Goal: Task Accomplishment & Management: Use online tool/utility

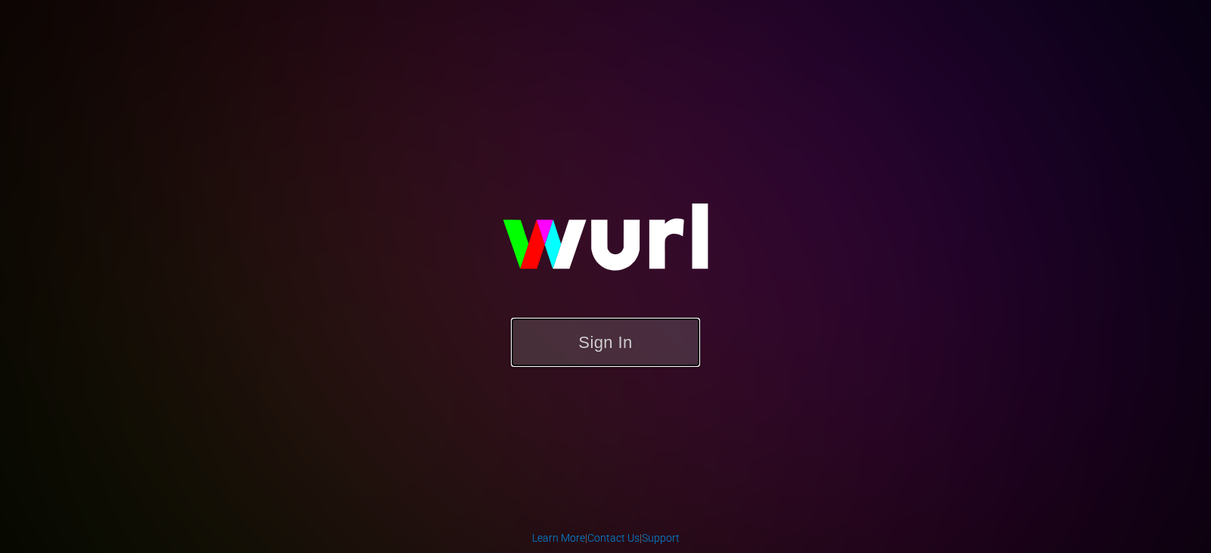
click at [606, 328] on button "Sign In" at bounding box center [605, 342] width 189 height 49
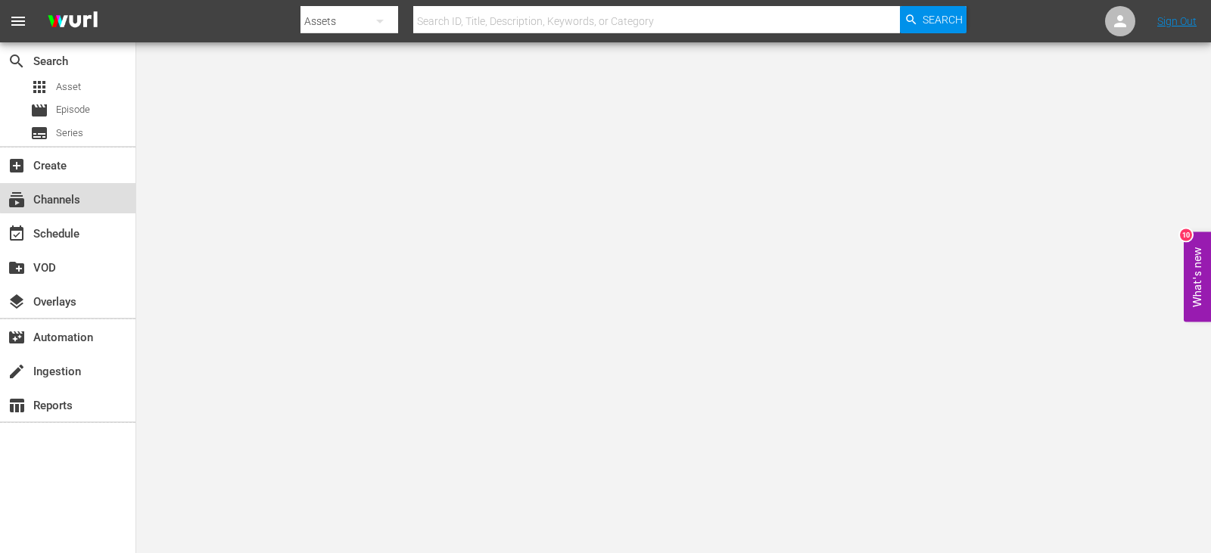
click at [72, 197] on div "subscriptions Channels" at bounding box center [42, 198] width 85 height 14
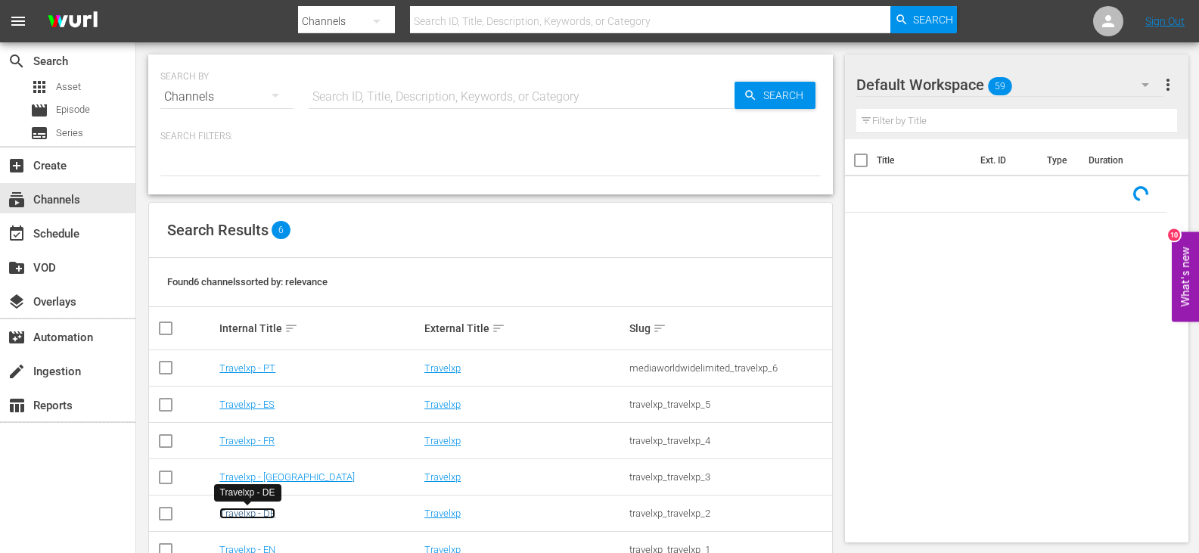
click at [241, 511] on link "Travelxp - DE" at bounding box center [247, 513] width 56 height 11
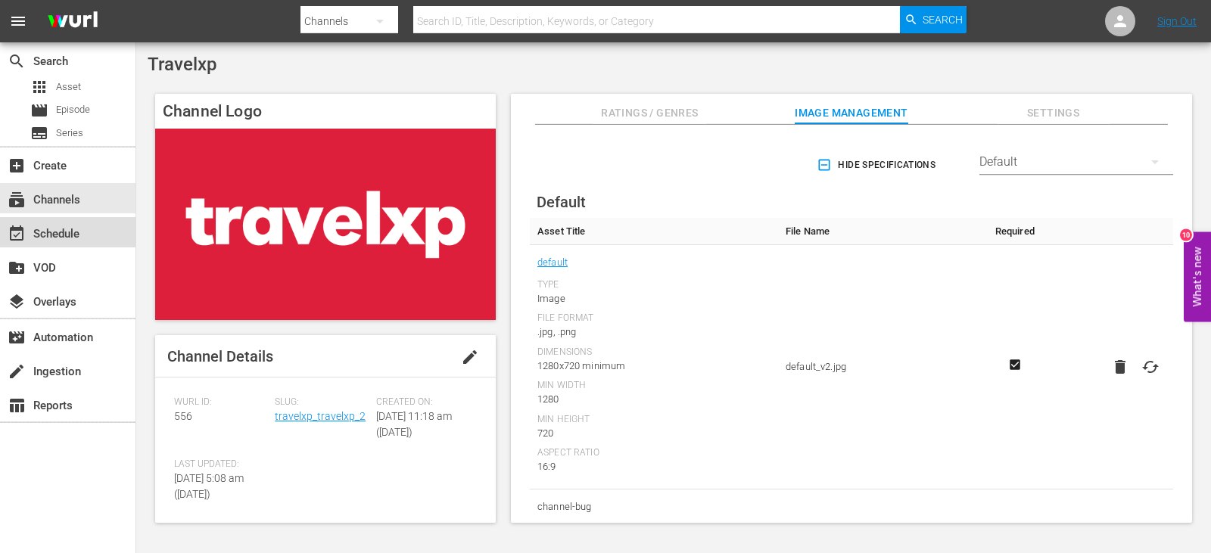
click at [104, 244] on div "event_available Schedule" at bounding box center [67, 232] width 135 height 30
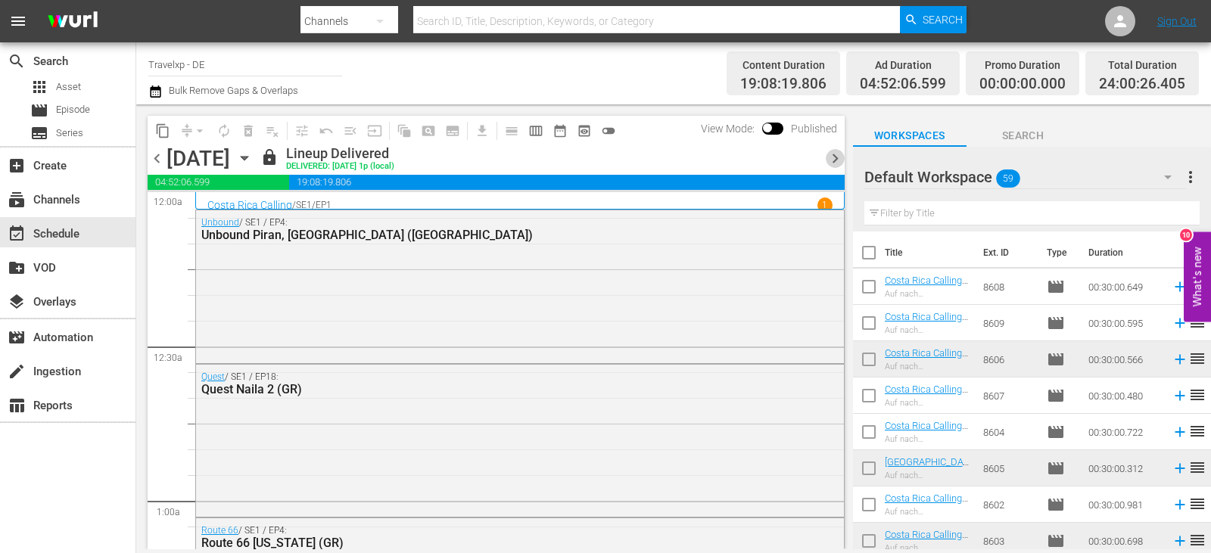
click at [831, 157] on span "chevron_right" at bounding box center [835, 158] width 19 height 19
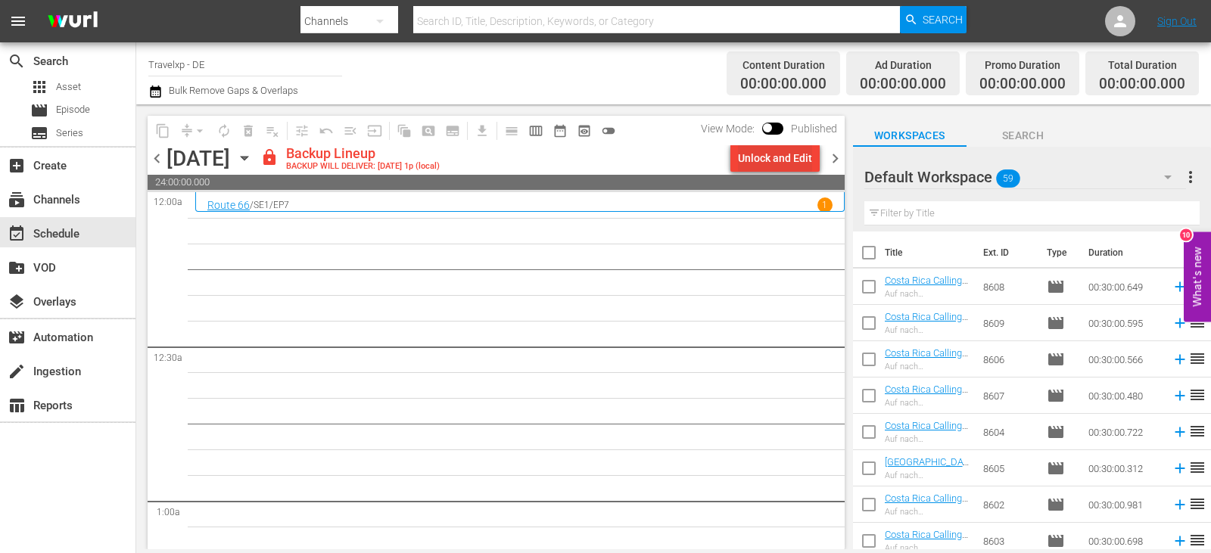
click at [790, 158] on div "Unlock and Edit" at bounding box center [775, 158] width 74 height 27
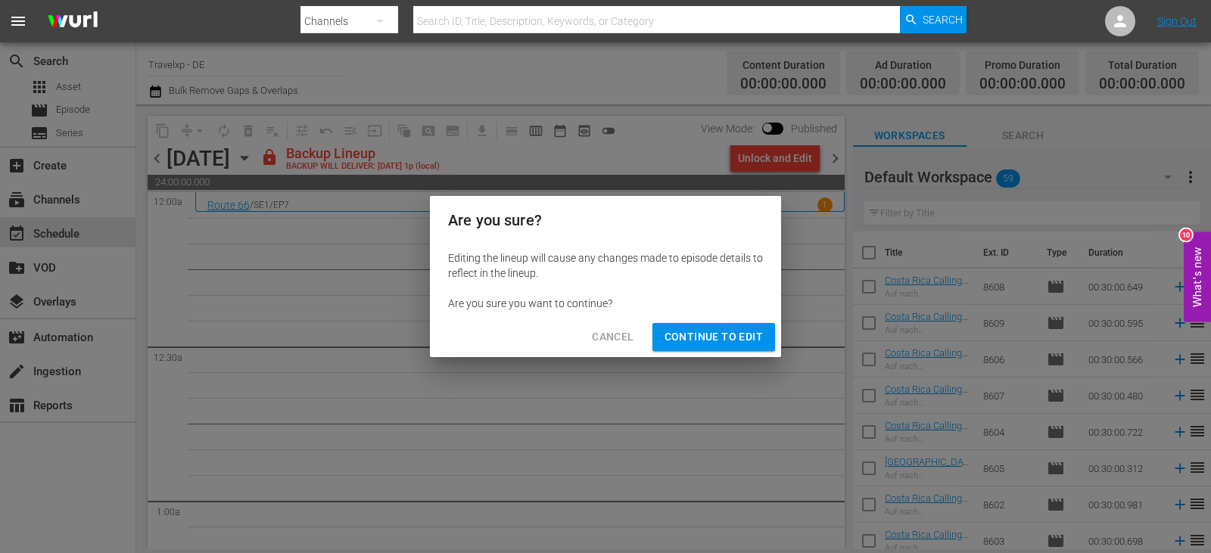
click at [705, 336] on span "Continue to Edit" at bounding box center [713, 337] width 98 height 19
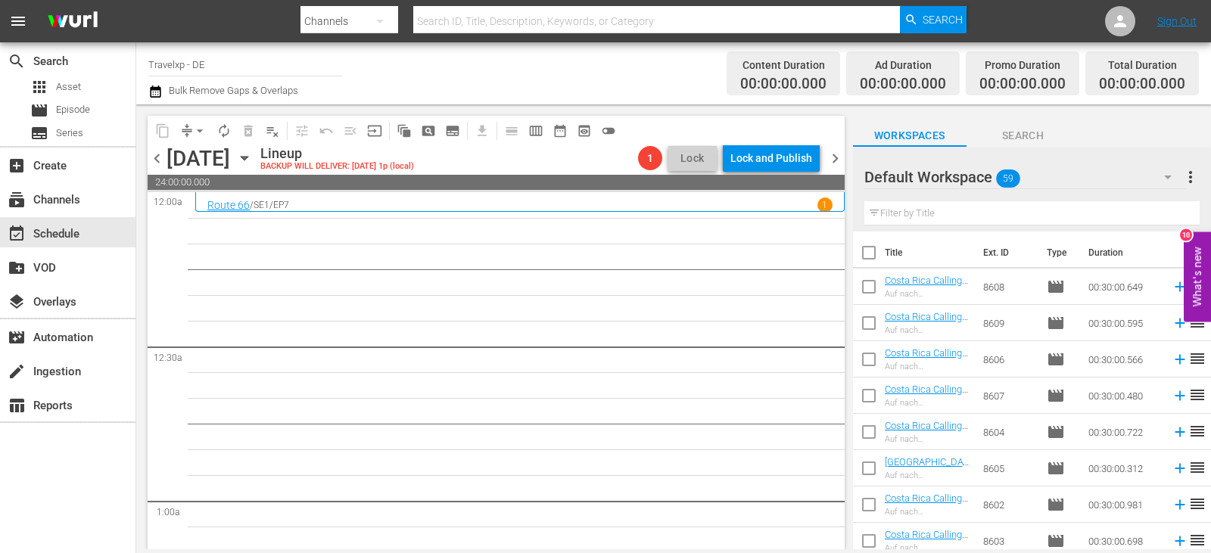
click at [973, 201] on div "Filter by Title" at bounding box center [1031, 213] width 335 height 36
drag, startPoint x: 954, startPoint y: 220, endPoint x: 881, endPoint y: 248, distance: 78.6
click at [954, 220] on input "text" at bounding box center [1031, 213] width 335 height 24
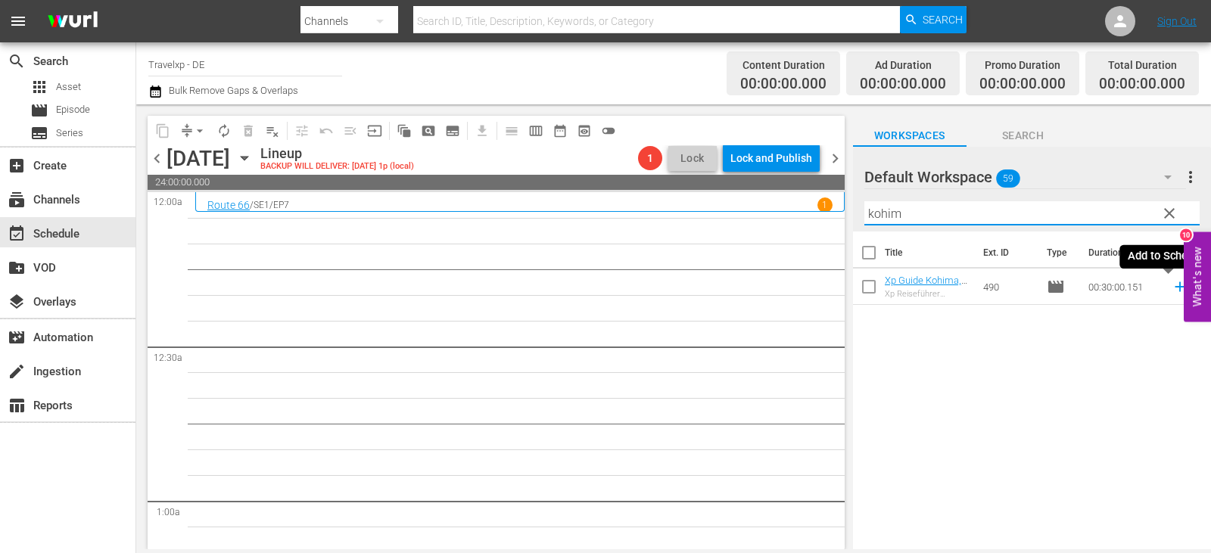
click at [1171, 288] on icon at bounding box center [1179, 286] width 17 height 17
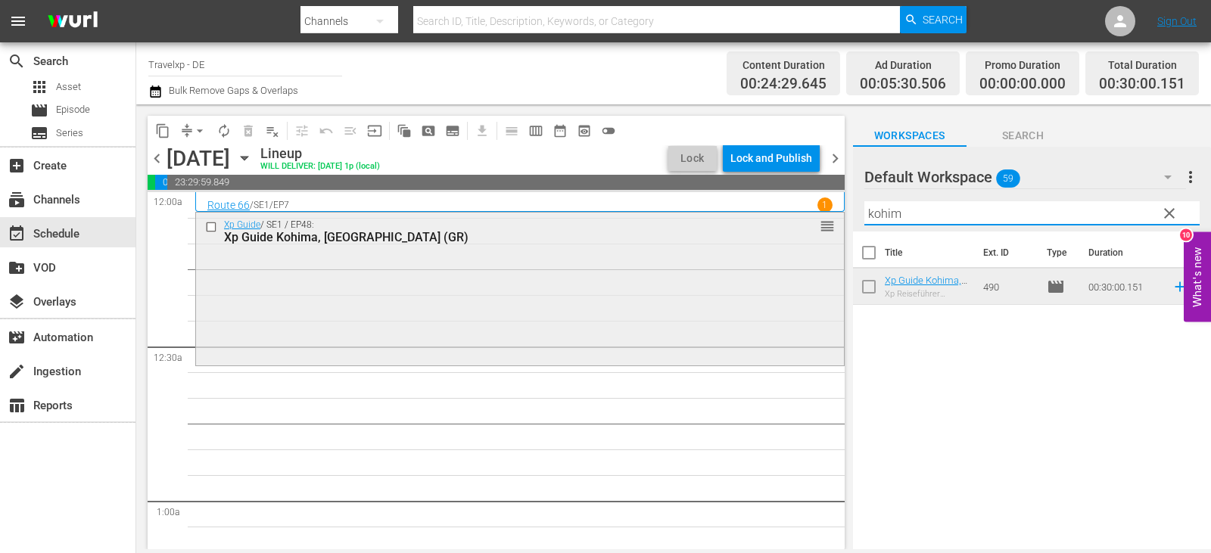
drag, startPoint x: 913, startPoint y: 216, endPoint x: 744, endPoint y: 232, distance: 169.4
click at [744, 232] on div "content_copy compress arrow_drop_down autorenew_outlined delete_forever_outline…" at bounding box center [673, 326] width 1075 height 445
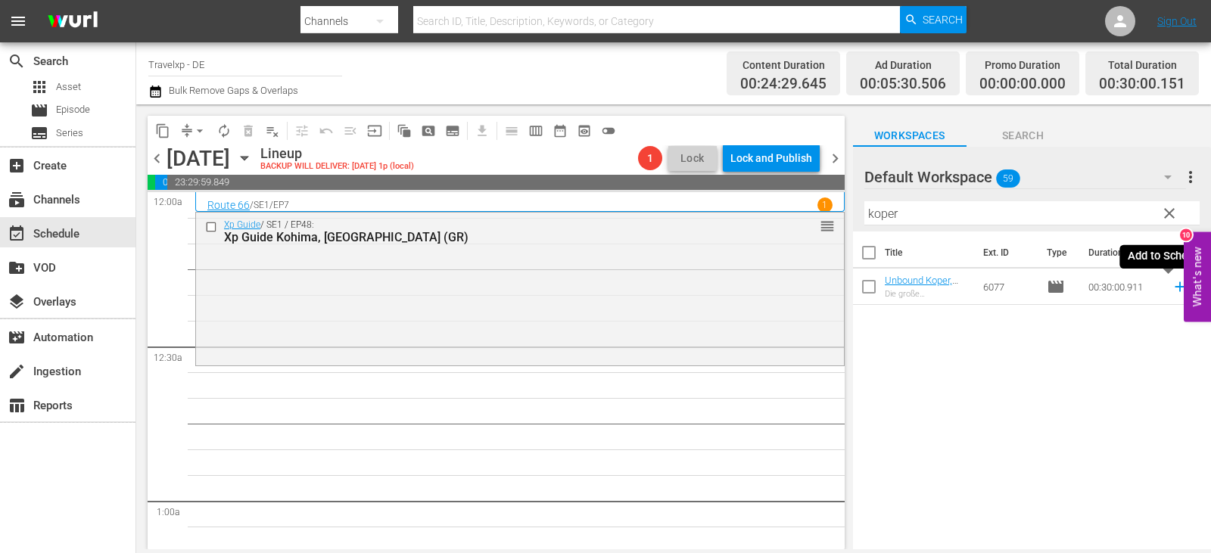
click at [1171, 285] on icon at bounding box center [1179, 286] width 17 height 17
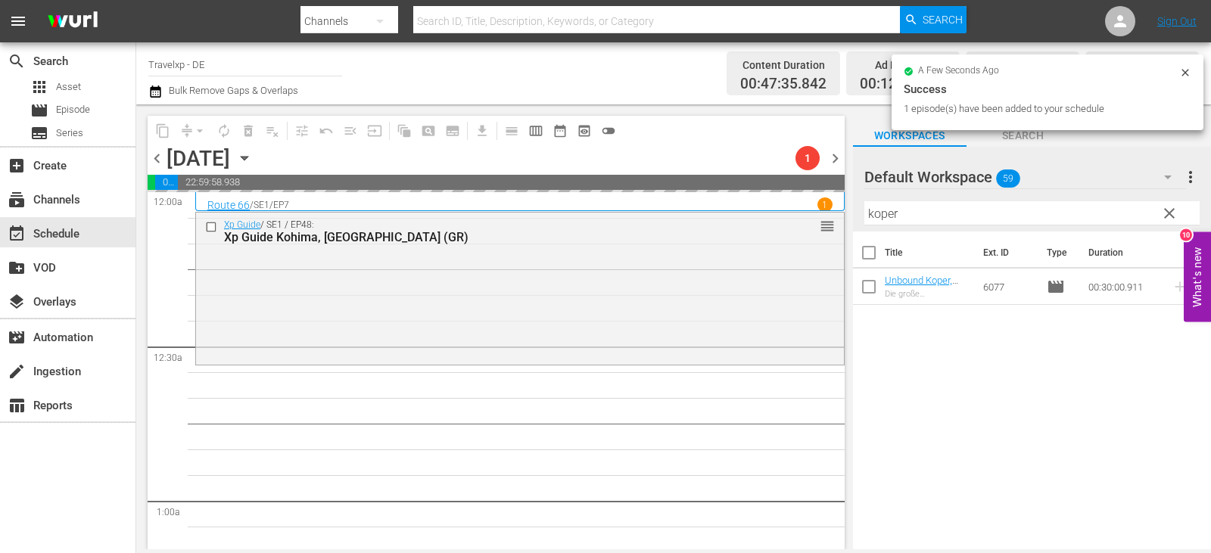
click at [989, 219] on input "koper" at bounding box center [1031, 213] width 335 height 24
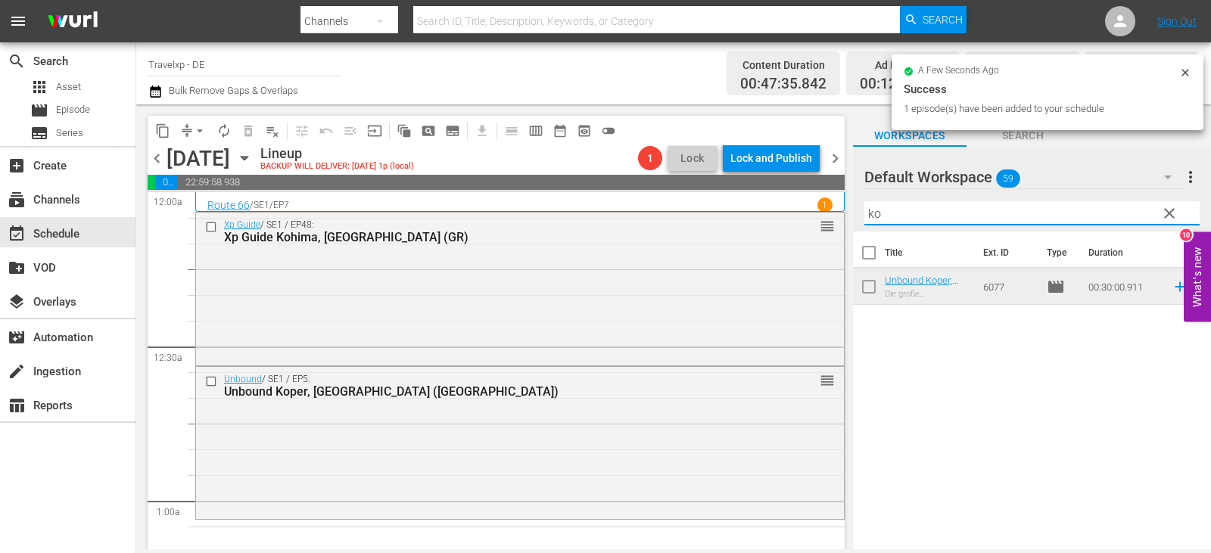
type input "k"
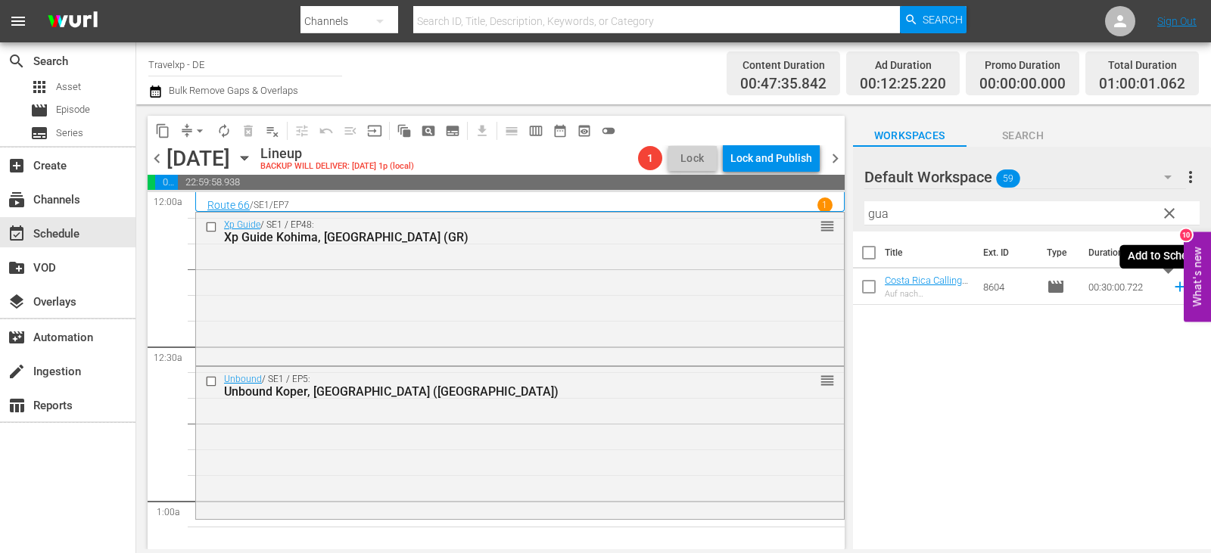
click at [1175, 286] on icon at bounding box center [1180, 287] width 10 height 10
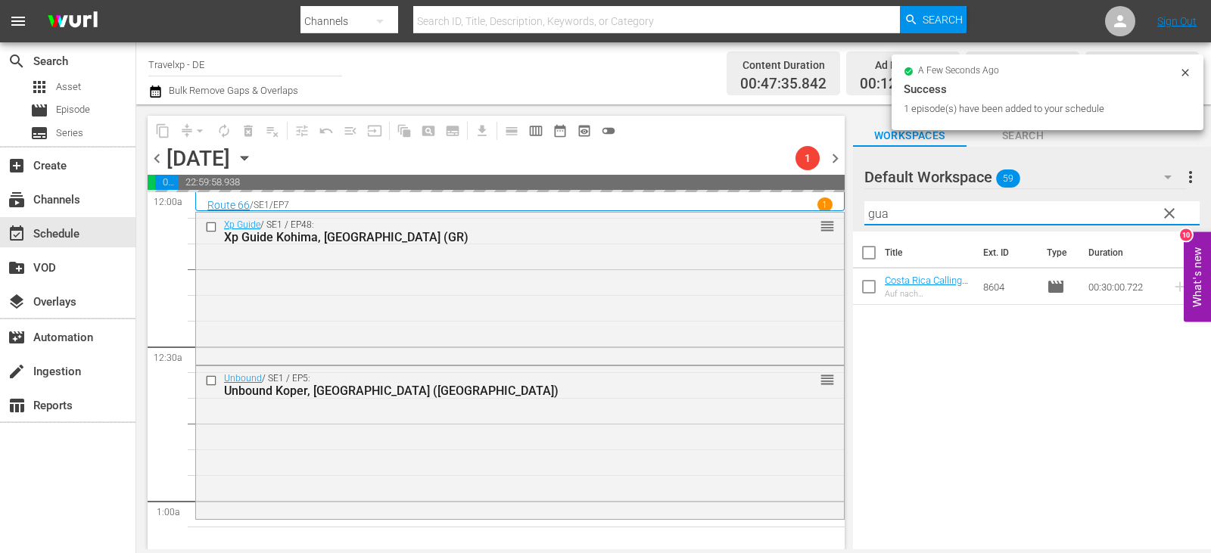
drag, startPoint x: 885, startPoint y: 213, endPoint x: 834, endPoint y: 214, distance: 51.5
click at [834, 214] on div "content_copy compress arrow_drop_down autorenew_outlined delete_forever_outline…" at bounding box center [673, 326] width 1075 height 445
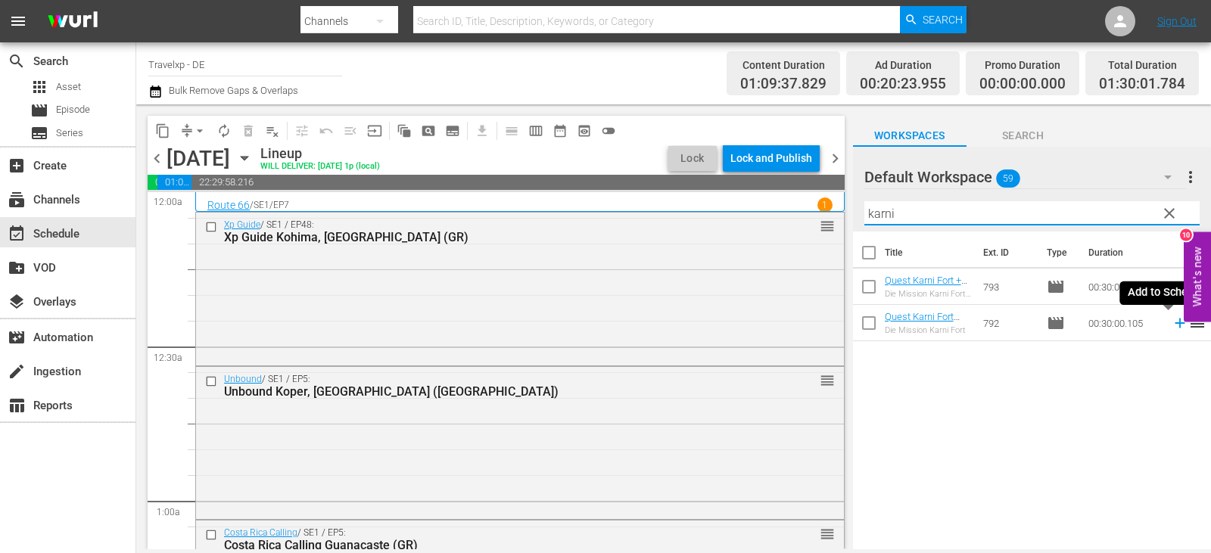
click at [1175, 324] on icon at bounding box center [1180, 324] width 10 height 10
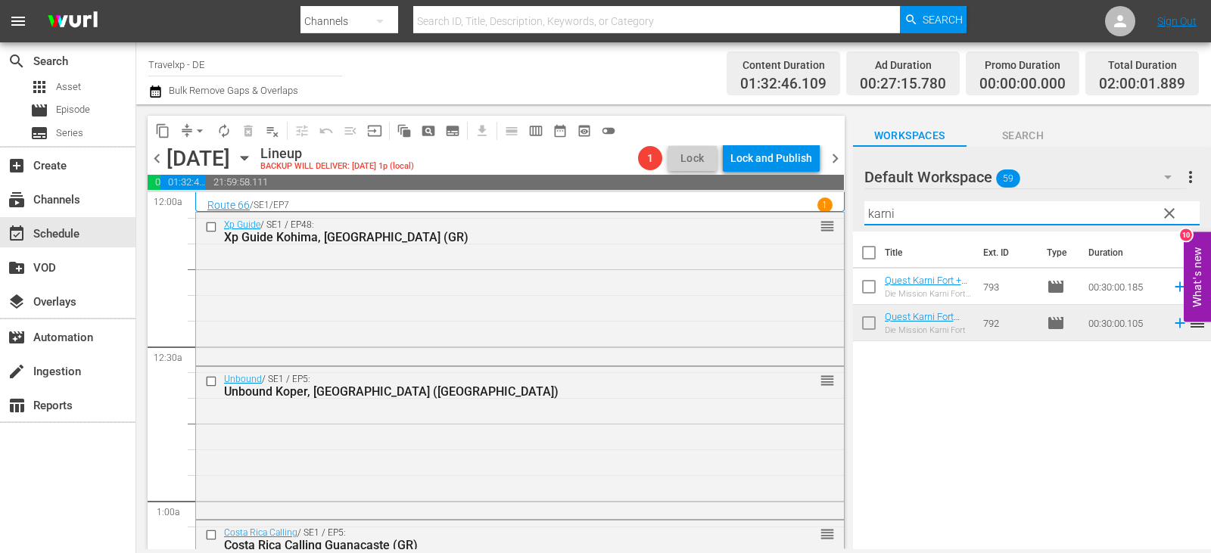
drag, startPoint x: 915, startPoint y: 216, endPoint x: 845, endPoint y: 225, distance: 70.2
click at [845, 225] on div "content_copy compress arrow_drop_down autorenew_outlined delete_forever_outline…" at bounding box center [673, 326] width 1075 height 445
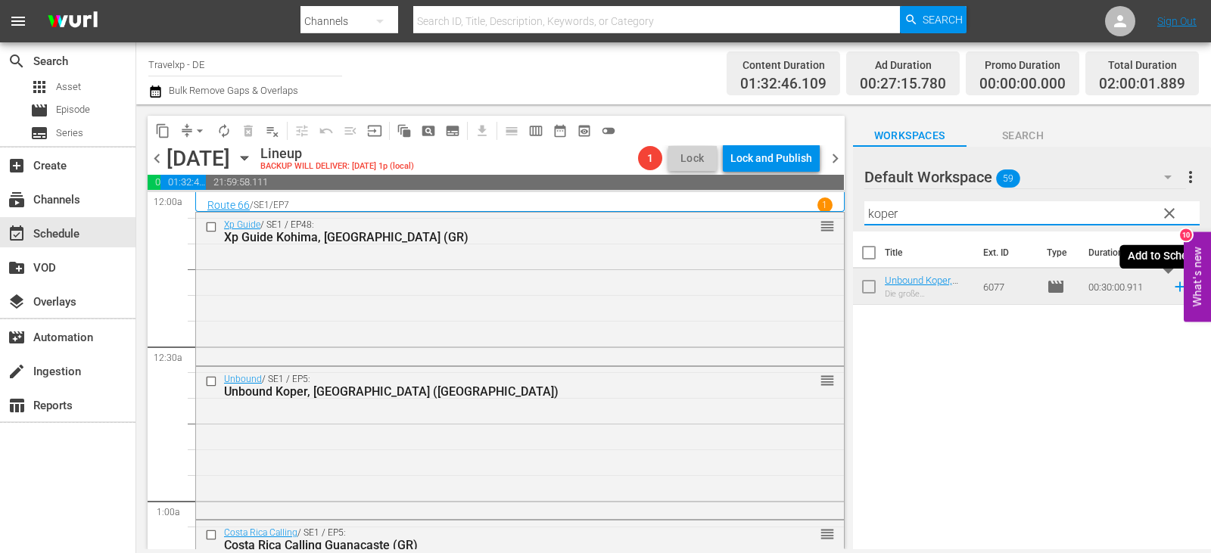
click at [1175, 285] on icon at bounding box center [1180, 287] width 10 height 10
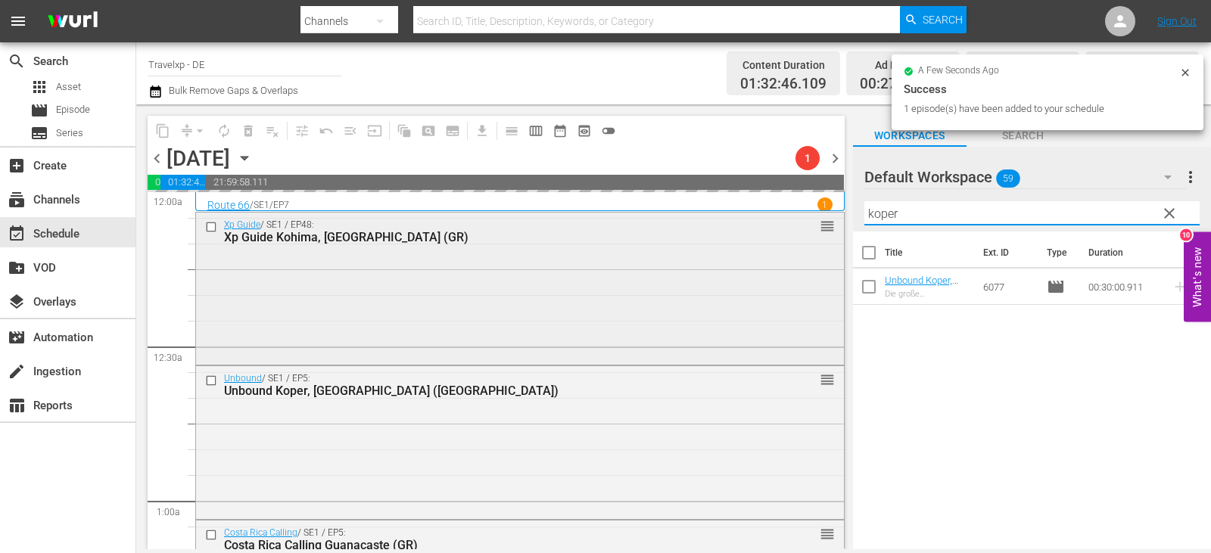
drag, startPoint x: 924, startPoint y: 213, endPoint x: 801, endPoint y: 216, distance: 122.7
click at [801, 216] on div "content_copy compress arrow_drop_down autorenew_outlined delete_forever_outline…" at bounding box center [673, 326] width 1075 height 445
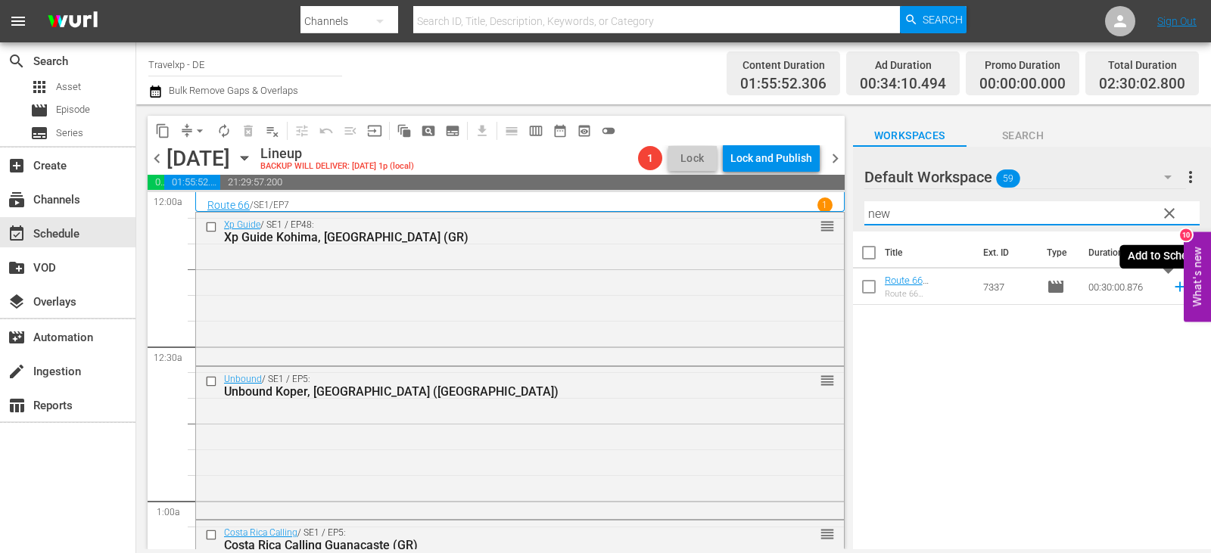
click at [1175, 287] on icon at bounding box center [1180, 287] width 10 height 10
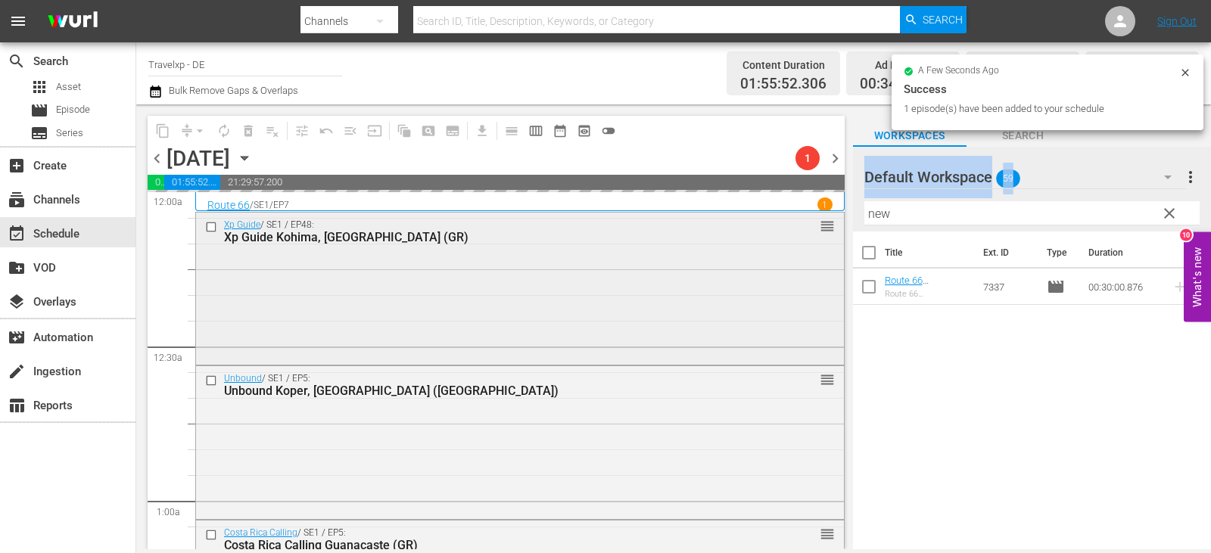
click at [795, 234] on div "content_copy compress arrow_drop_down autorenew_outlined delete_forever_outline…" at bounding box center [673, 326] width 1075 height 445
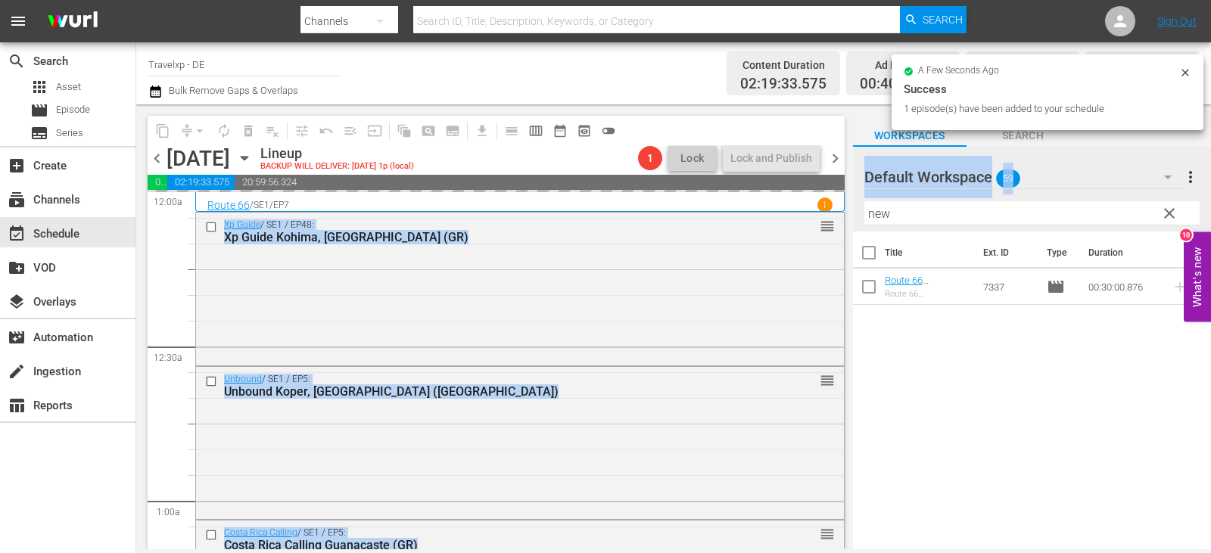
click at [930, 211] on input "new" at bounding box center [1031, 213] width 335 height 24
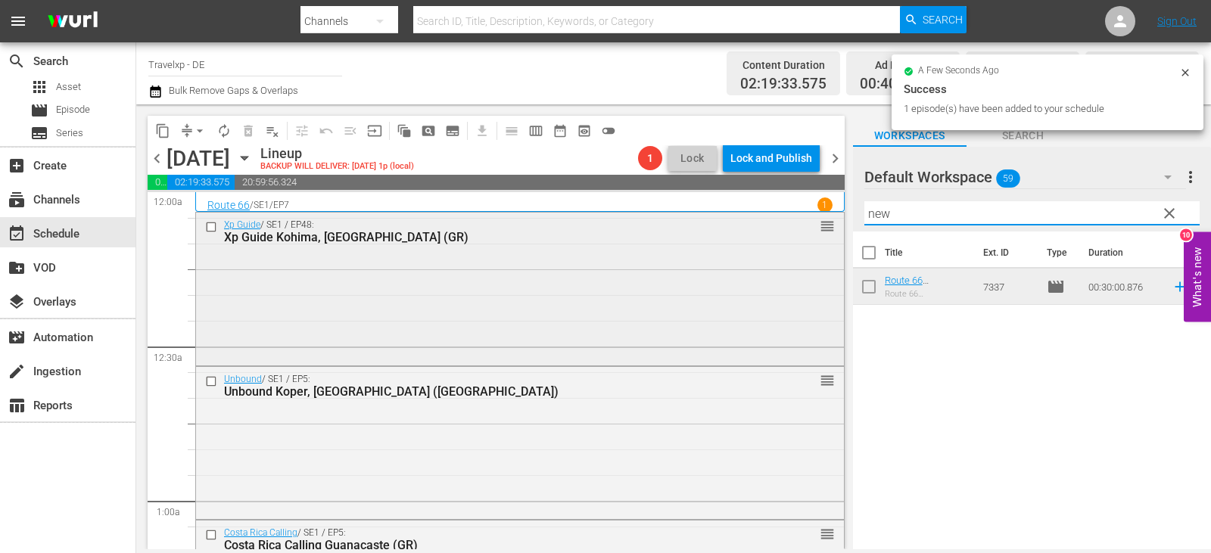
drag, startPoint x: 901, startPoint y: 216, endPoint x: 826, endPoint y: 227, distance: 75.7
click at [826, 227] on div "content_copy compress arrow_drop_down autorenew_outlined delete_forever_outline…" at bounding box center [673, 326] width 1075 height 445
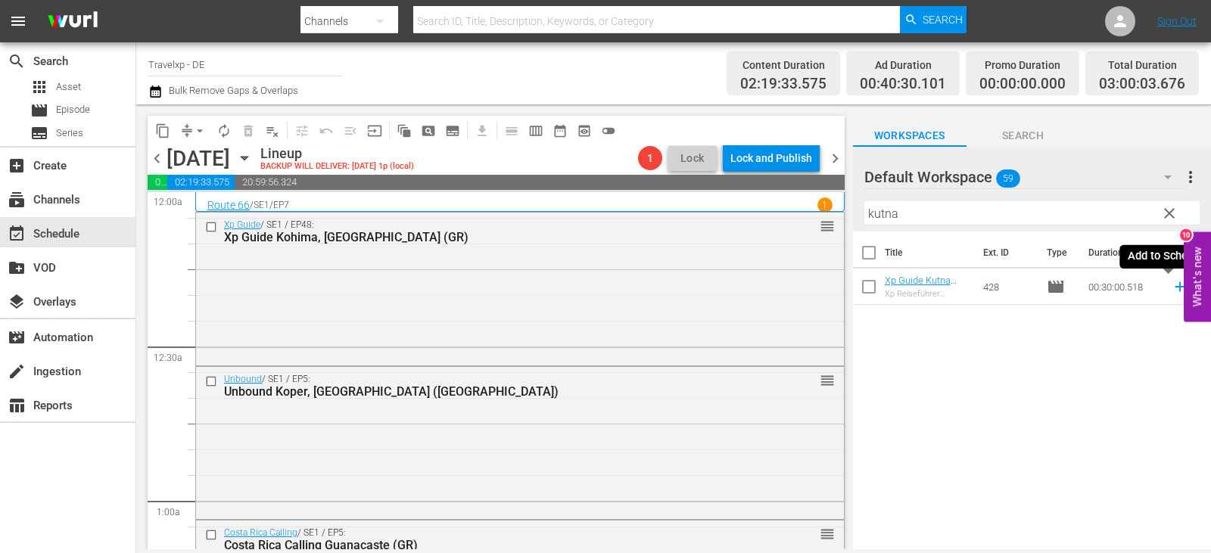
click at [1175, 288] on icon at bounding box center [1180, 287] width 10 height 10
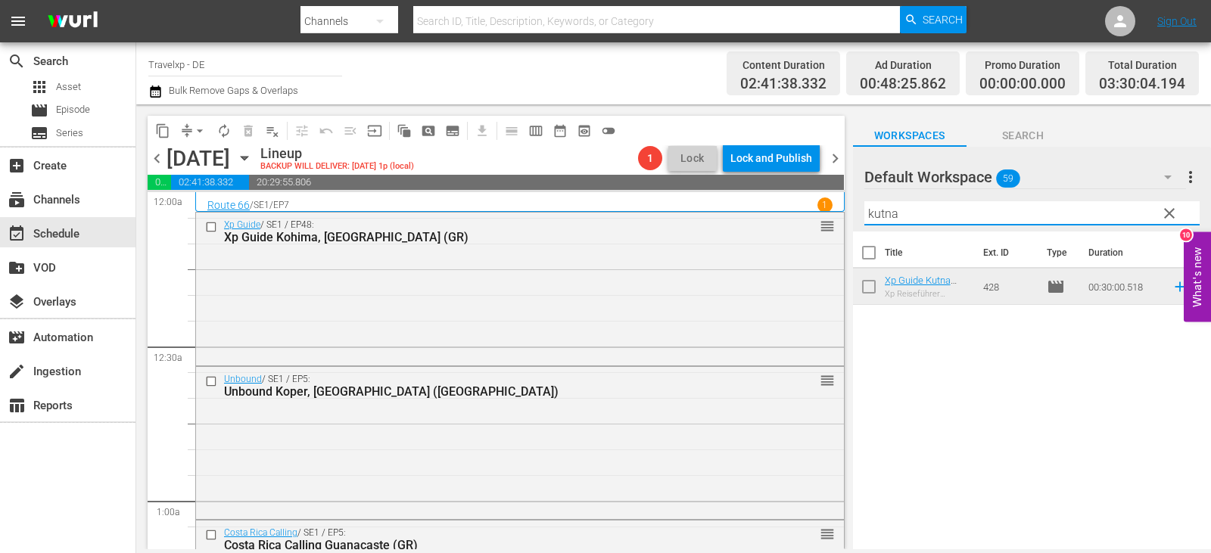
drag, startPoint x: 918, startPoint y: 220, endPoint x: 845, endPoint y: 216, distance: 72.7
click at [845, 216] on div "content_copy compress arrow_drop_down autorenew_outlined delete_forever_outline…" at bounding box center [673, 326] width 1075 height 445
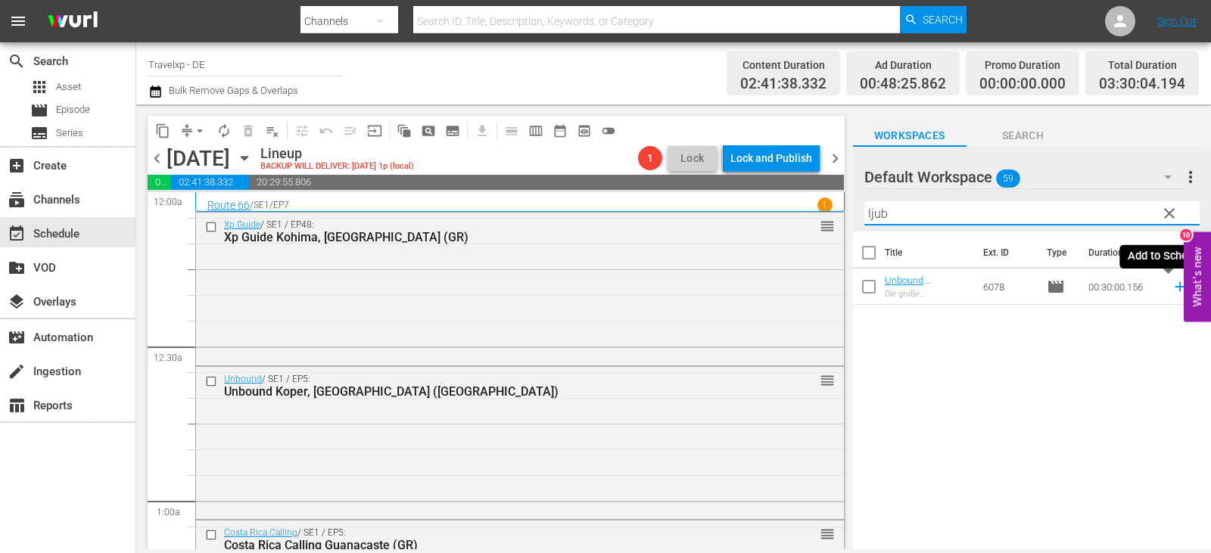
click at [1171, 288] on icon at bounding box center [1179, 286] width 17 height 17
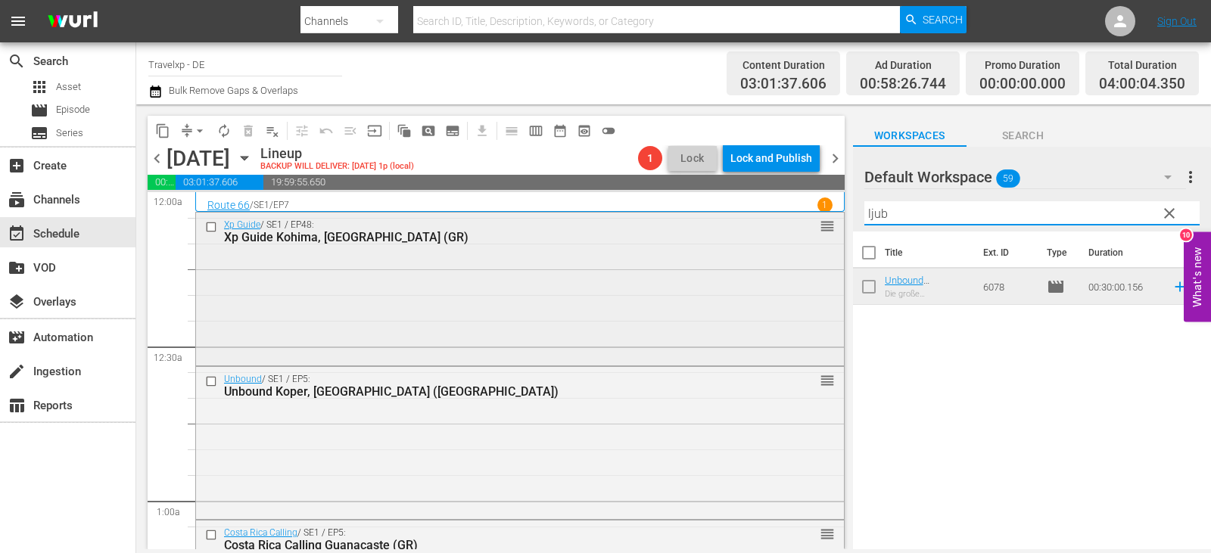
drag, startPoint x: 892, startPoint y: 211, endPoint x: 827, endPoint y: 221, distance: 65.8
click at [827, 221] on div "content_copy compress arrow_drop_down autorenew_outlined delete_forever_outline…" at bounding box center [673, 326] width 1075 height 445
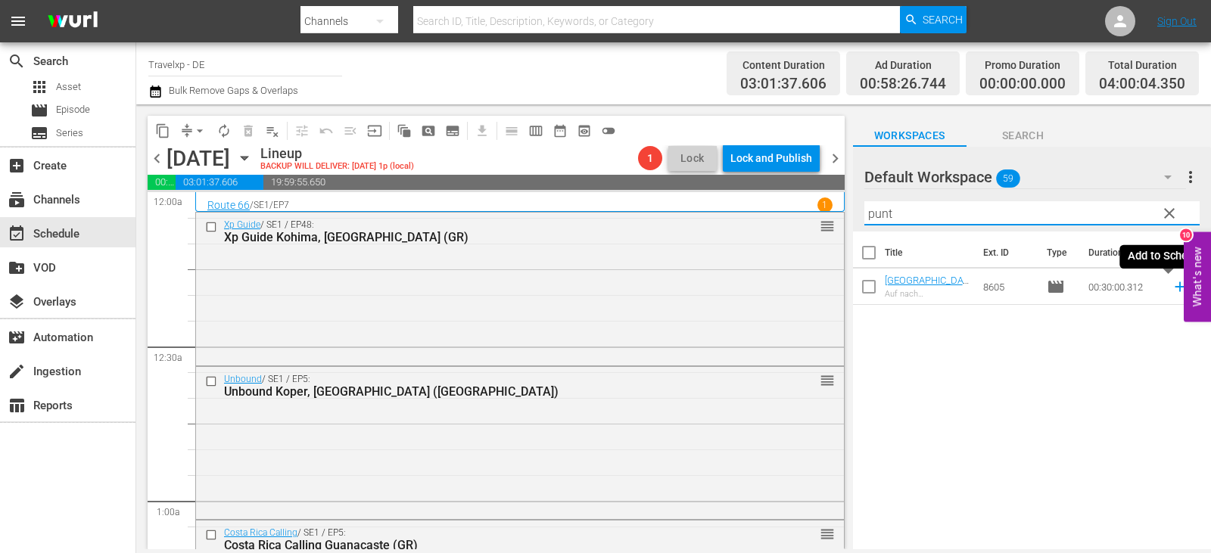
click at [1175, 288] on icon at bounding box center [1180, 287] width 10 height 10
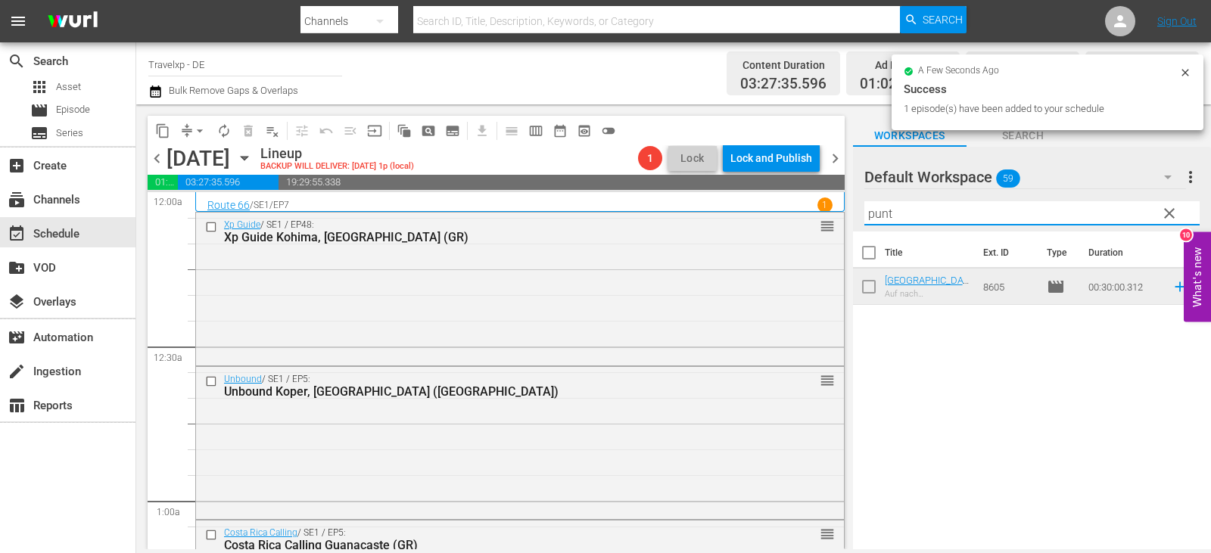
click at [858, 219] on div "Default Workspace 59 Default more_vert clear Filter by Title punt" at bounding box center [1032, 189] width 358 height 85
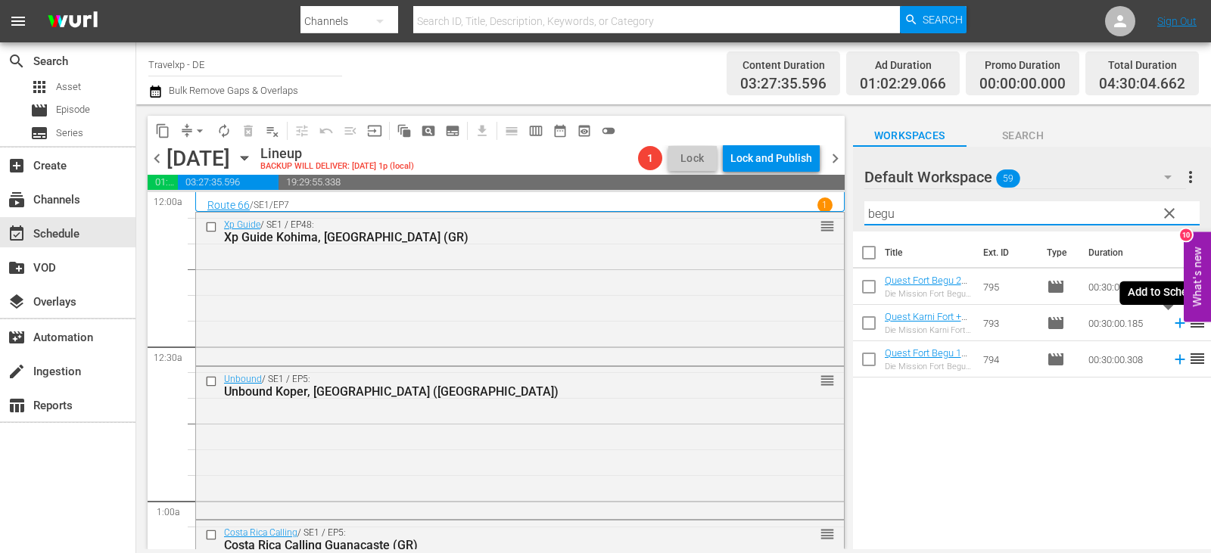
click at [1171, 323] on icon at bounding box center [1179, 323] width 17 height 17
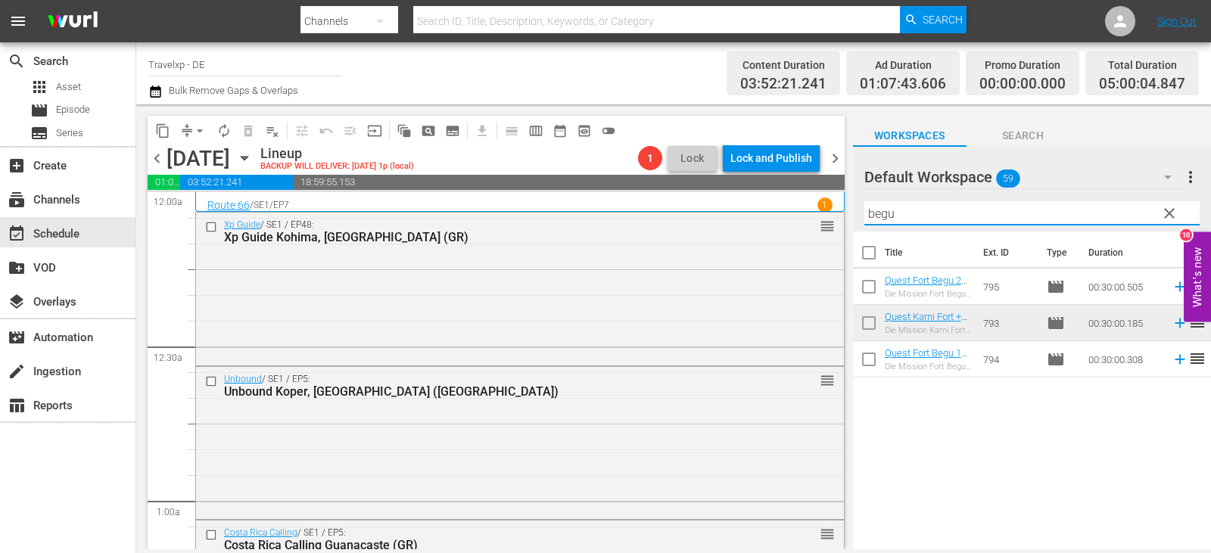
drag, startPoint x: 904, startPoint y: 217, endPoint x: 854, endPoint y: 218, distance: 50.0
click at [854, 218] on div "Default Workspace 59 Default more_vert clear Filter by Title begu" at bounding box center [1032, 189] width 358 height 85
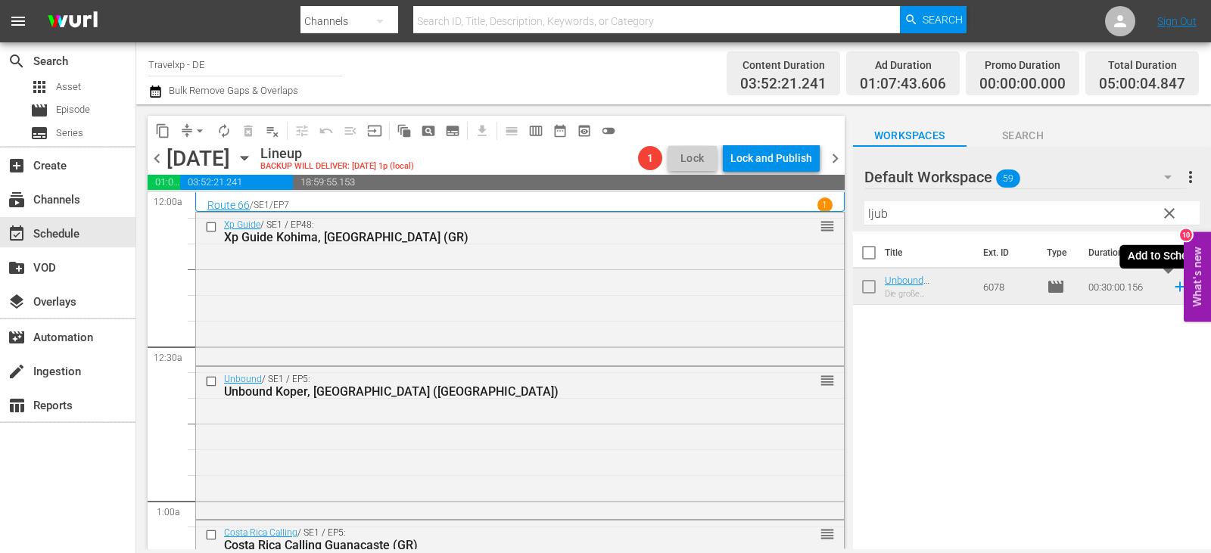
click at [1171, 283] on icon at bounding box center [1179, 286] width 17 height 17
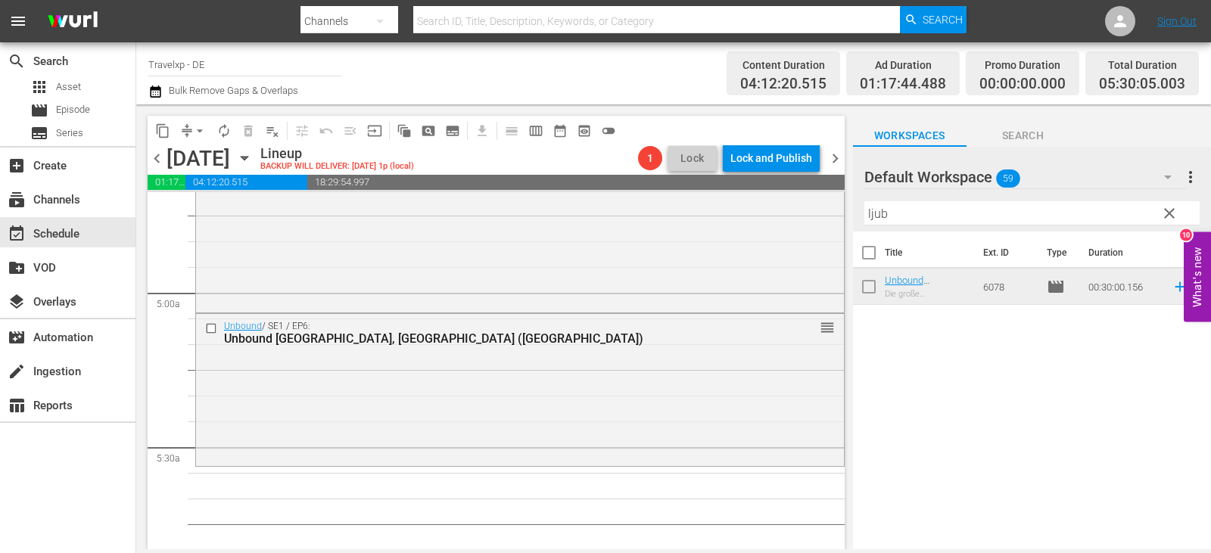
scroll to position [1438, 0]
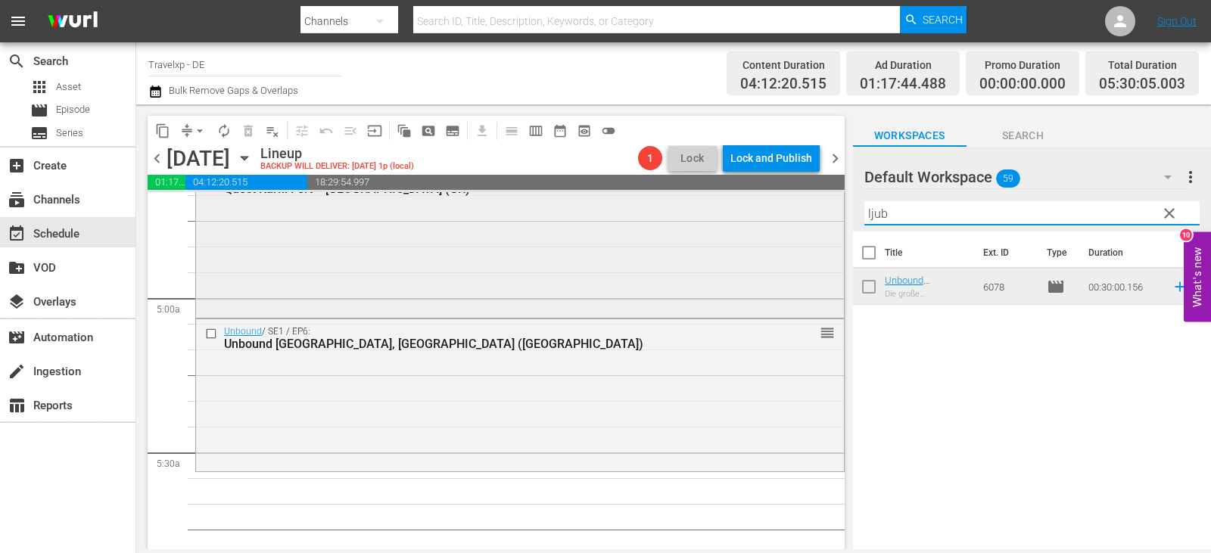
drag, startPoint x: 906, startPoint y: 208, endPoint x: 776, endPoint y: 213, distance: 130.2
click at [776, 213] on div "content_copy compress arrow_drop_down autorenew_outlined delete_forever_outline…" at bounding box center [673, 326] width 1075 height 445
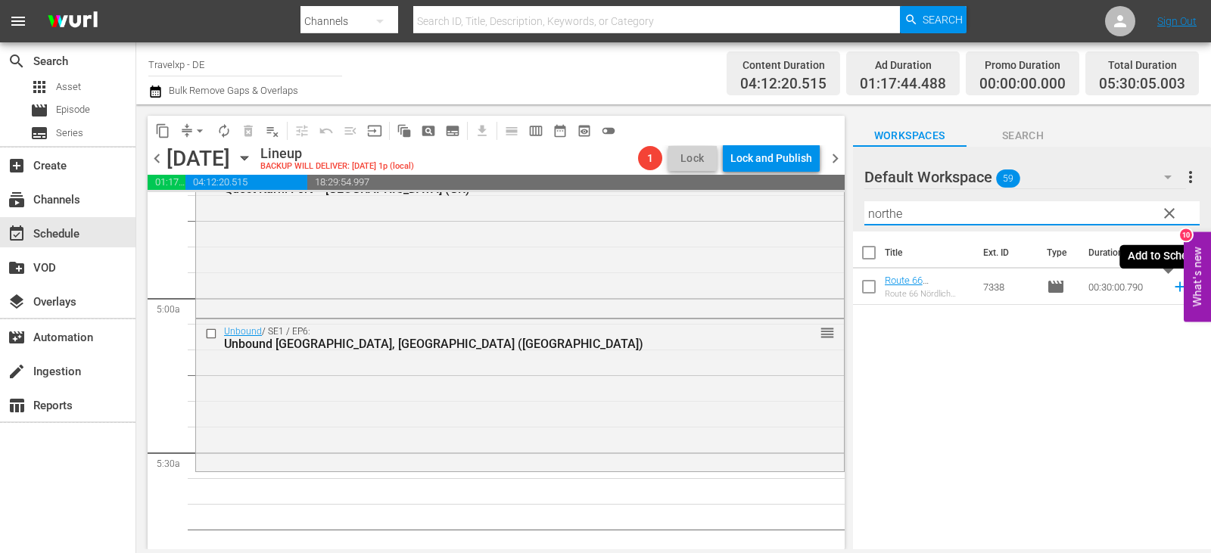
click at [1171, 285] on icon at bounding box center [1179, 286] width 17 height 17
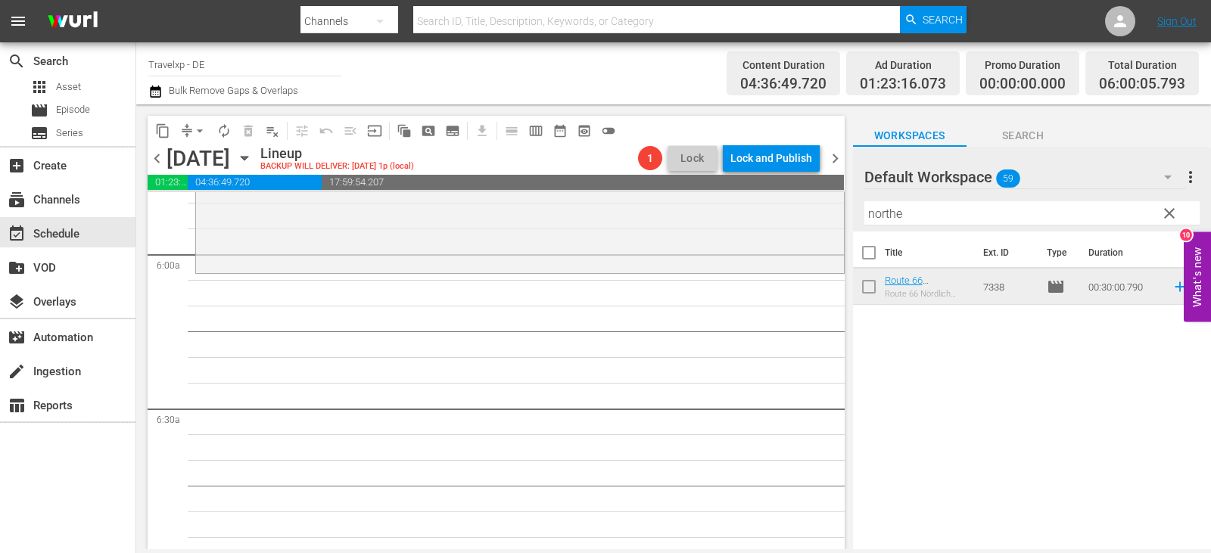
scroll to position [1816, 0]
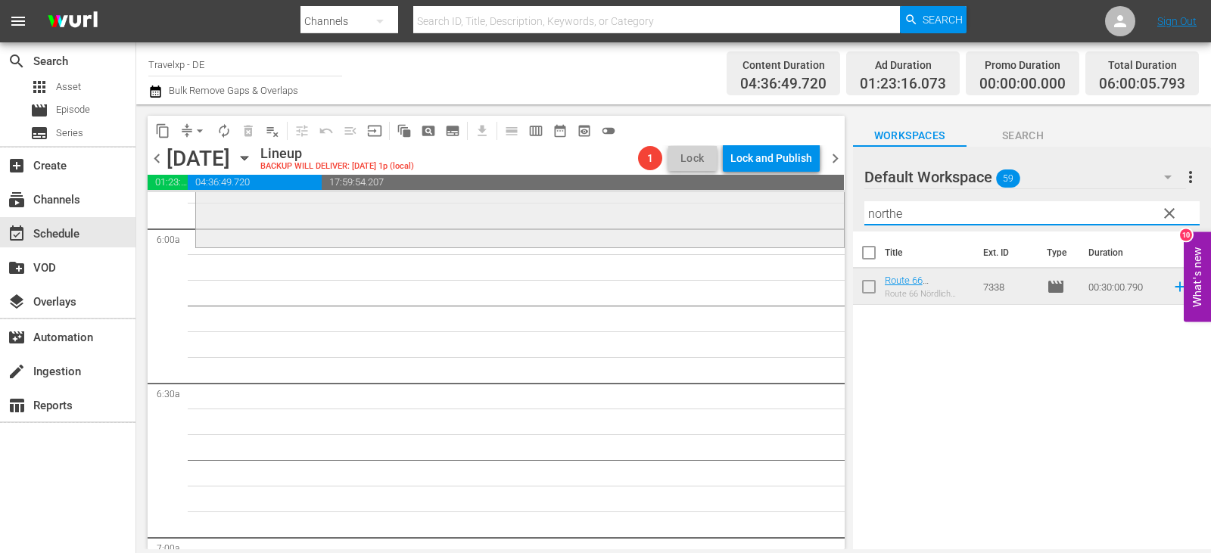
drag, startPoint x: 950, startPoint y: 216, endPoint x: 773, endPoint y: 225, distance: 176.6
click at [773, 225] on div "content_copy compress arrow_drop_down autorenew_outlined delete_forever_outline…" at bounding box center [673, 326] width 1075 height 445
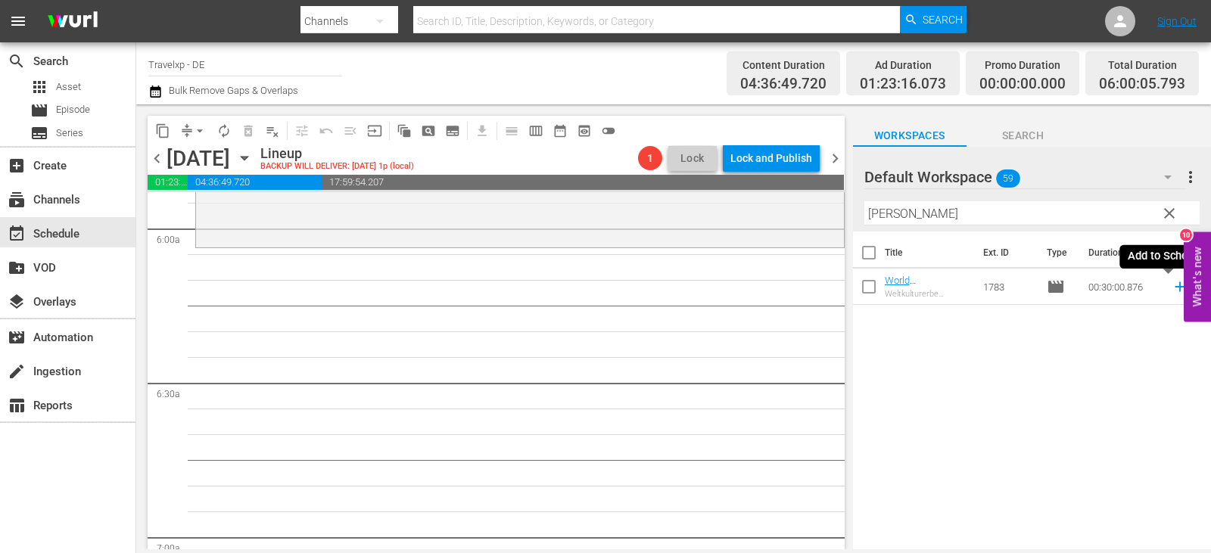
click at [1175, 288] on icon at bounding box center [1180, 287] width 10 height 10
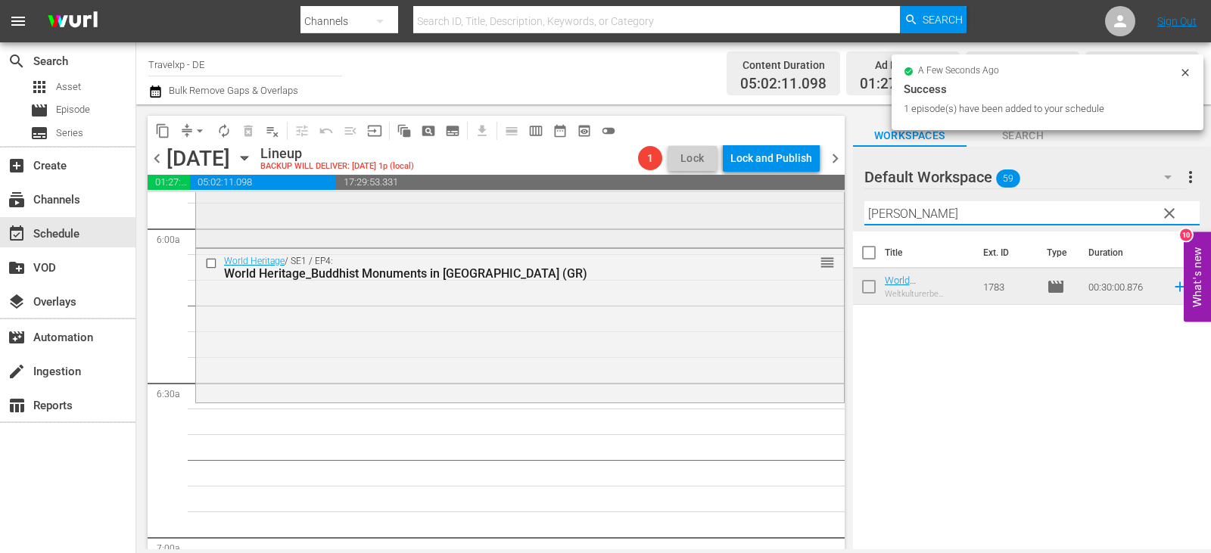
drag, startPoint x: 925, startPoint y: 212, endPoint x: 819, endPoint y: 211, distance: 106.0
click at [819, 211] on div "content_copy compress arrow_drop_down autorenew_outlined delete_forever_outline…" at bounding box center [673, 326] width 1075 height 445
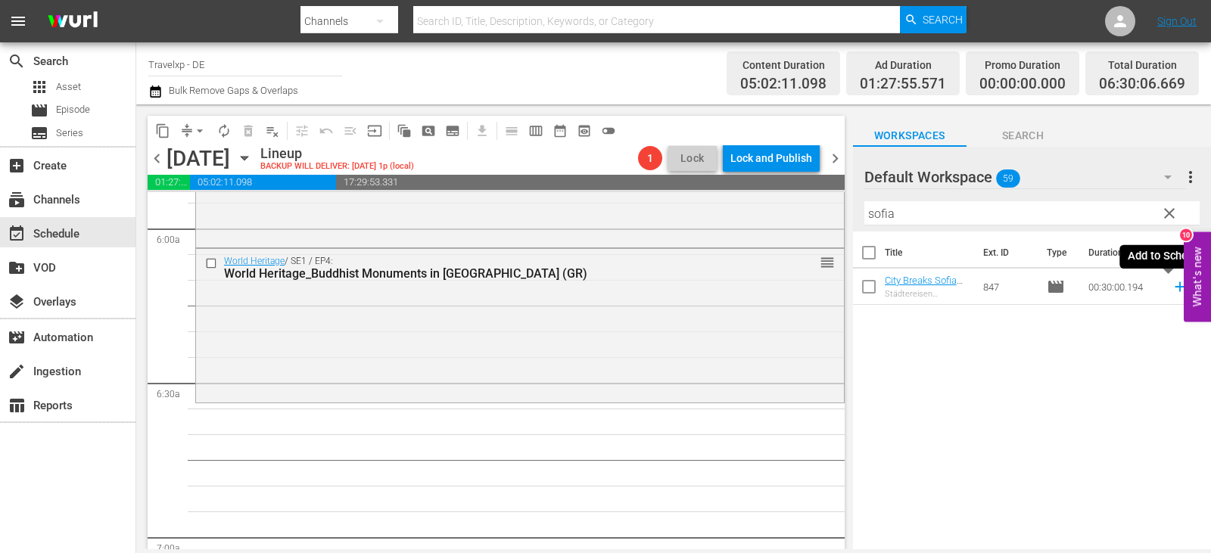
click at [1175, 284] on icon at bounding box center [1180, 287] width 10 height 10
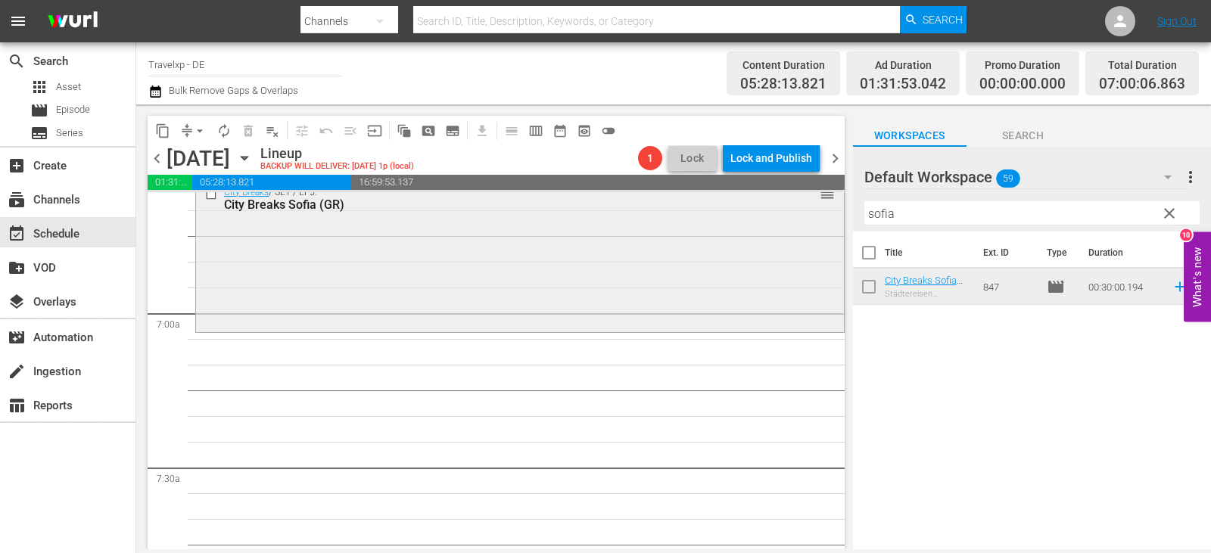
scroll to position [2043, 0]
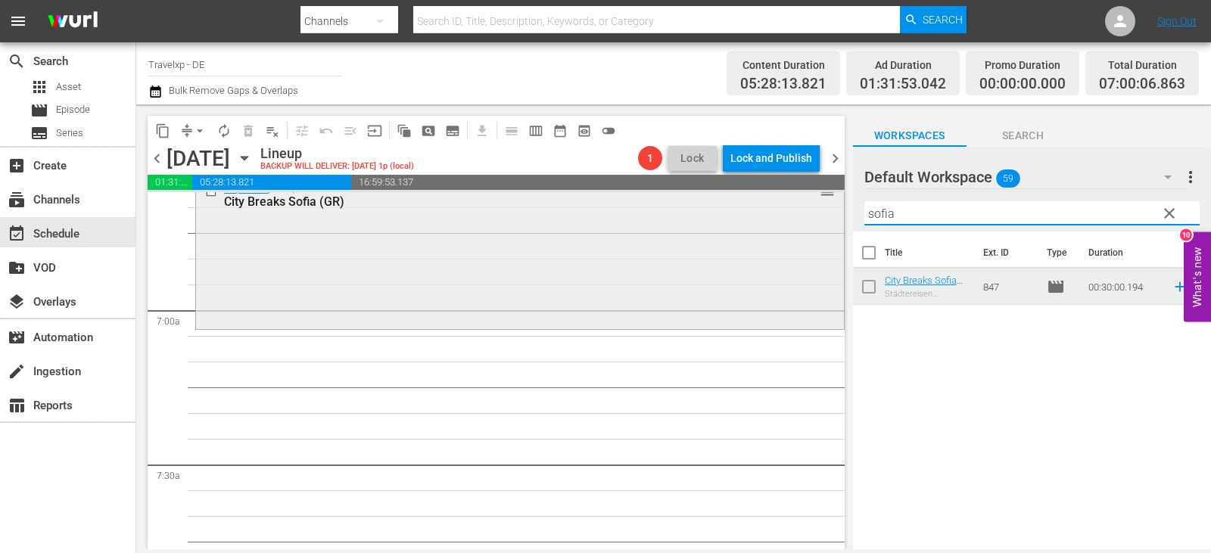
drag, startPoint x: 901, startPoint y: 210, endPoint x: 769, endPoint y: 229, distance: 132.9
click at [769, 229] on div "content_copy compress arrow_drop_down autorenew_outlined delete_forever_outline…" at bounding box center [673, 326] width 1075 height 445
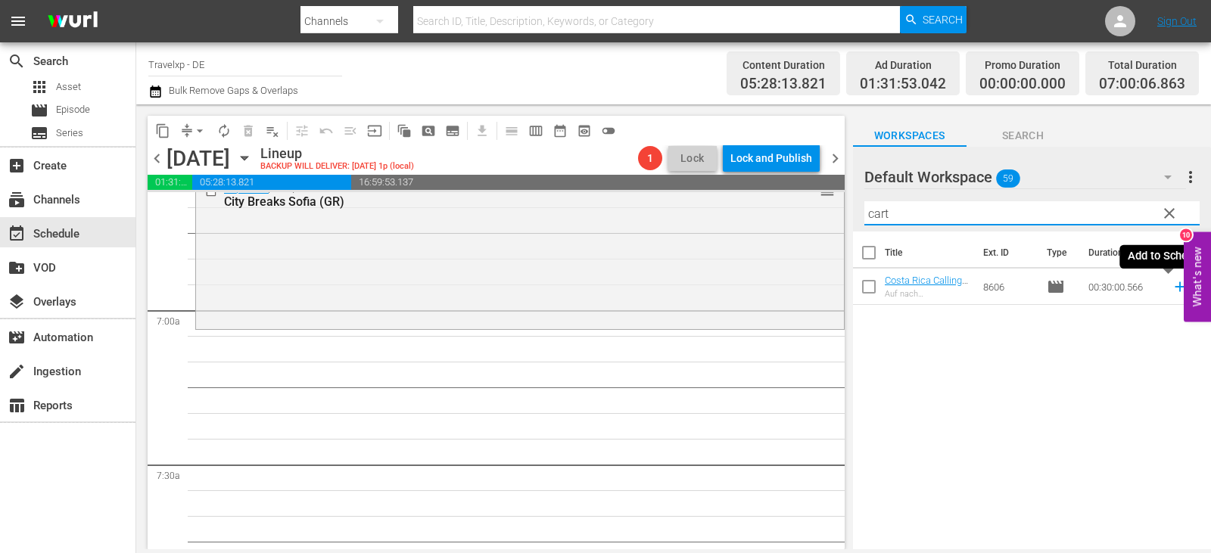
click at [1175, 287] on icon at bounding box center [1180, 287] width 10 height 10
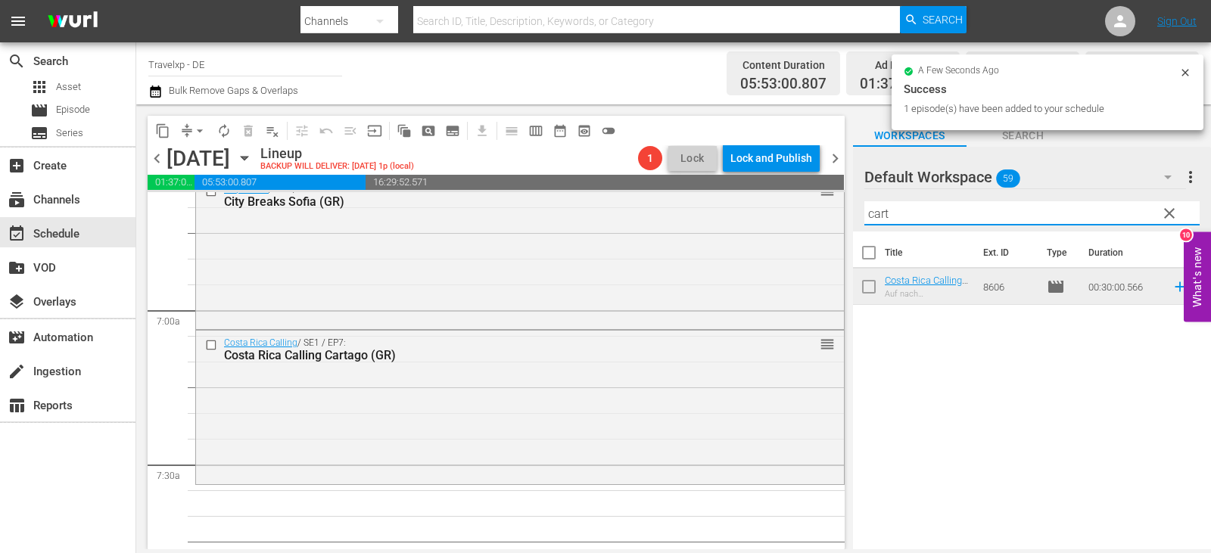
click at [764, 216] on div "content_copy compress arrow_drop_down autorenew_outlined delete_forever_outline…" at bounding box center [673, 326] width 1075 height 445
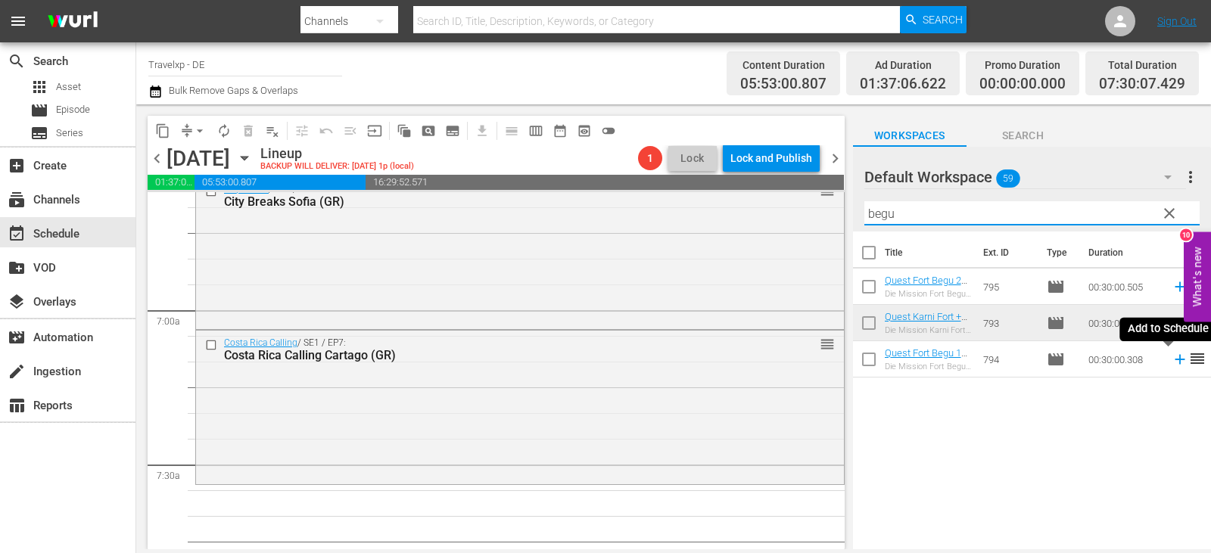
click at [1175, 363] on icon at bounding box center [1180, 360] width 10 height 10
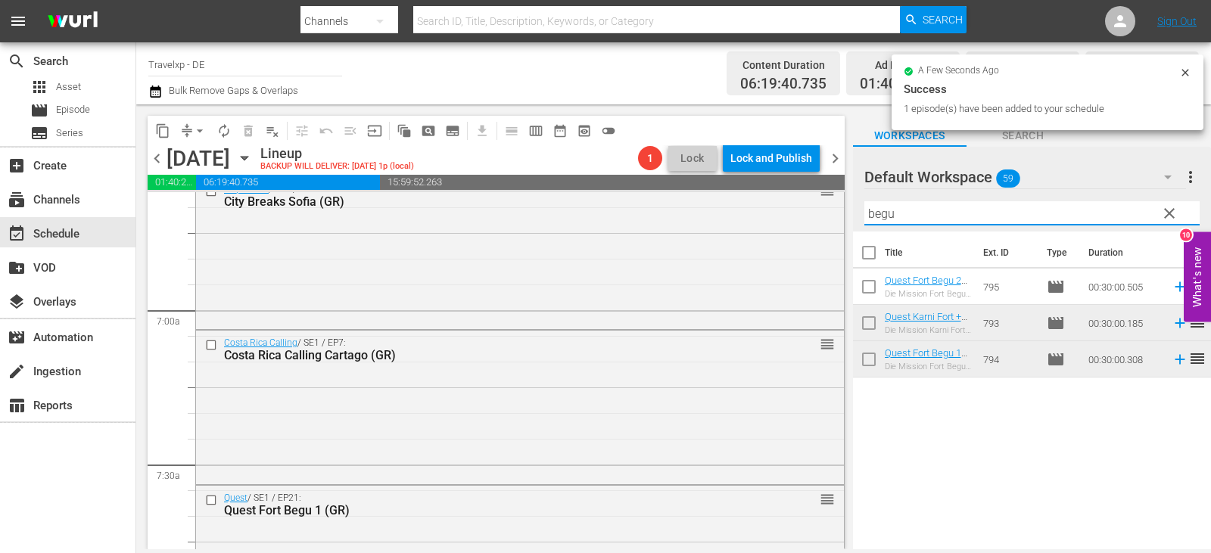
click at [850, 218] on div "content_copy compress arrow_drop_down autorenew_outlined delete_forever_outline…" at bounding box center [673, 326] width 1075 height 445
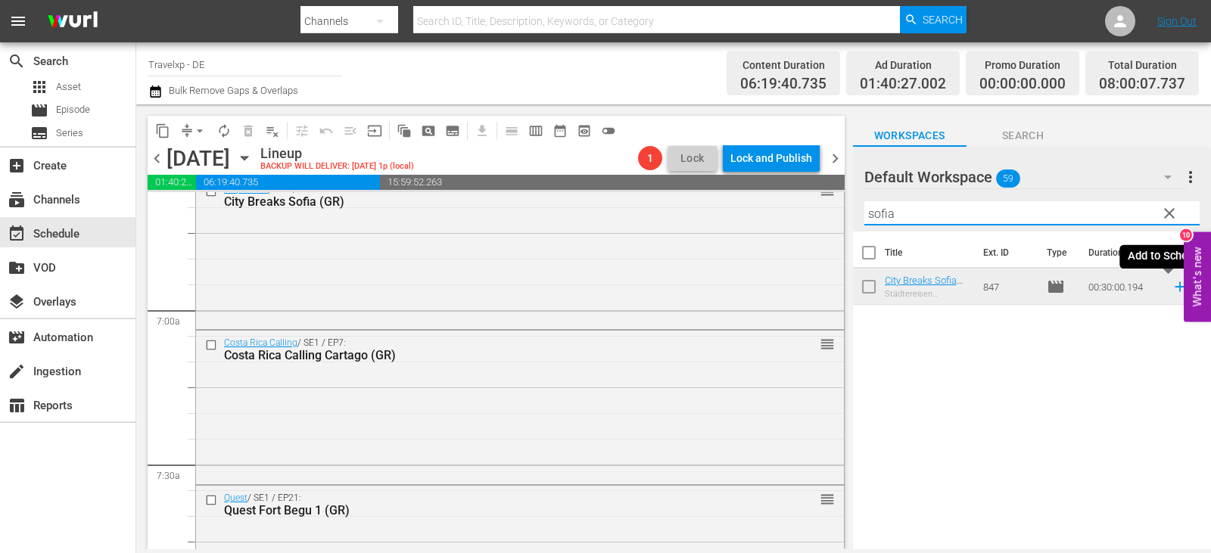
click at [1175, 288] on icon at bounding box center [1180, 287] width 10 height 10
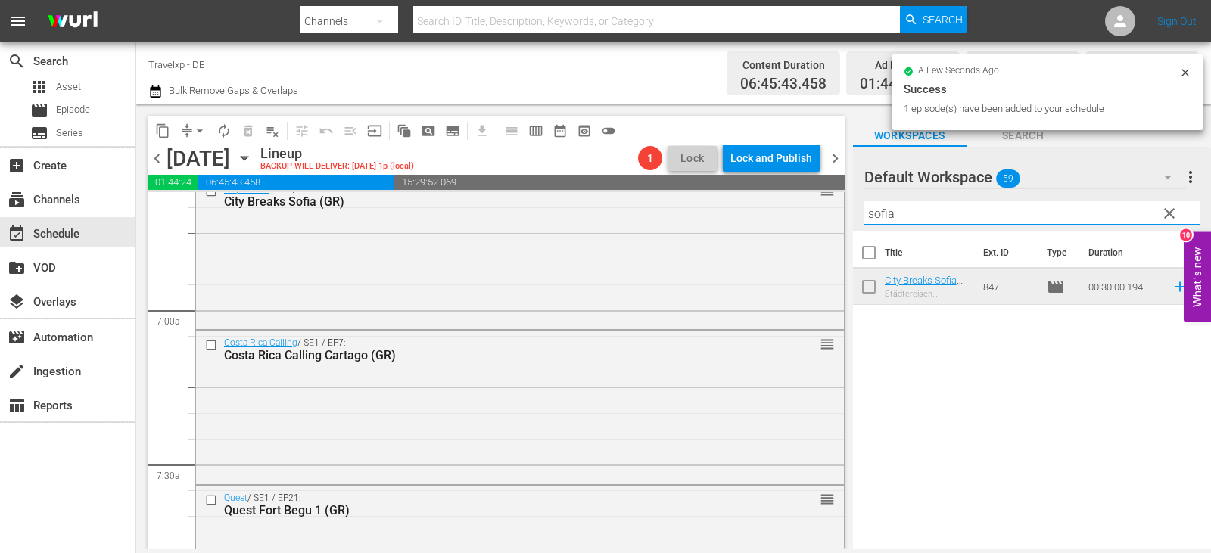
drag, startPoint x: 917, startPoint y: 217, endPoint x: 845, endPoint y: 225, distance: 73.0
click at [845, 225] on div "content_copy compress arrow_drop_down autorenew_outlined delete_forever_outline…" at bounding box center [673, 326] width 1075 height 445
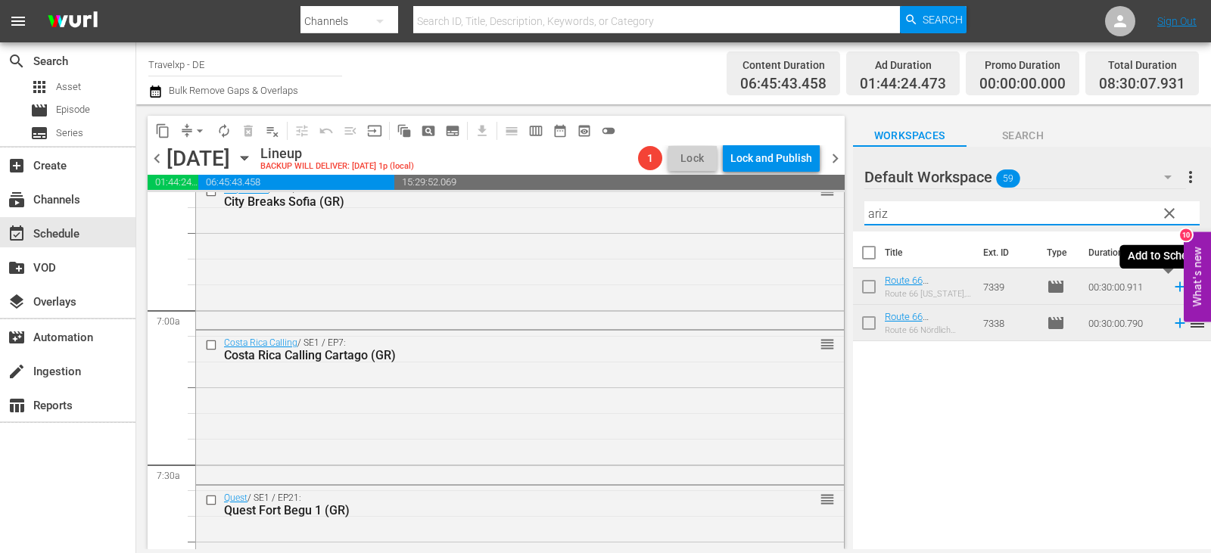
click at [1171, 288] on icon at bounding box center [1179, 286] width 17 height 17
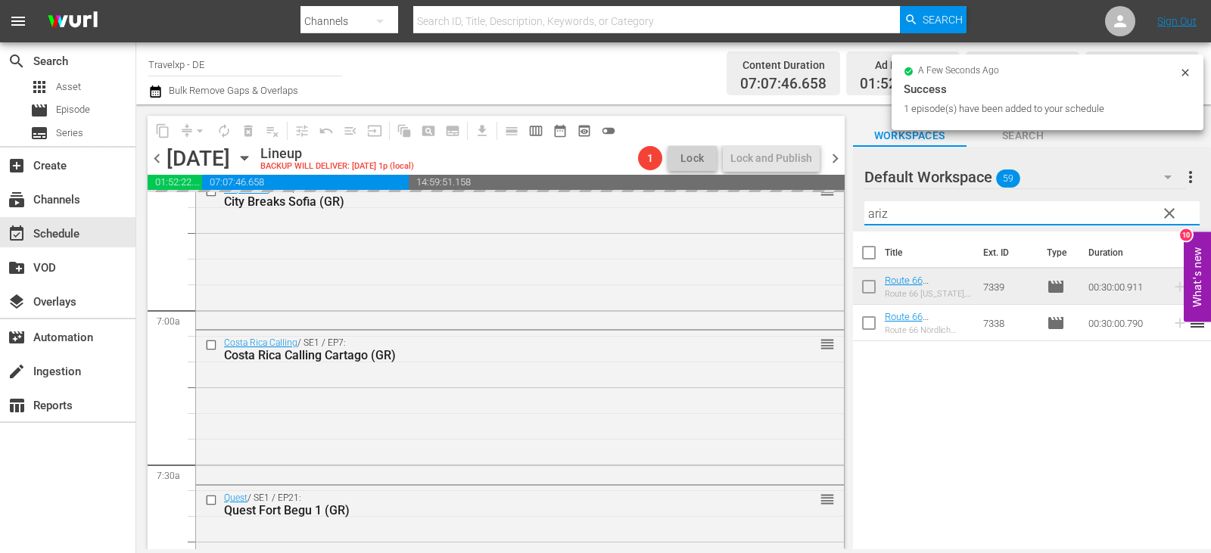
drag, startPoint x: 900, startPoint y: 224, endPoint x: 851, endPoint y: 224, distance: 48.4
click at [851, 224] on div "content_copy compress arrow_drop_down autorenew_outlined delete_forever_outline…" at bounding box center [673, 326] width 1075 height 445
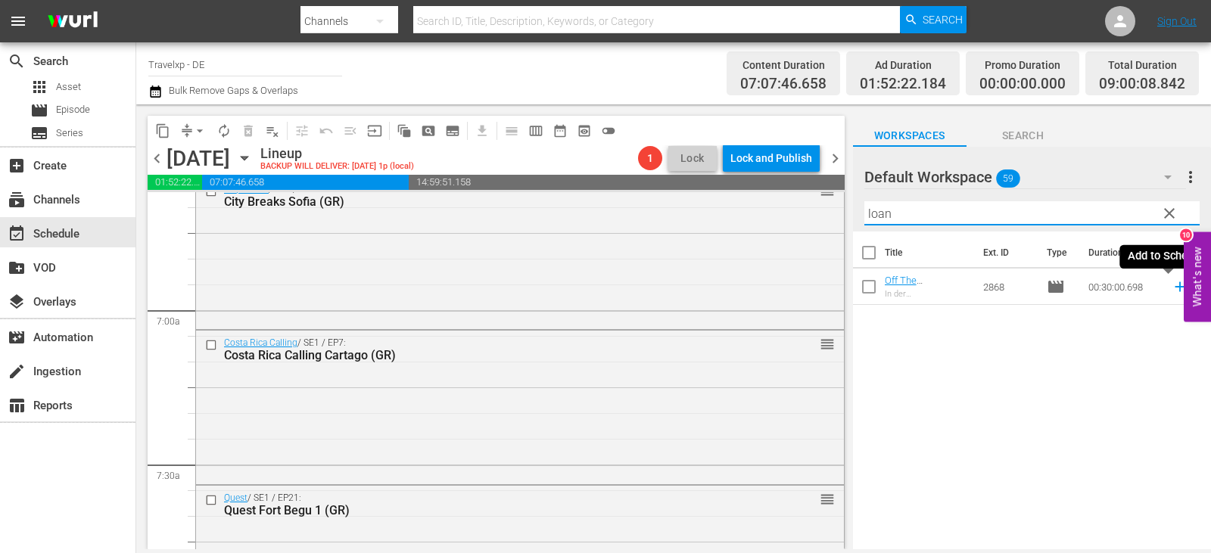
click at [1175, 287] on icon at bounding box center [1180, 287] width 10 height 10
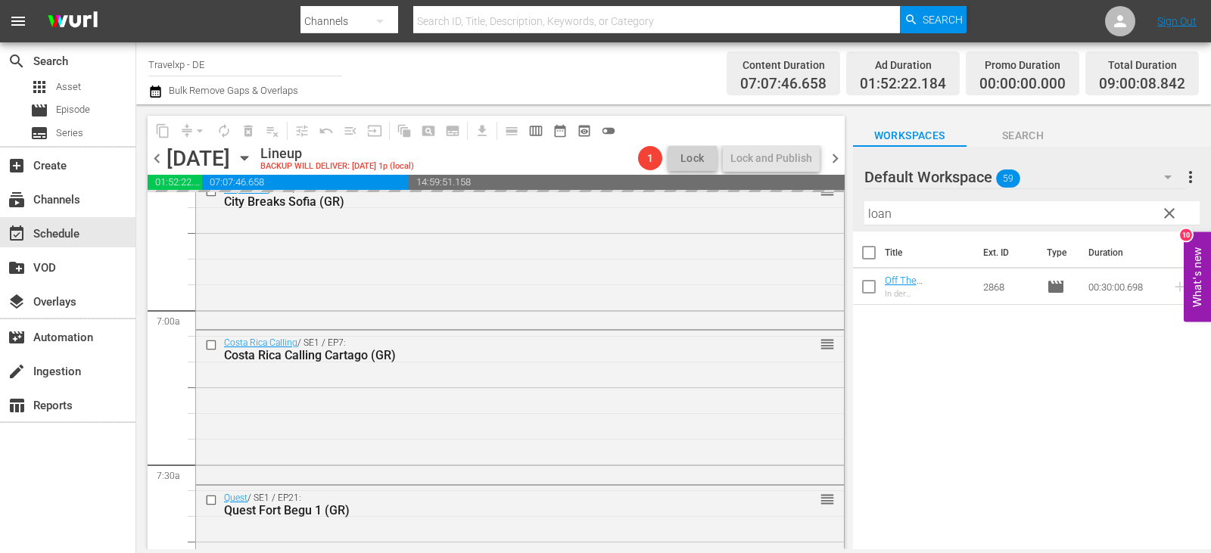
click at [811, 212] on div "content_copy compress arrow_drop_down autorenew_outlined delete_forever_outline…" at bounding box center [673, 326] width 1075 height 445
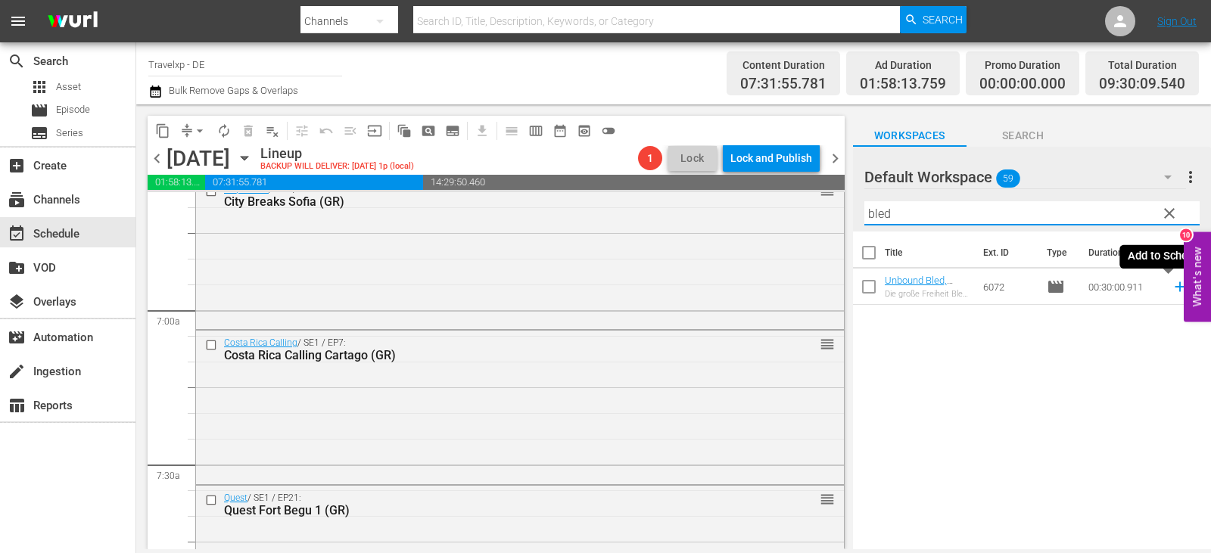
click at [1171, 283] on icon at bounding box center [1179, 286] width 17 height 17
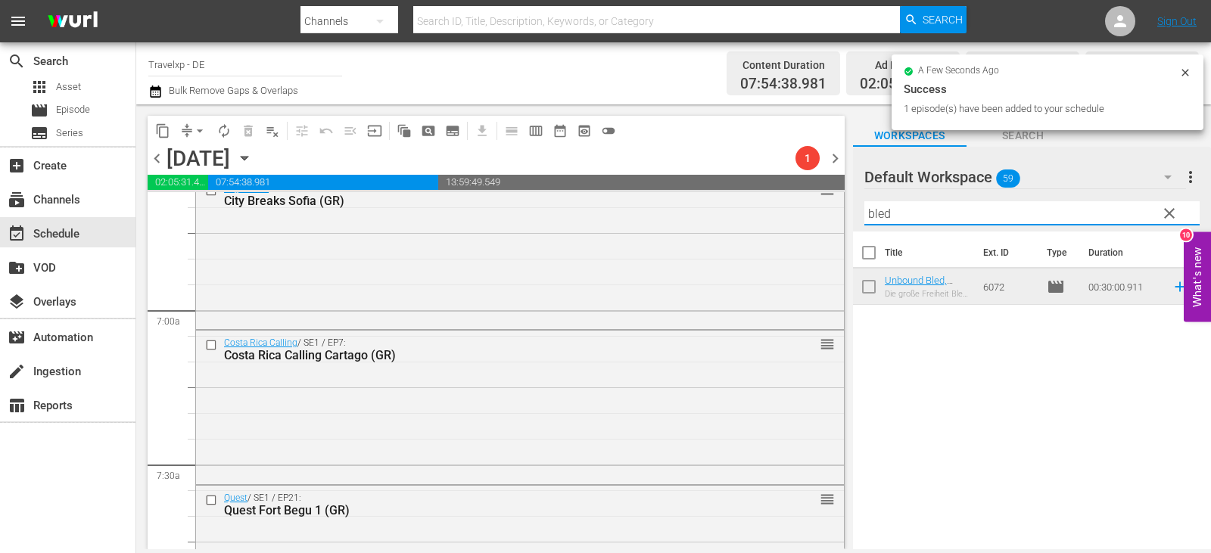
drag, startPoint x: 916, startPoint y: 217, endPoint x: 841, endPoint y: 217, distance: 75.7
click at [841, 217] on div "content_copy compress arrow_drop_down autorenew_outlined delete_forever_outline…" at bounding box center [673, 326] width 1075 height 445
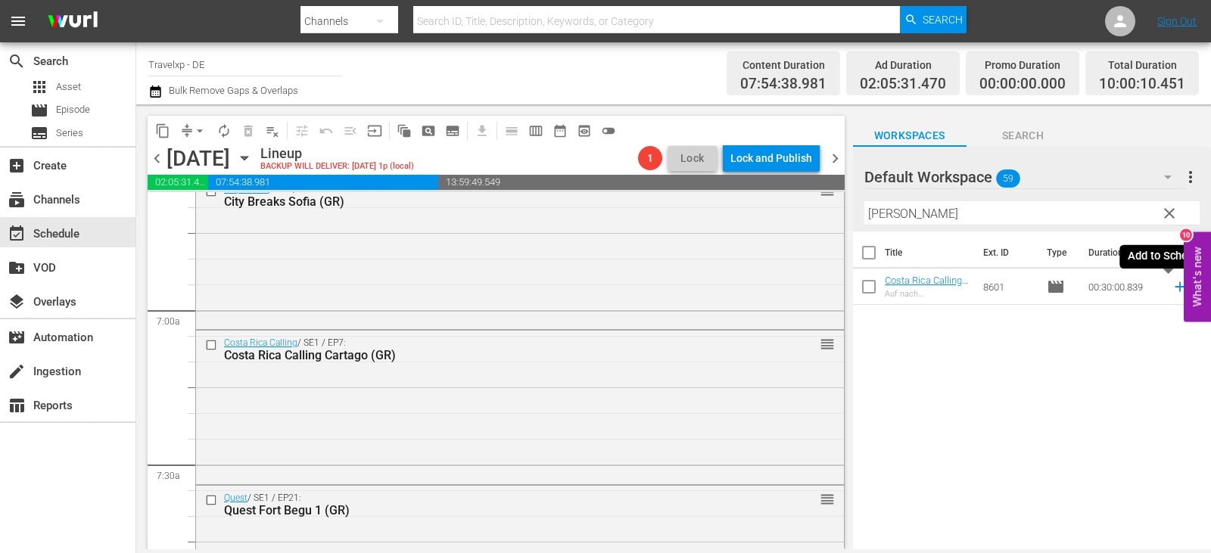
click at [1171, 282] on icon at bounding box center [1179, 286] width 17 height 17
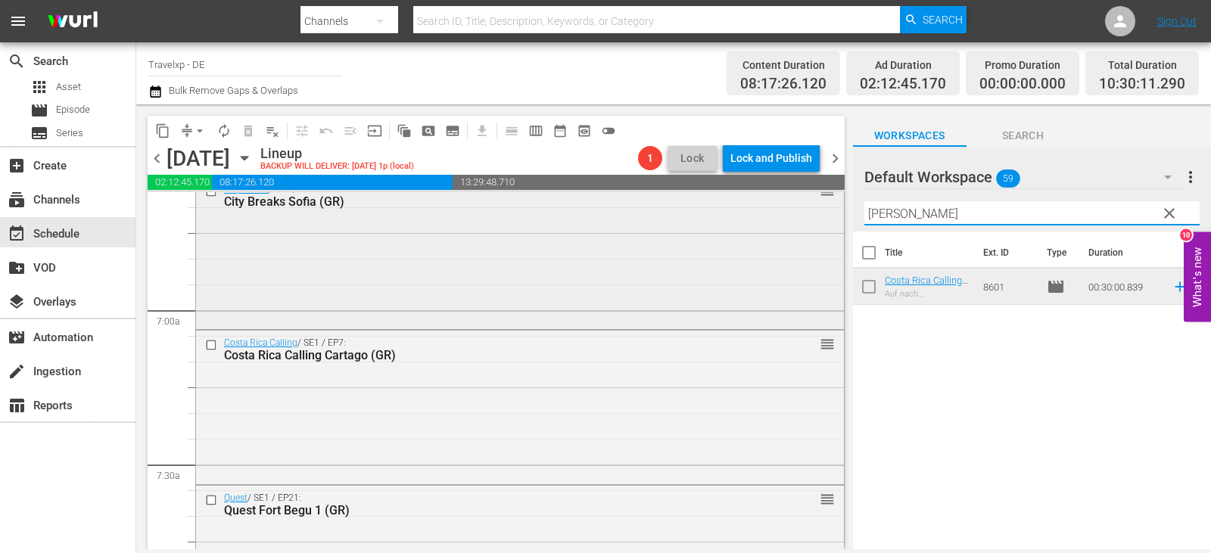
drag, startPoint x: 910, startPoint y: 215, endPoint x: 798, endPoint y: 211, distance: 112.1
click at [798, 211] on div "content_copy compress arrow_drop_down autorenew_outlined delete_forever_outline…" at bounding box center [673, 326] width 1075 height 445
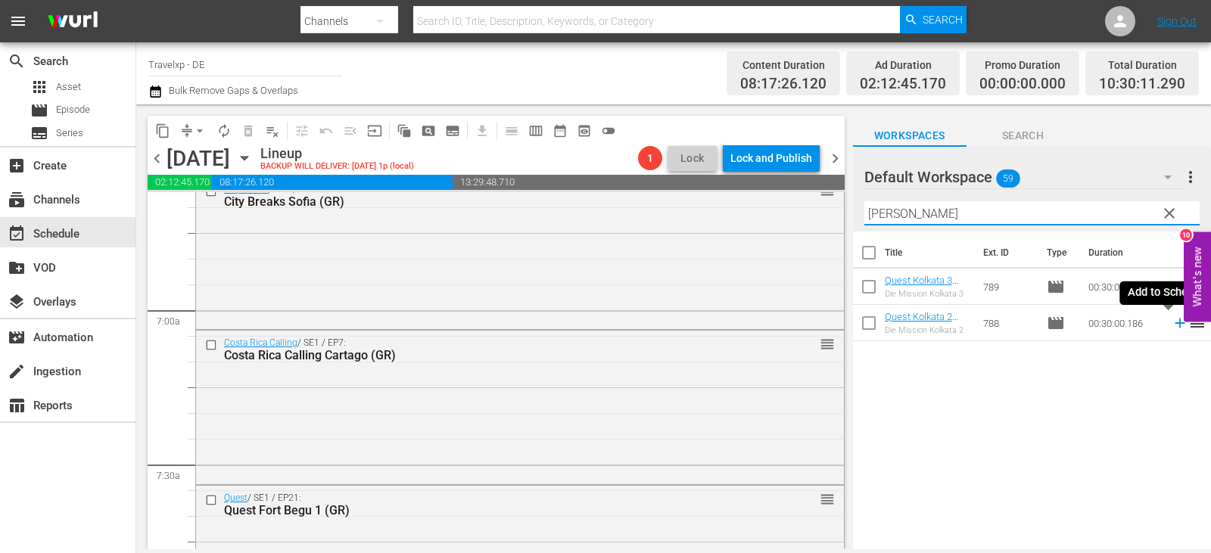
click at [1175, 325] on icon at bounding box center [1180, 324] width 10 height 10
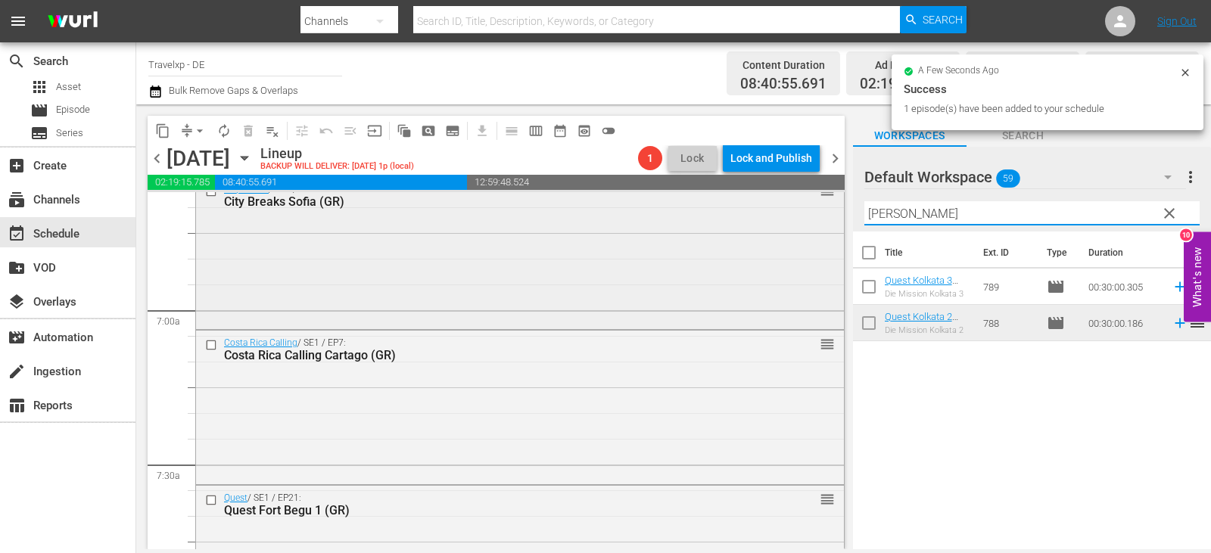
drag, startPoint x: 898, startPoint y: 210, endPoint x: 795, endPoint y: 210, distance: 102.2
click at [795, 210] on div "content_copy compress arrow_drop_down autorenew_outlined delete_forever_outline…" at bounding box center [673, 326] width 1075 height 445
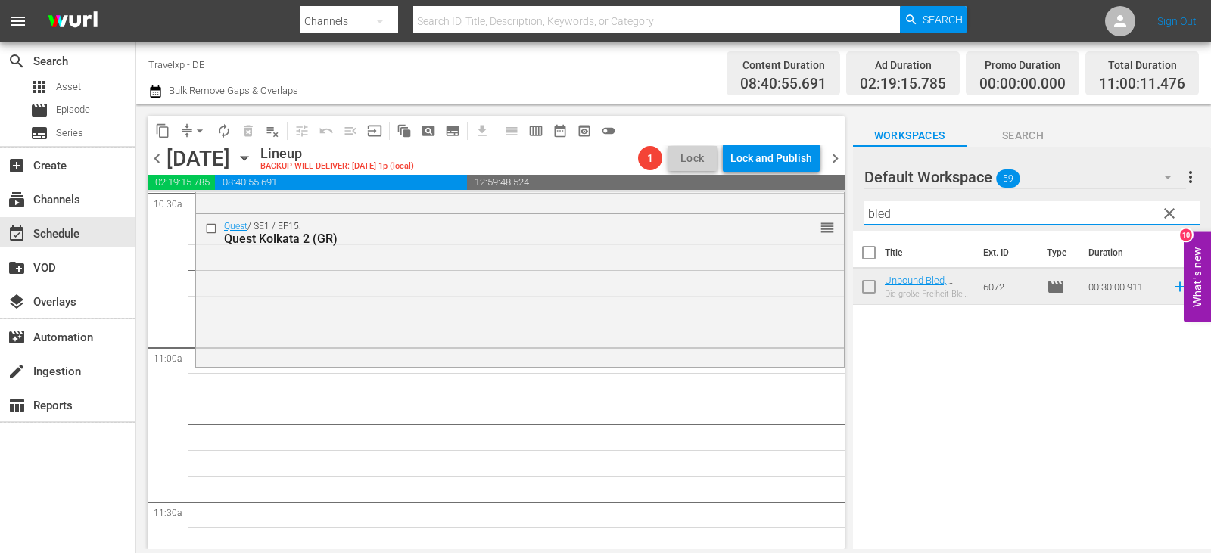
scroll to position [3178, 0]
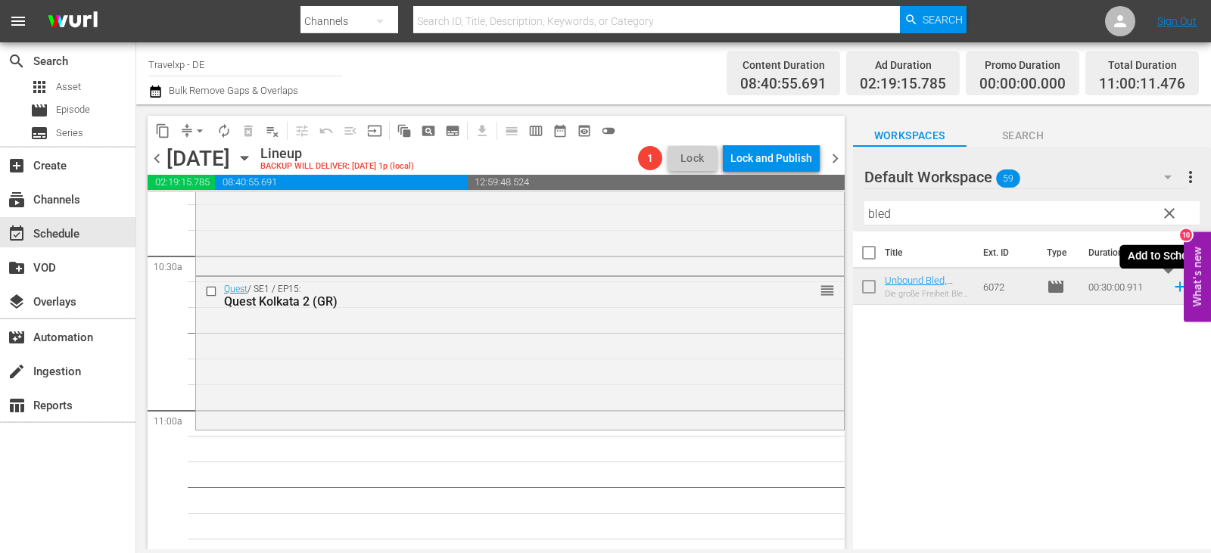
click at [1171, 285] on icon at bounding box center [1179, 286] width 17 height 17
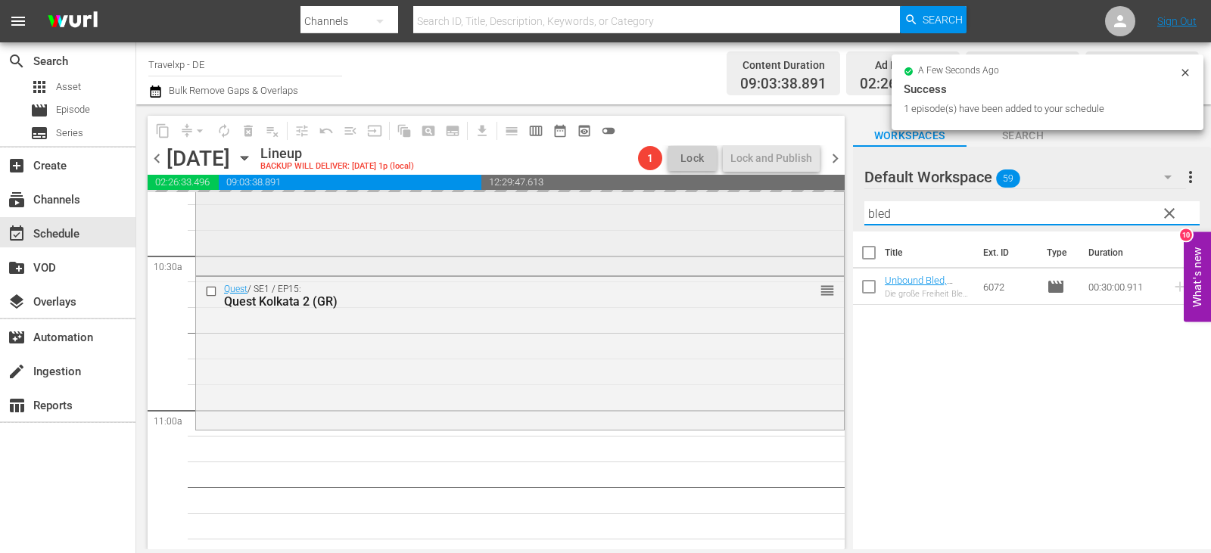
drag, startPoint x: 902, startPoint y: 213, endPoint x: 756, endPoint y: 231, distance: 147.1
click at [756, 231] on div "content_copy compress arrow_drop_down autorenew_outlined delete_forever_outline…" at bounding box center [673, 326] width 1075 height 445
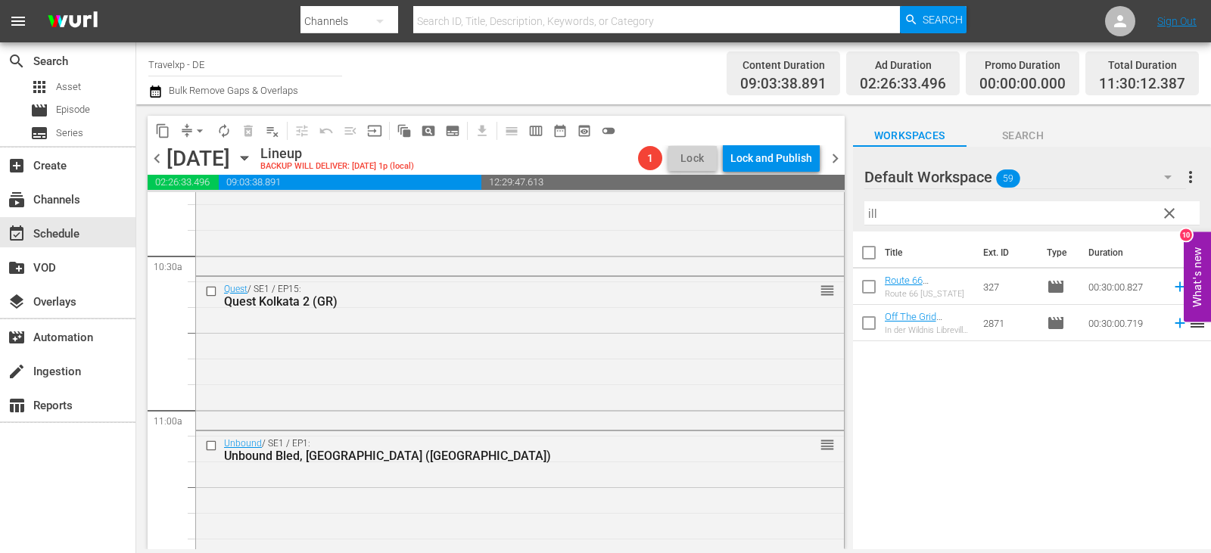
click at [1188, 287] on span "reorder" at bounding box center [1197, 286] width 18 height 18
click at [1175, 286] on icon at bounding box center [1180, 287] width 10 height 10
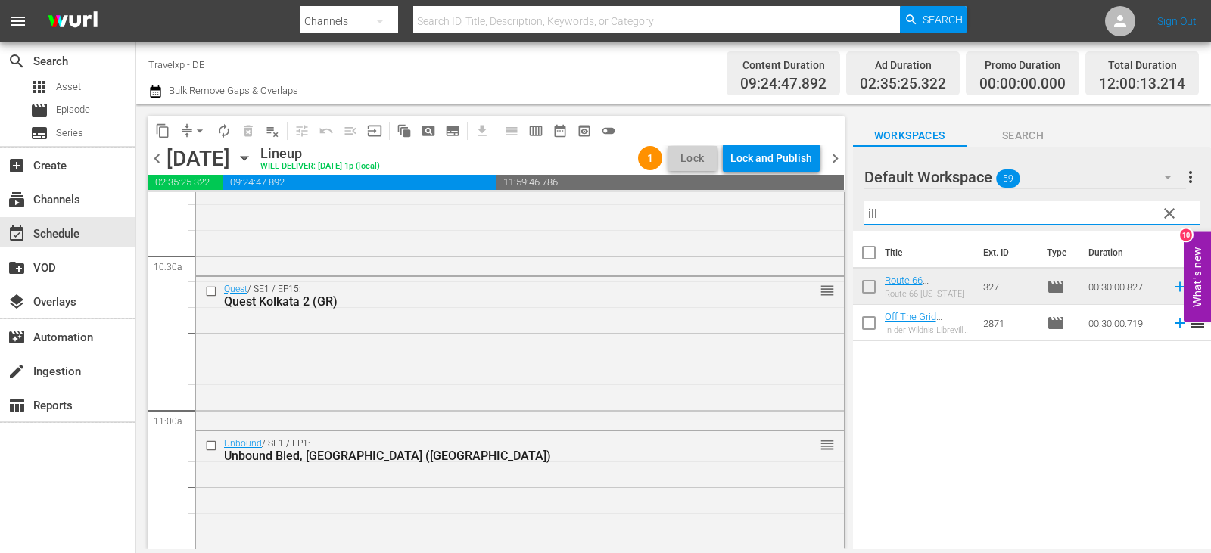
drag, startPoint x: 941, startPoint y: 217, endPoint x: 835, endPoint y: 221, distance: 106.8
click at [835, 221] on div "content_copy compress arrow_drop_down autorenew_outlined delete_forever_outline…" at bounding box center [673, 326] width 1075 height 445
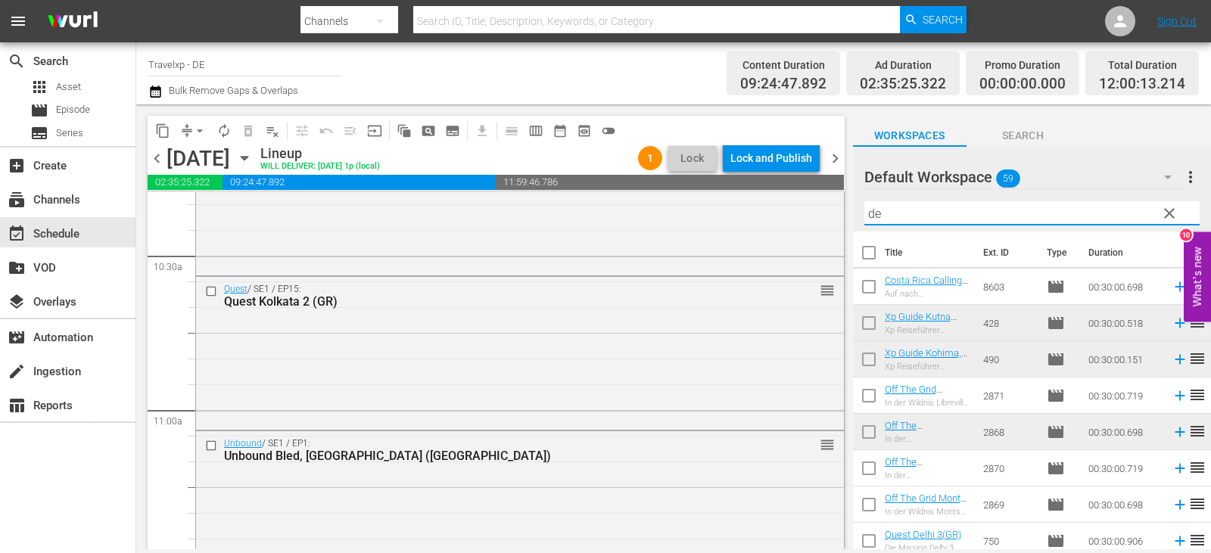
type input "d"
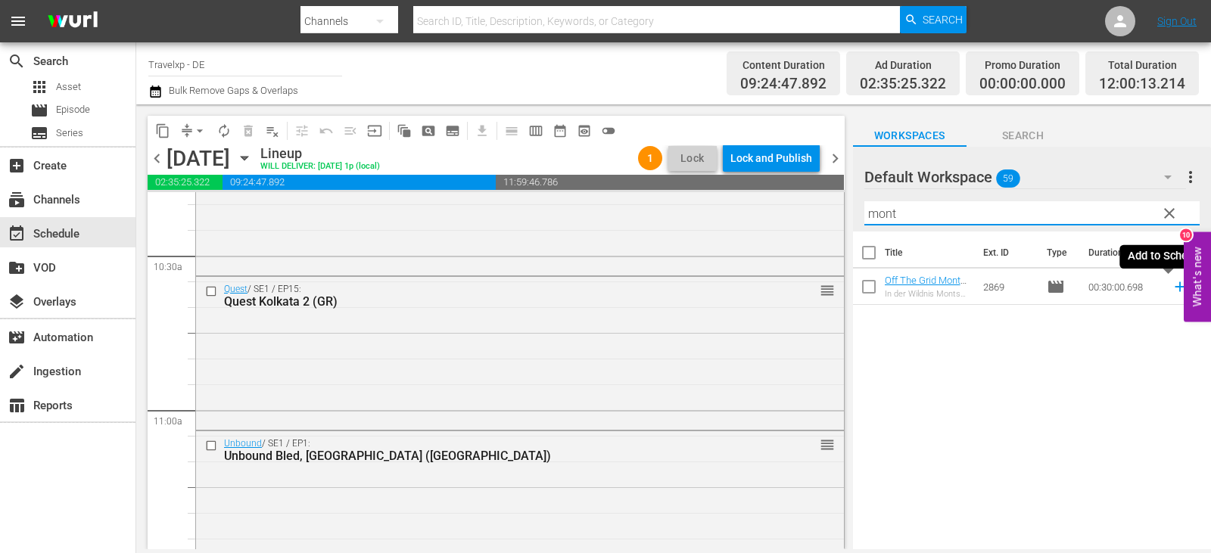
click at [1171, 289] on icon at bounding box center [1179, 286] width 17 height 17
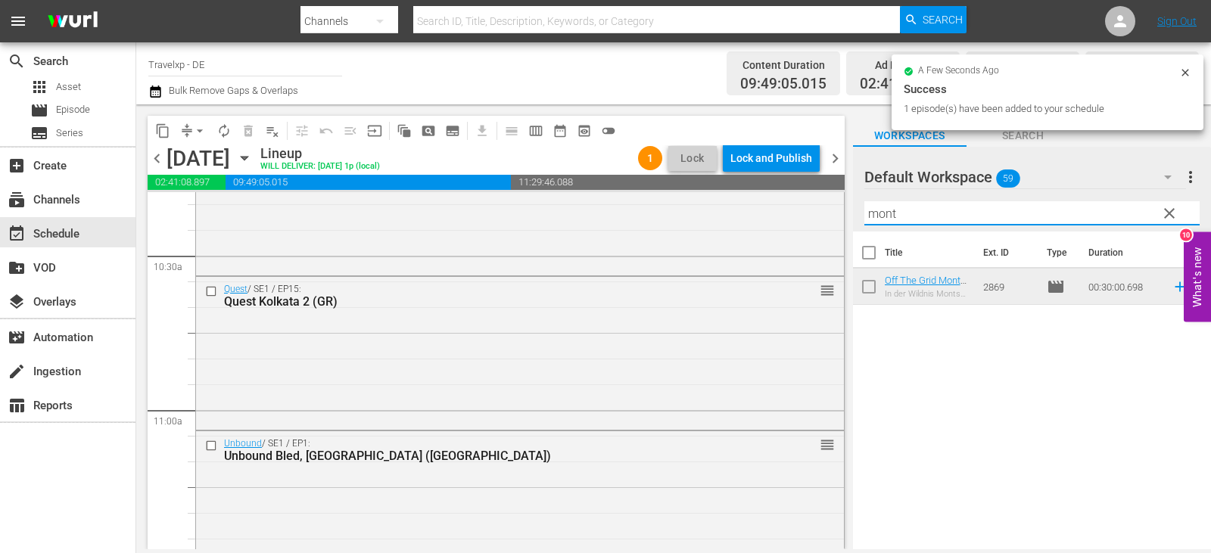
drag, startPoint x: 905, startPoint y: 211, endPoint x: 837, endPoint y: 219, distance: 68.6
click at [837, 219] on div "content_copy compress arrow_drop_down autorenew_outlined delete_forever_outline…" at bounding box center [673, 326] width 1075 height 445
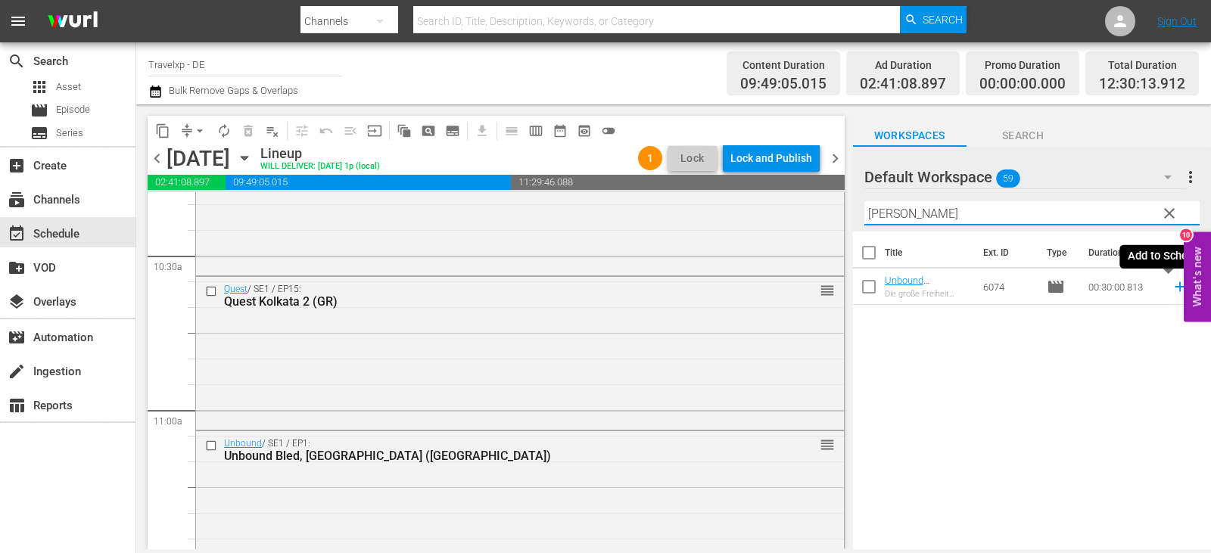
click at [1175, 292] on icon at bounding box center [1180, 287] width 10 height 10
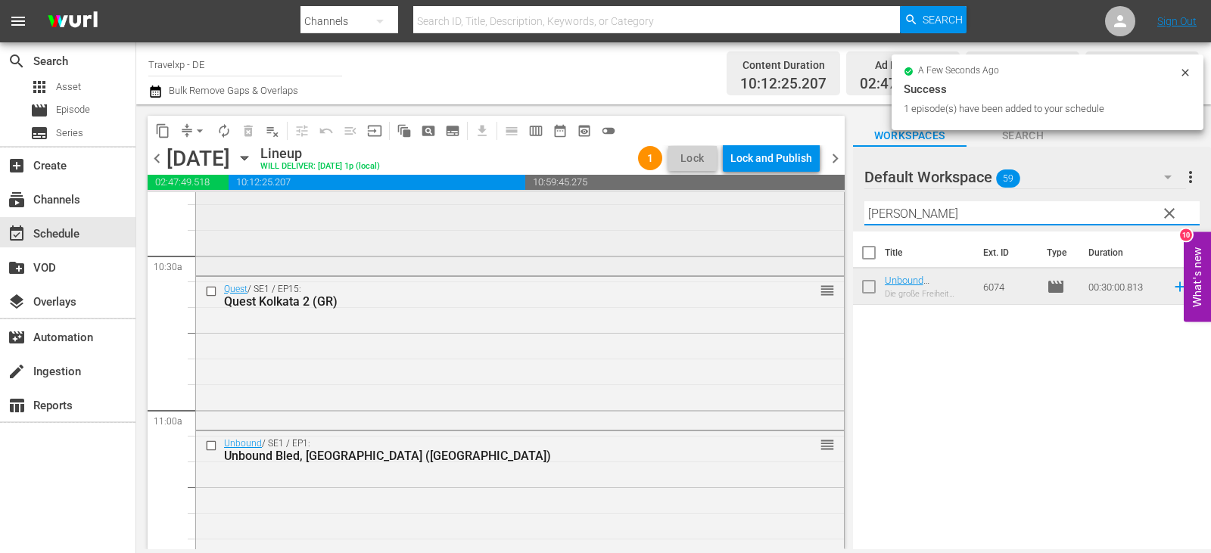
drag, startPoint x: 916, startPoint y: 215, endPoint x: 789, endPoint y: 224, distance: 127.5
click at [789, 224] on div "content_copy compress arrow_drop_down autorenew_outlined delete_forever_outline…" at bounding box center [673, 326] width 1075 height 445
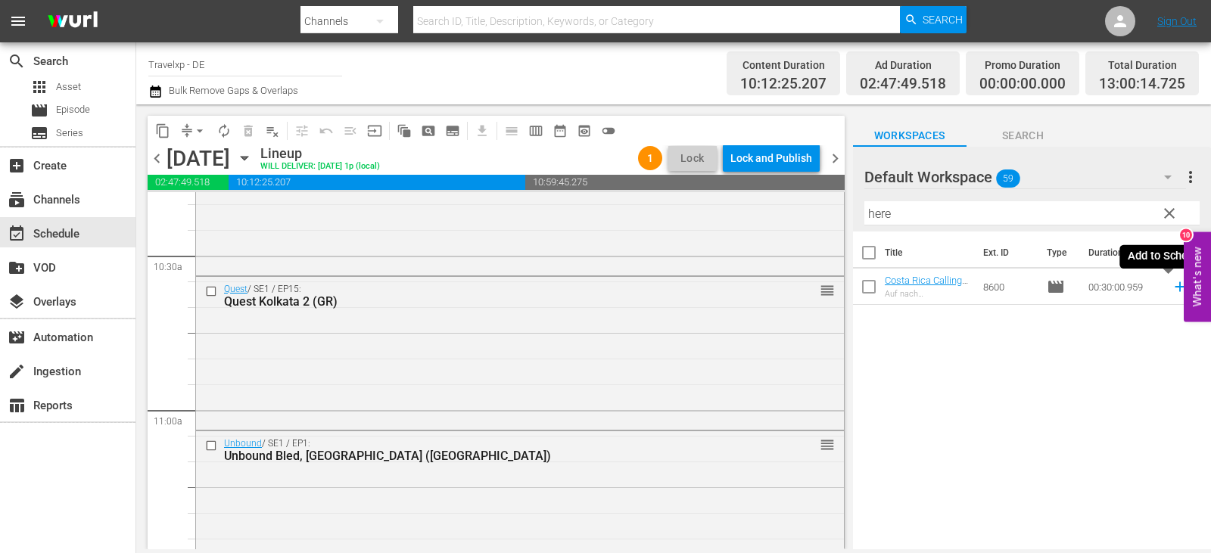
click at [1171, 287] on icon at bounding box center [1179, 286] width 17 height 17
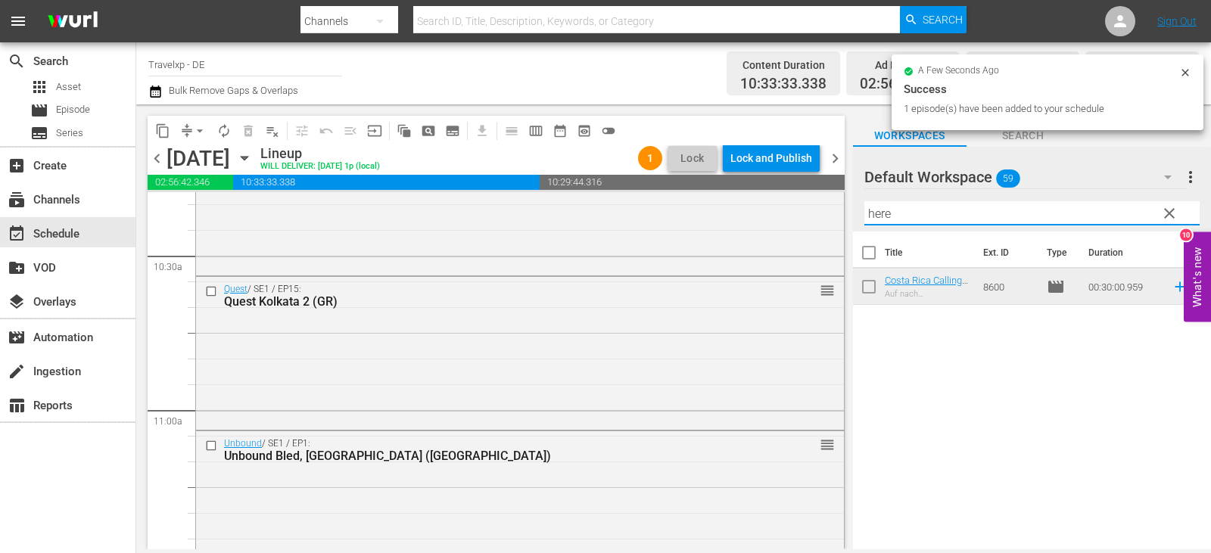
drag, startPoint x: 867, startPoint y: 221, endPoint x: 845, endPoint y: 221, distance: 21.2
click at [845, 221] on div "content_copy compress arrow_drop_down autorenew_outlined delete_forever_outline…" at bounding box center [673, 326] width 1075 height 445
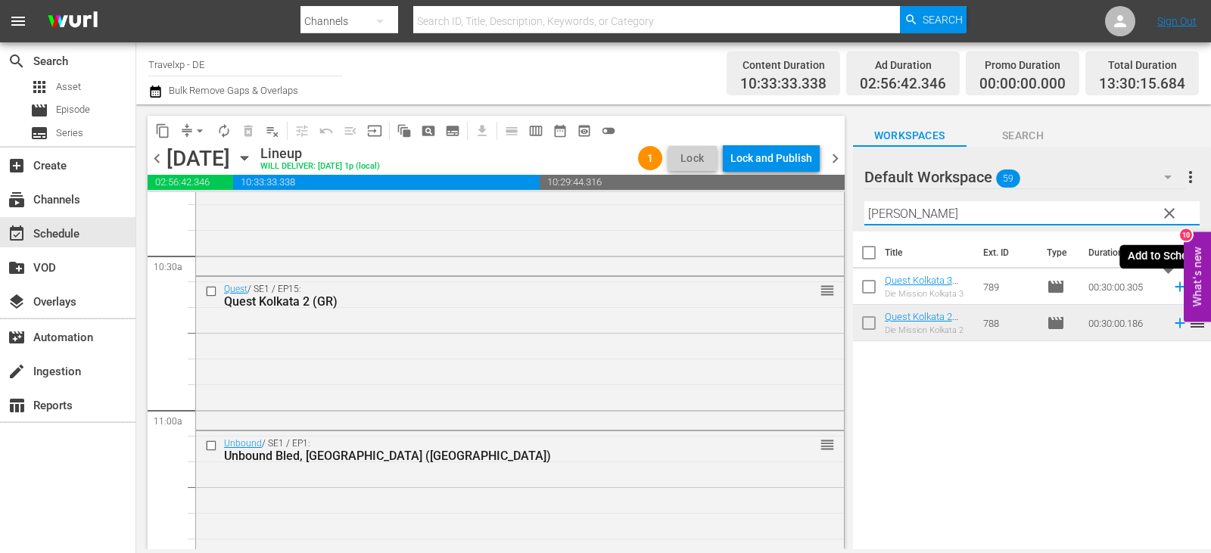
click at [1171, 290] on icon at bounding box center [1179, 286] width 17 height 17
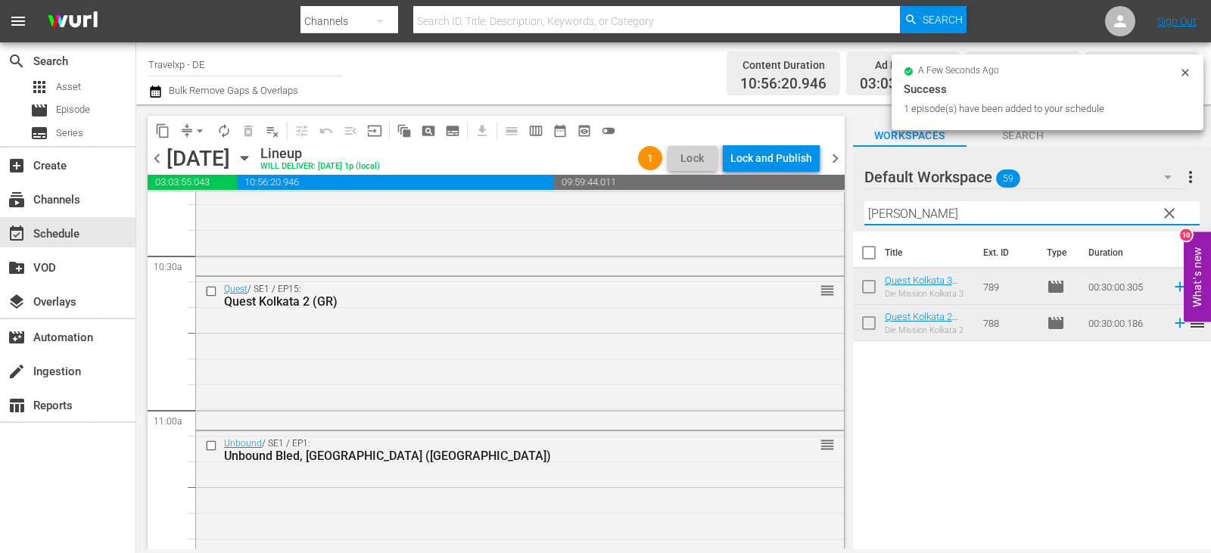
drag, startPoint x: 914, startPoint y: 213, endPoint x: 833, endPoint y: 213, distance: 81.0
click at [833, 213] on div "content_copy compress arrow_drop_down autorenew_outlined delete_forever_outline…" at bounding box center [673, 326] width 1075 height 445
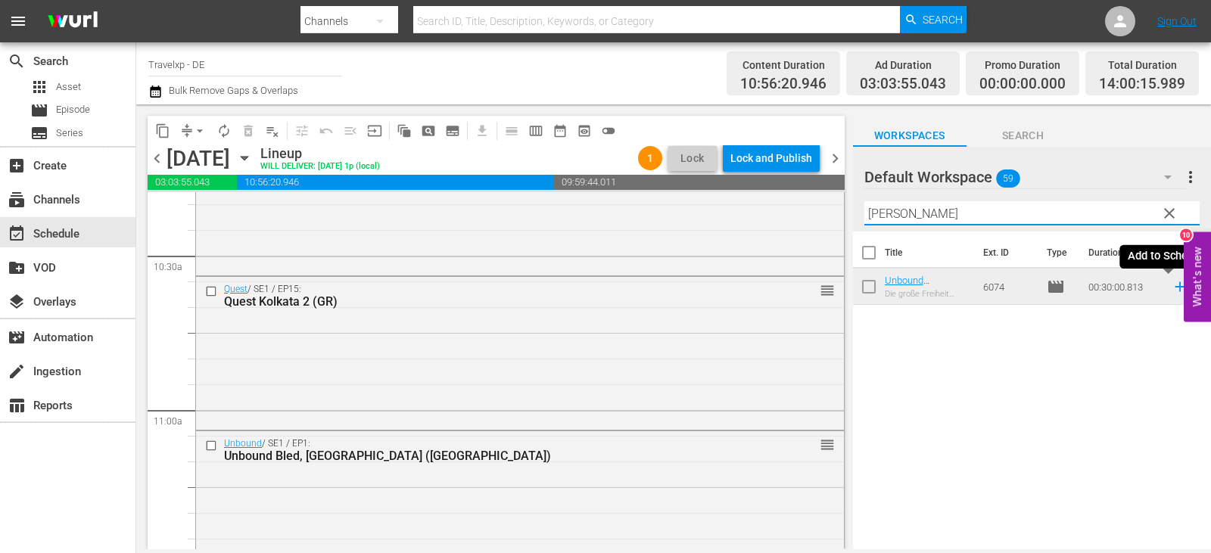
click at [1171, 287] on icon at bounding box center [1179, 286] width 17 height 17
drag, startPoint x: 904, startPoint y: 213, endPoint x: 822, endPoint y: 221, distance: 82.9
click at [822, 221] on div "content_copy compress arrow_drop_down autorenew_outlined delete_forever_outline…" at bounding box center [673, 326] width 1075 height 445
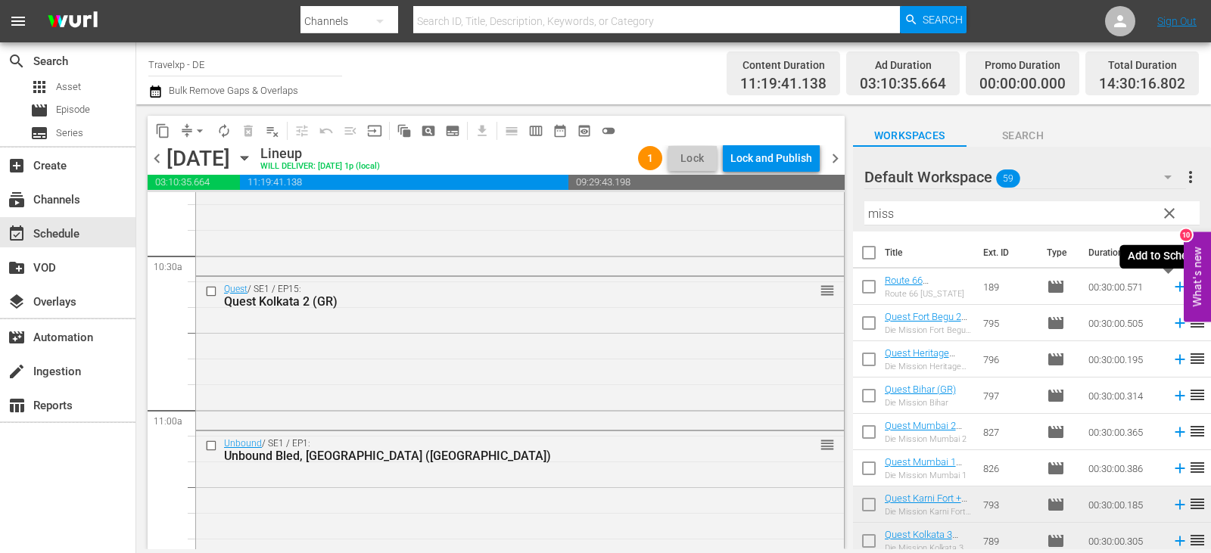
click at [1175, 289] on icon at bounding box center [1180, 287] width 10 height 10
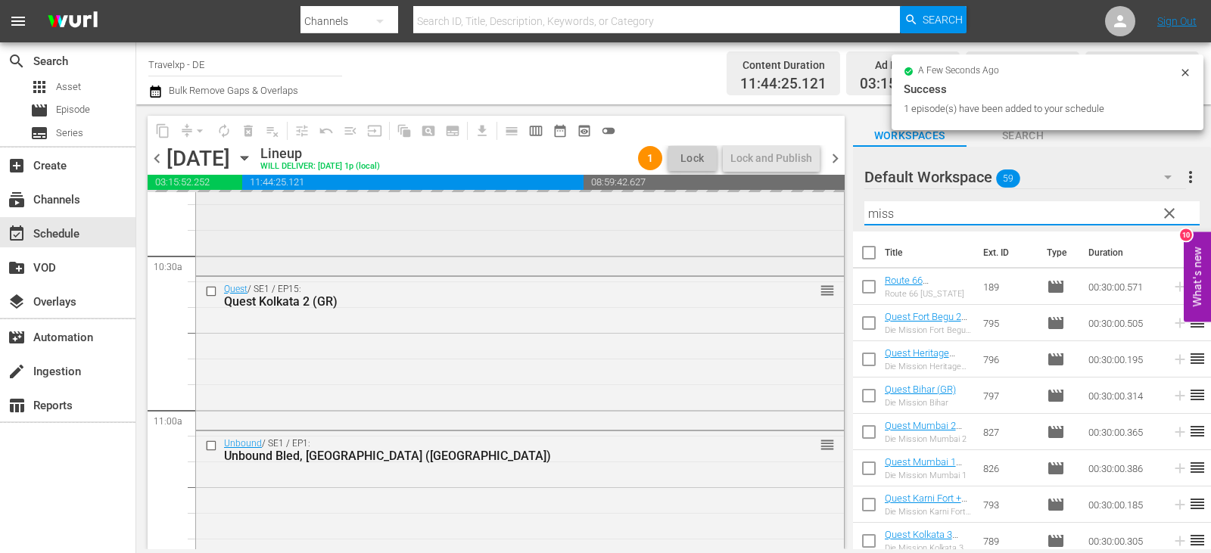
drag, startPoint x: 902, startPoint y: 213, endPoint x: 760, endPoint y: 223, distance: 142.6
click at [760, 223] on div "content_copy compress arrow_drop_down autorenew_outlined delete_forever_outline…" at bounding box center [673, 326] width 1075 height 445
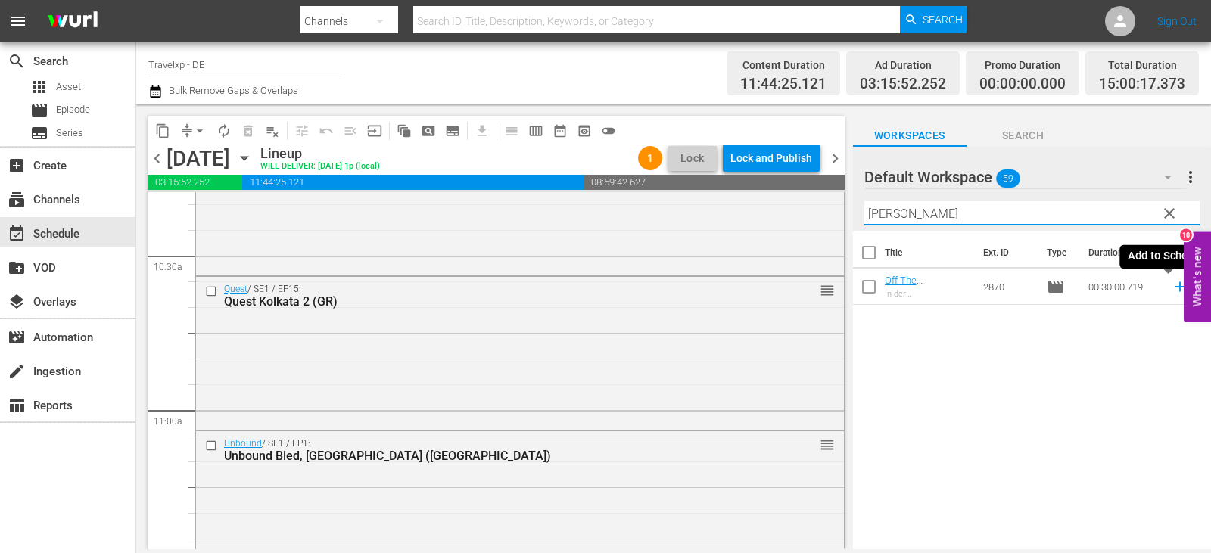
click at [1171, 288] on icon at bounding box center [1179, 286] width 17 height 17
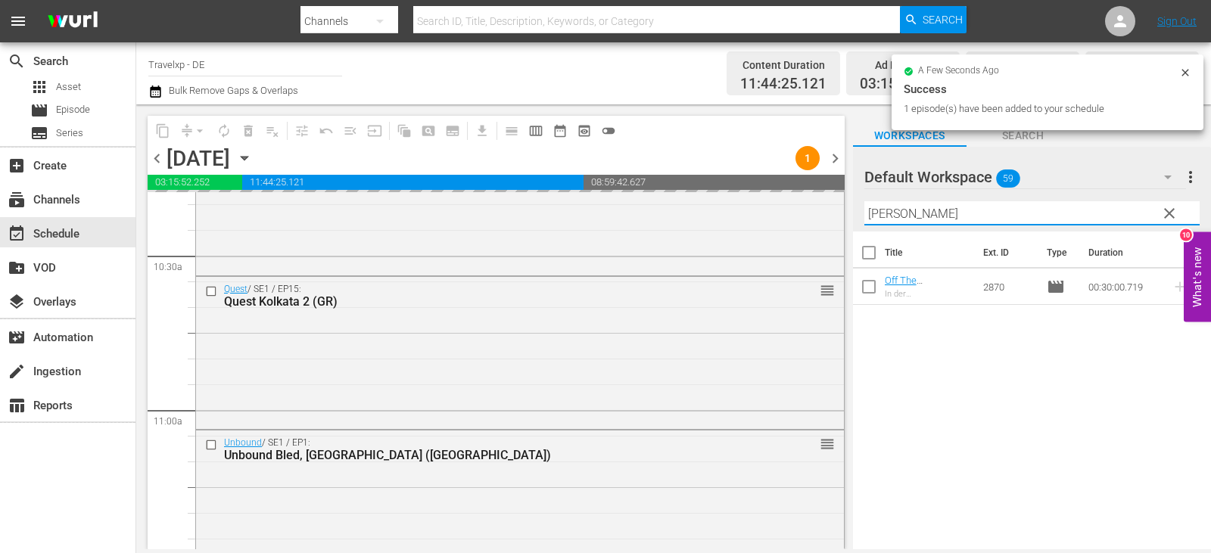
drag, startPoint x: 911, startPoint y: 213, endPoint x: 850, endPoint y: 221, distance: 61.9
click at [850, 221] on div "content_copy compress arrow_drop_down autorenew_outlined delete_forever_outline…" at bounding box center [673, 326] width 1075 height 445
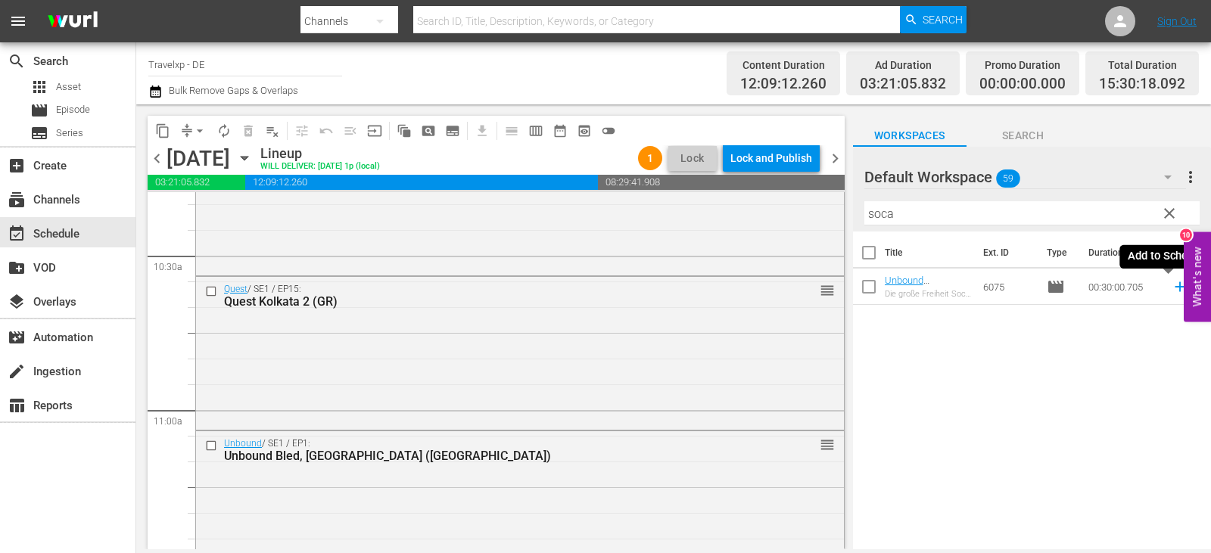
click at [1175, 291] on icon at bounding box center [1180, 287] width 10 height 10
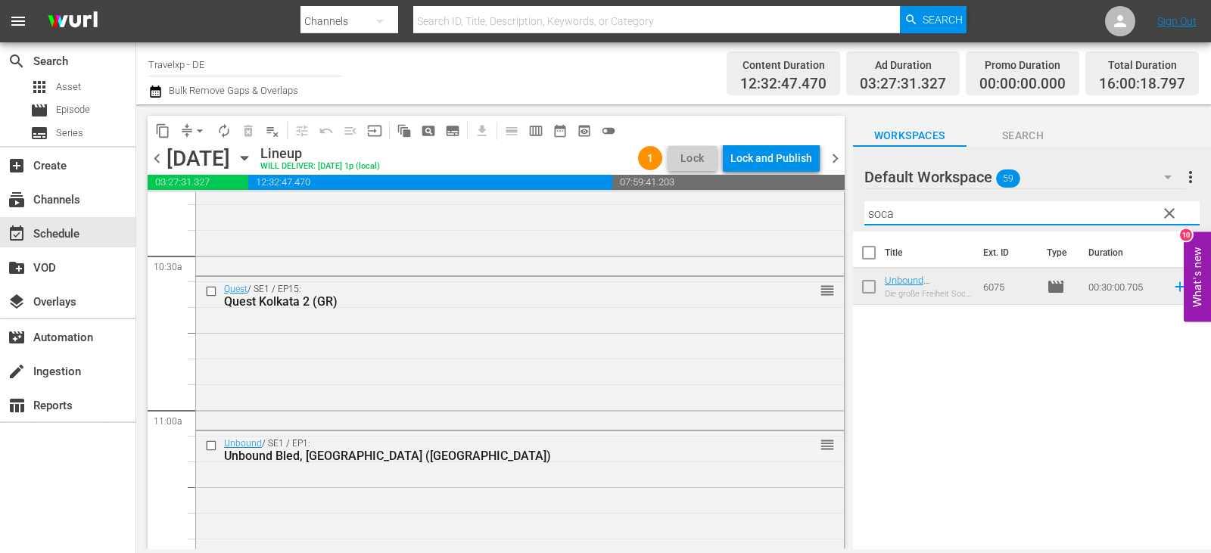
drag, startPoint x: 936, startPoint y: 213, endPoint x: 867, endPoint y: 221, distance: 70.1
click at [867, 221] on input "soca" at bounding box center [1031, 213] width 335 height 24
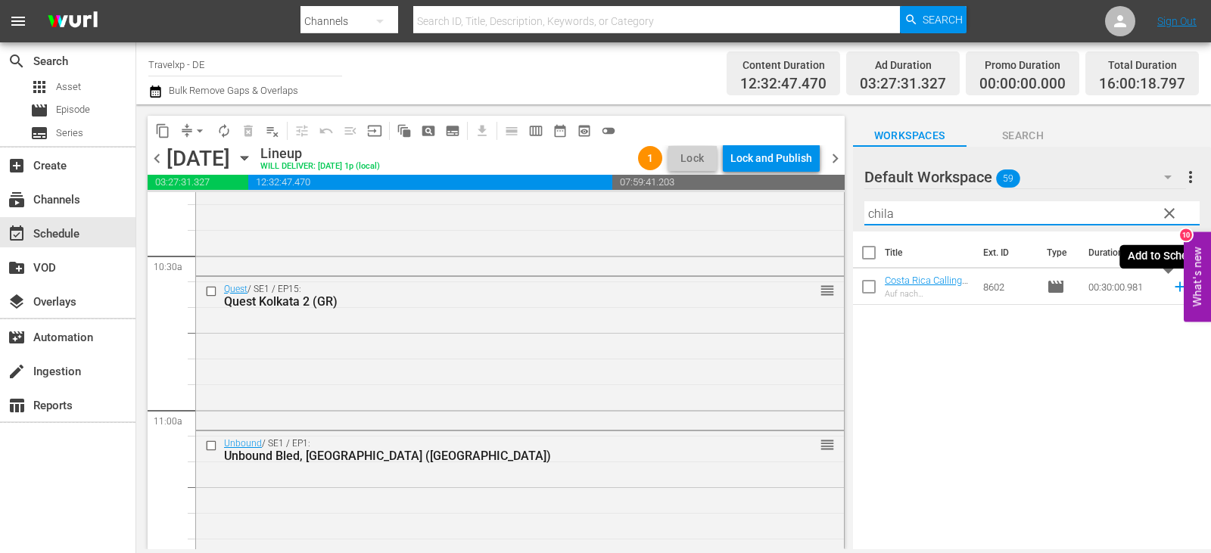
click at [1171, 286] on icon at bounding box center [1179, 286] width 17 height 17
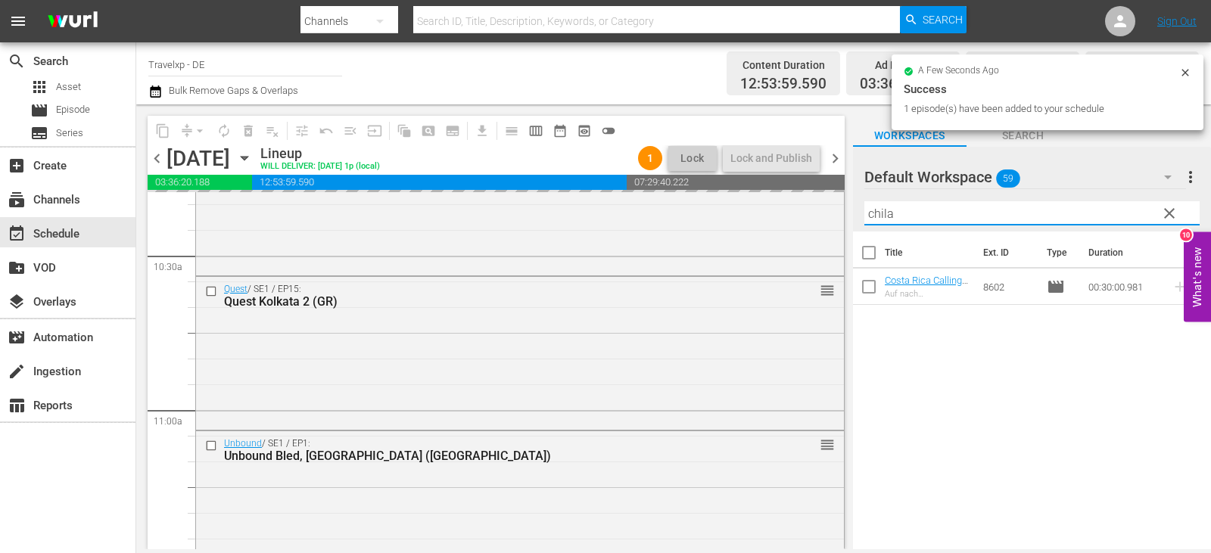
drag, startPoint x: 919, startPoint y: 212, endPoint x: 840, endPoint y: 222, distance: 80.2
click at [840, 222] on div "content_copy compress arrow_drop_down autorenew_outlined delete_forever_outline…" at bounding box center [673, 326] width 1075 height 445
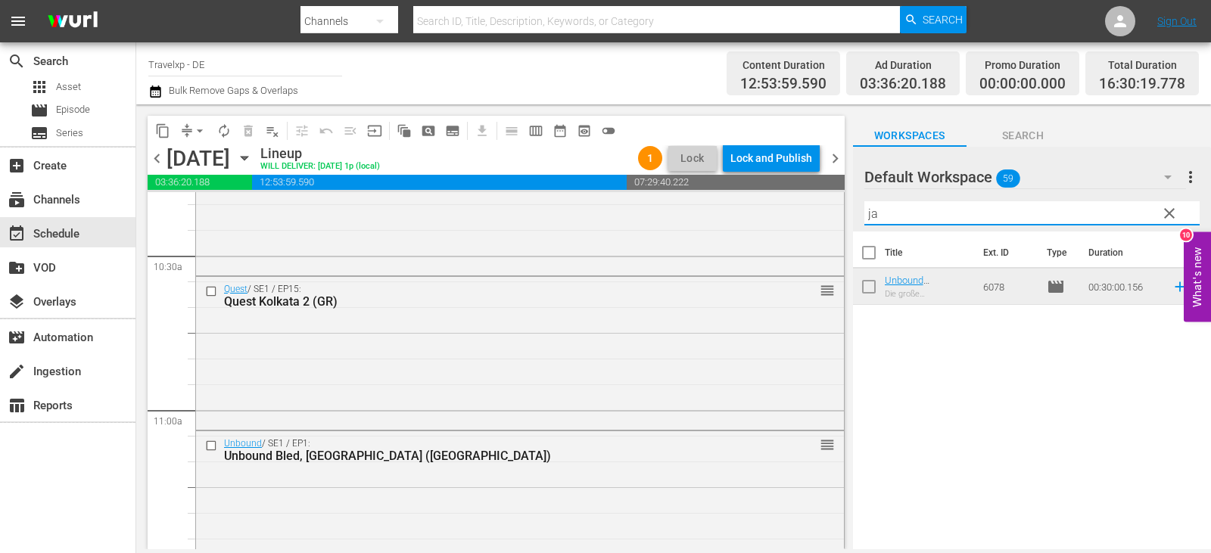
type input "j"
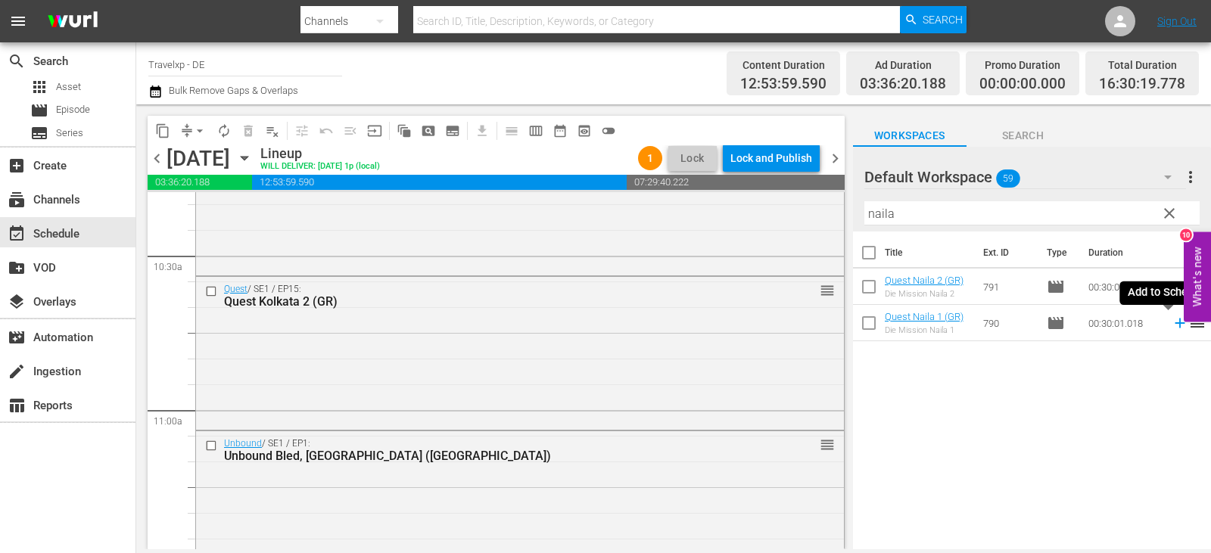
click at [1171, 325] on icon at bounding box center [1179, 323] width 17 height 17
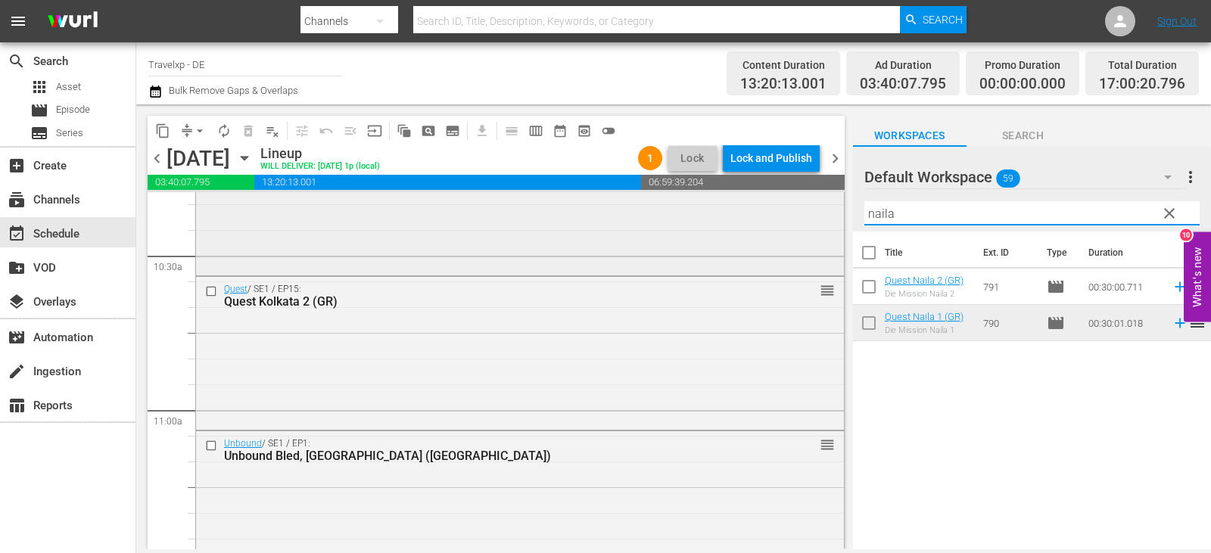
drag, startPoint x: 903, startPoint y: 218, endPoint x: 809, endPoint y: 229, distance: 94.4
click at [809, 229] on div "content_copy compress arrow_drop_down autorenew_outlined delete_forever_outline…" at bounding box center [673, 326] width 1075 height 445
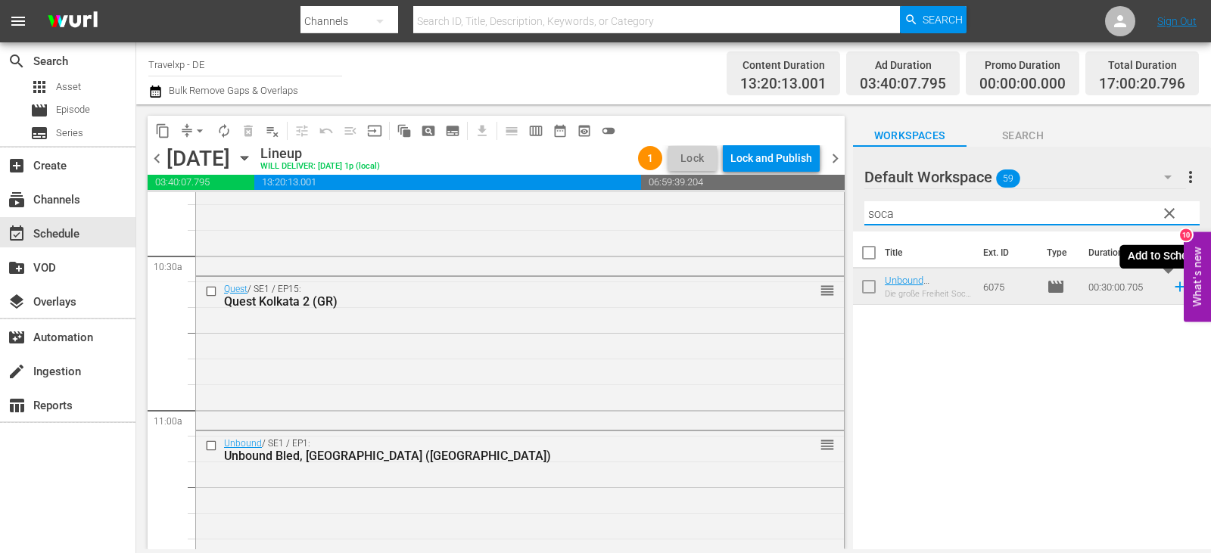
click at [1171, 287] on icon at bounding box center [1179, 286] width 17 height 17
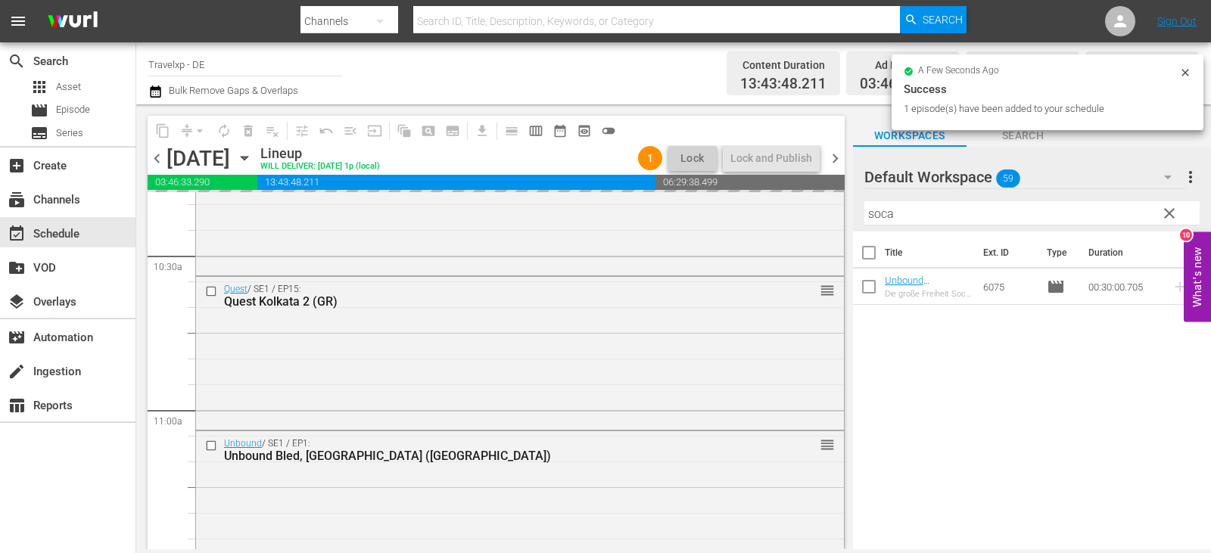
click at [848, 224] on div "content_copy compress arrow_drop_down autorenew_outlined delete_forever_outline…" at bounding box center [673, 326] width 1075 height 445
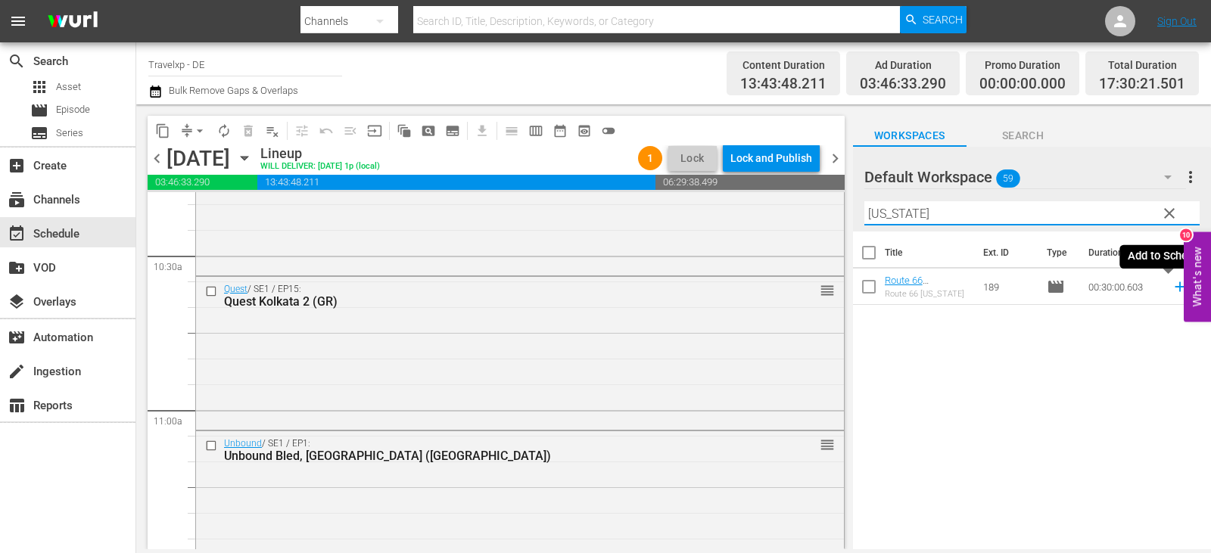
click at [1175, 290] on icon at bounding box center [1180, 287] width 10 height 10
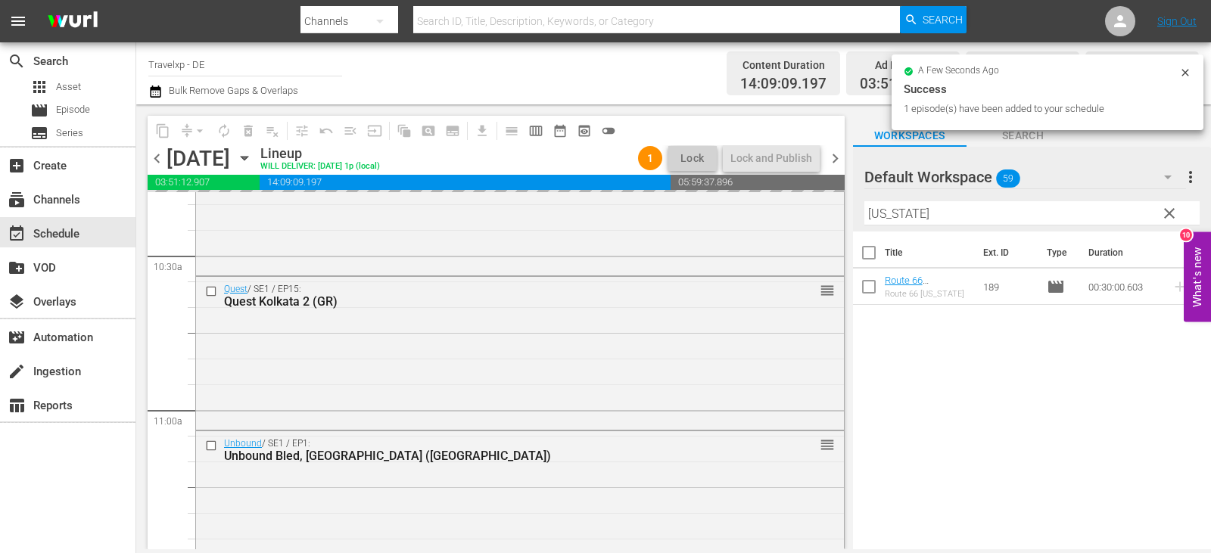
click at [841, 213] on div "content_copy compress arrow_drop_down autorenew_outlined delete_forever_outline…" at bounding box center [673, 326] width 1075 height 445
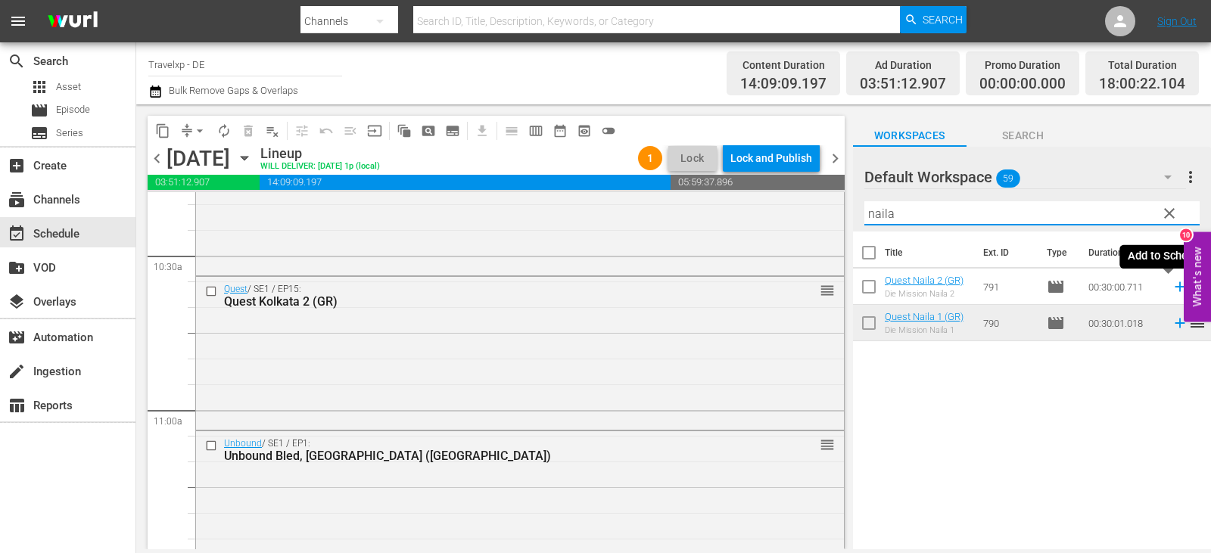
click at [1171, 287] on icon at bounding box center [1179, 286] width 17 height 17
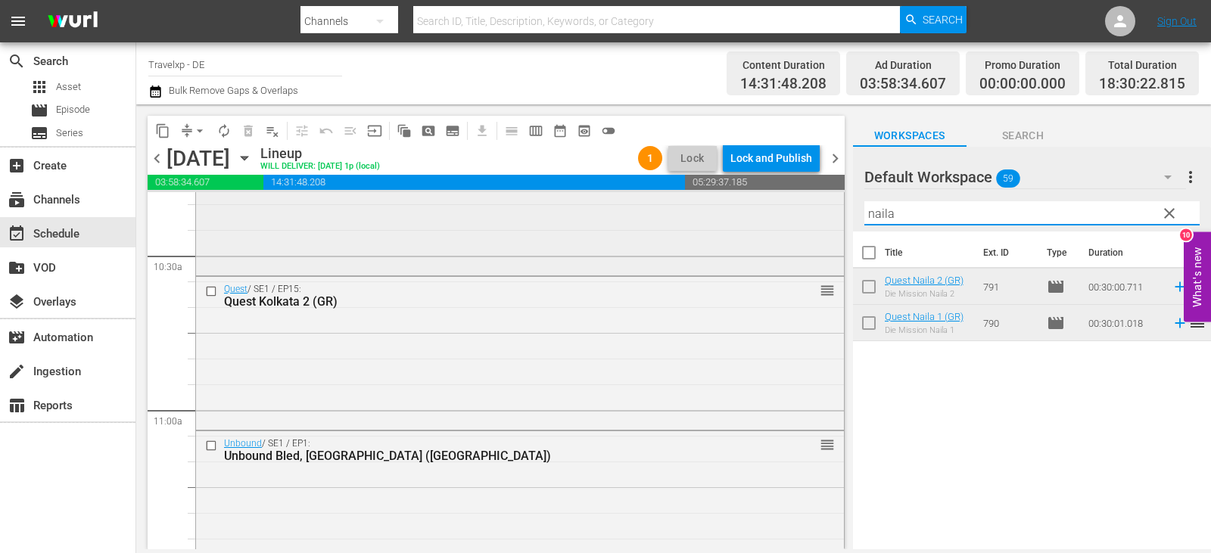
drag, startPoint x: 903, startPoint y: 216, endPoint x: 832, endPoint y: 216, distance: 71.1
click at [832, 216] on div "content_copy compress arrow_drop_down autorenew_outlined delete_forever_outline…" at bounding box center [673, 326] width 1075 height 445
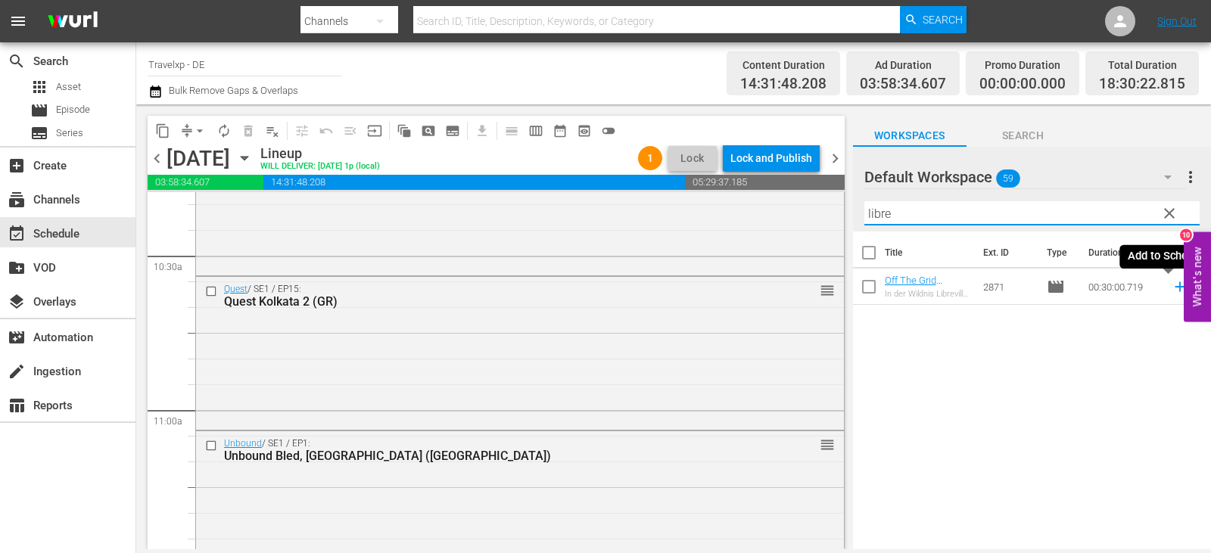
drag, startPoint x: 1167, startPoint y: 285, endPoint x: 1095, endPoint y: 286, distance: 71.9
click at [1171, 285] on icon at bounding box center [1179, 286] width 17 height 17
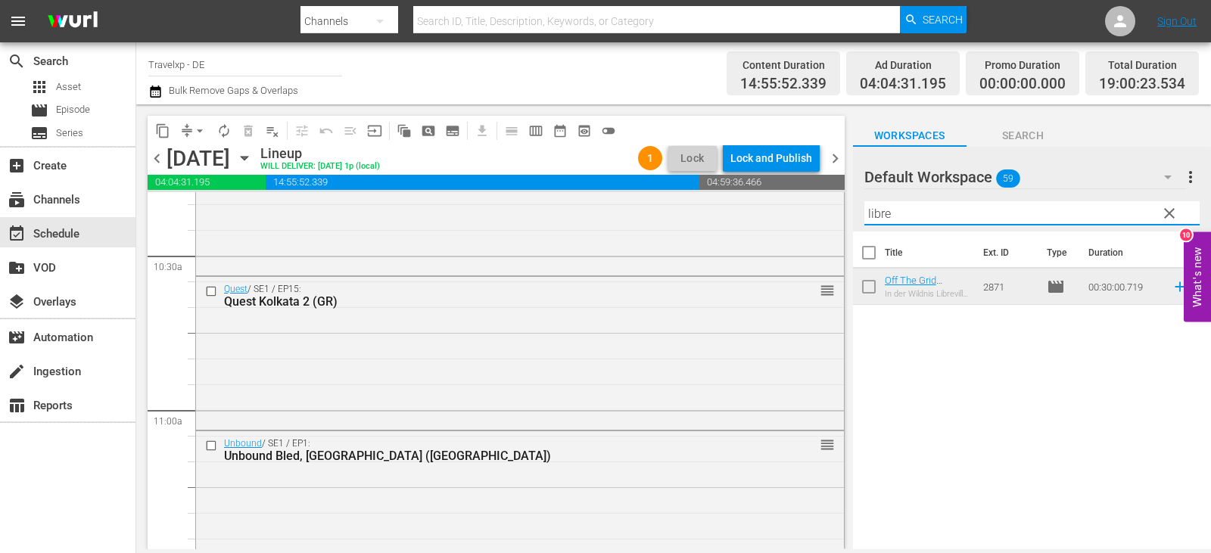
drag, startPoint x: 917, startPoint y: 216, endPoint x: 854, endPoint y: 216, distance: 63.6
click at [854, 216] on div "Default Workspace 59 Default more_vert clear Filter by Title libre" at bounding box center [1032, 189] width 358 height 85
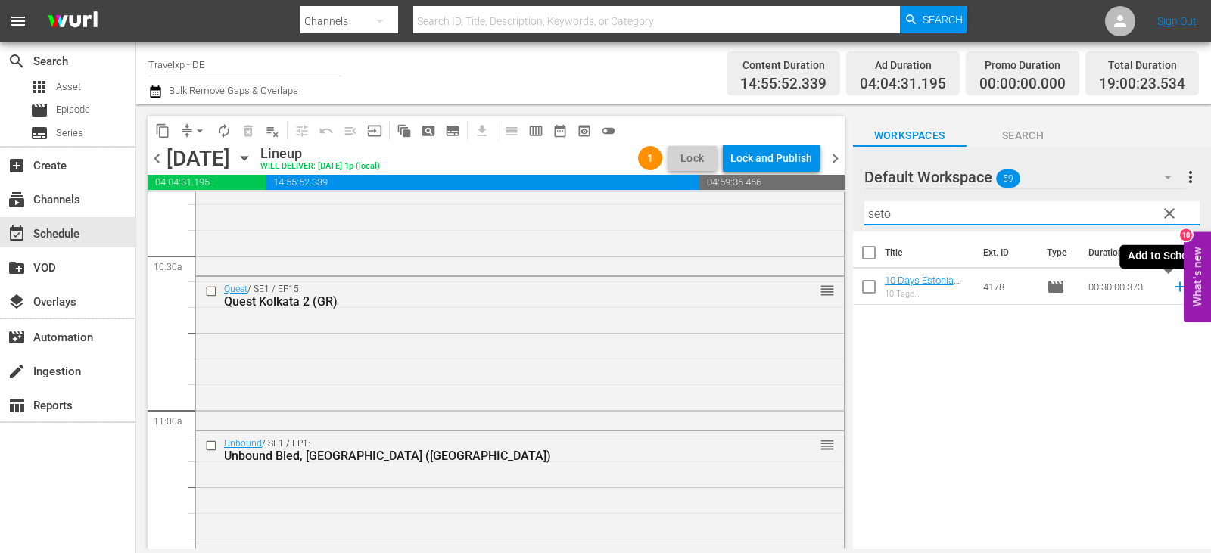
click at [1171, 290] on icon at bounding box center [1179, 286] width 17 height 17
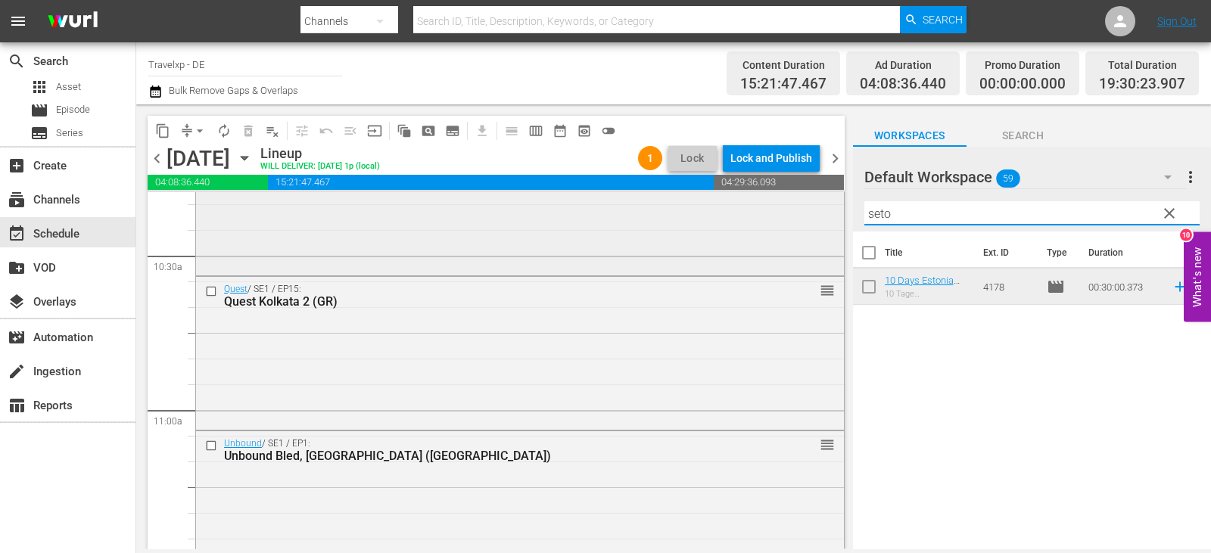
drag, startPoint x: 895, startPoint y: 219, endPoint x: 795, endPoint y: 227, distance: 100.2
click at [795, 227] on div "content_copy compress arrow_drop_down autorenew_outlined delete_forever_outline…" at bounding box center [673, 326] width 1075 height 445
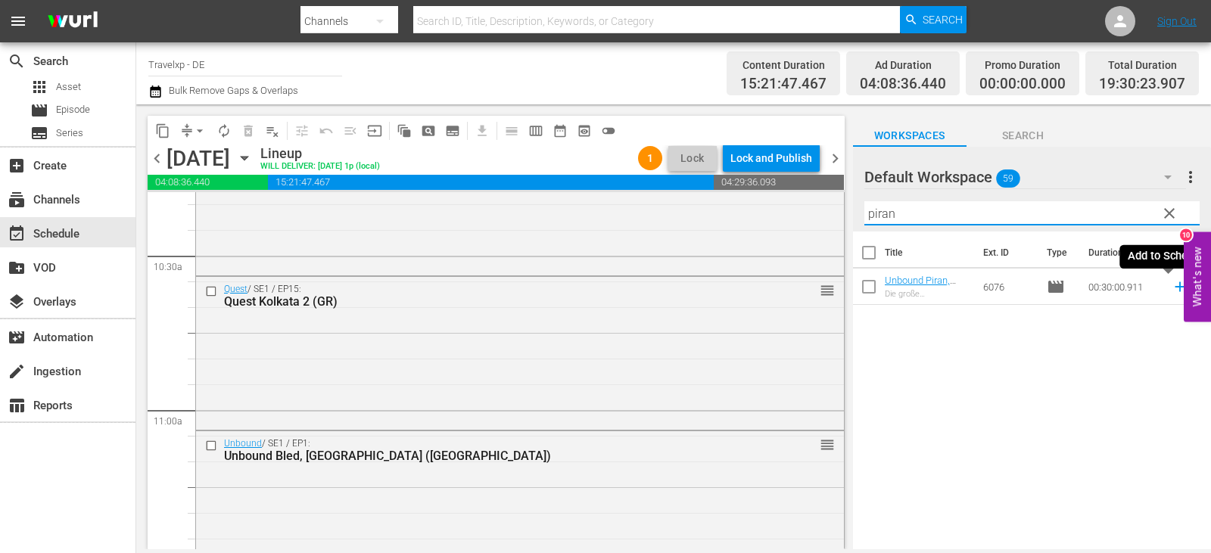
click at [1171, 287] on icon at bounding box center [1179, 286] width 17 height 17
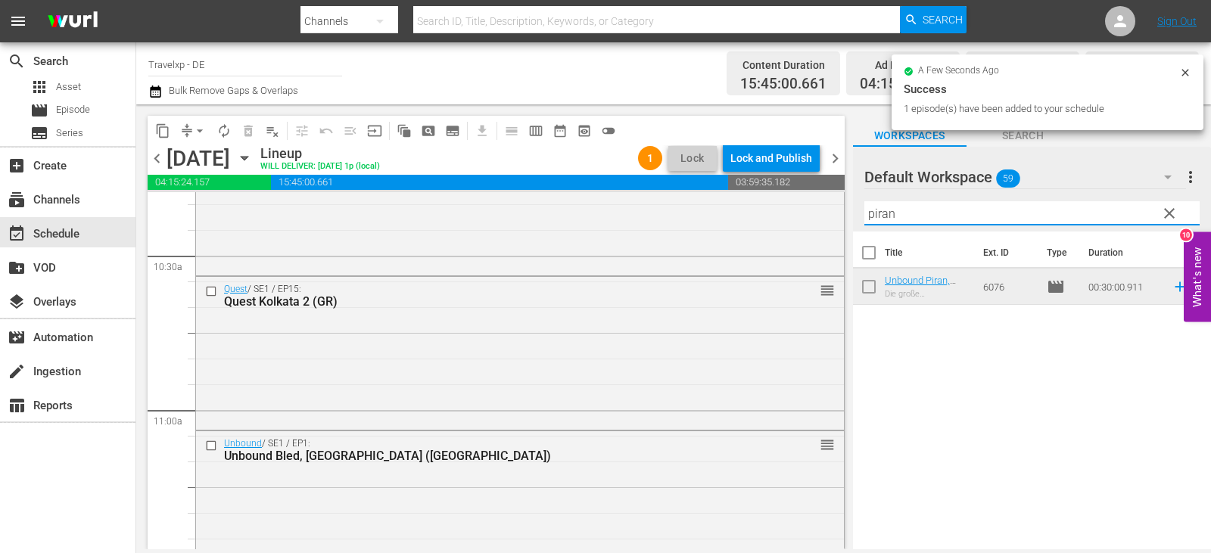
click at [812, 213] on div "content_copy compress arrow_drop_down autorenew_outlined delete_forever_outline…" at bounding box center [673, 326] width 1075 height 445
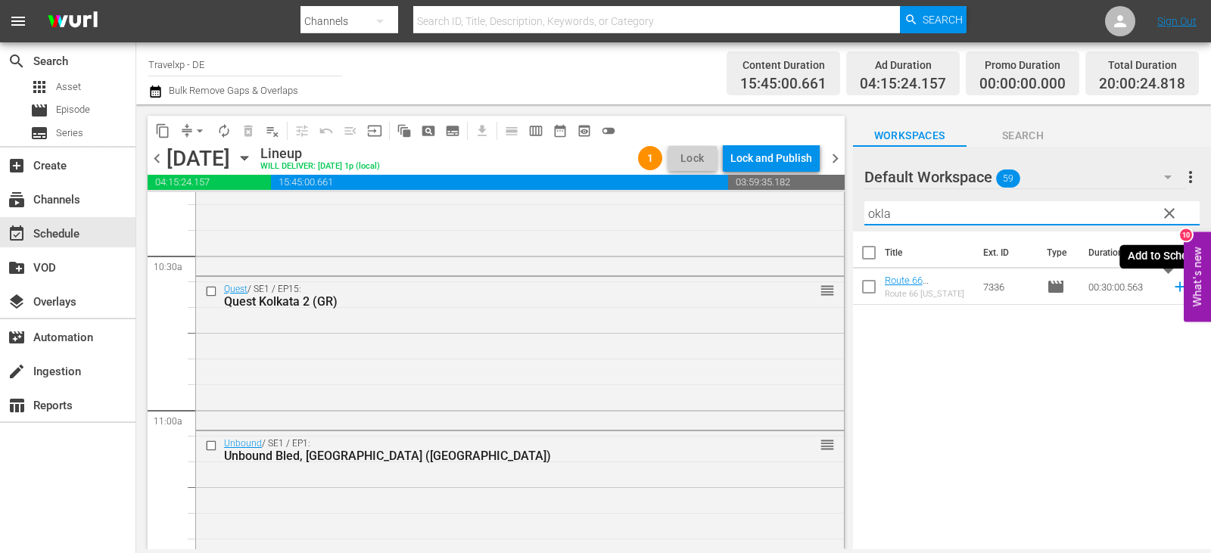
click at [1175, 288] on icon at bounding box center [1180, 287] width 10 height 10
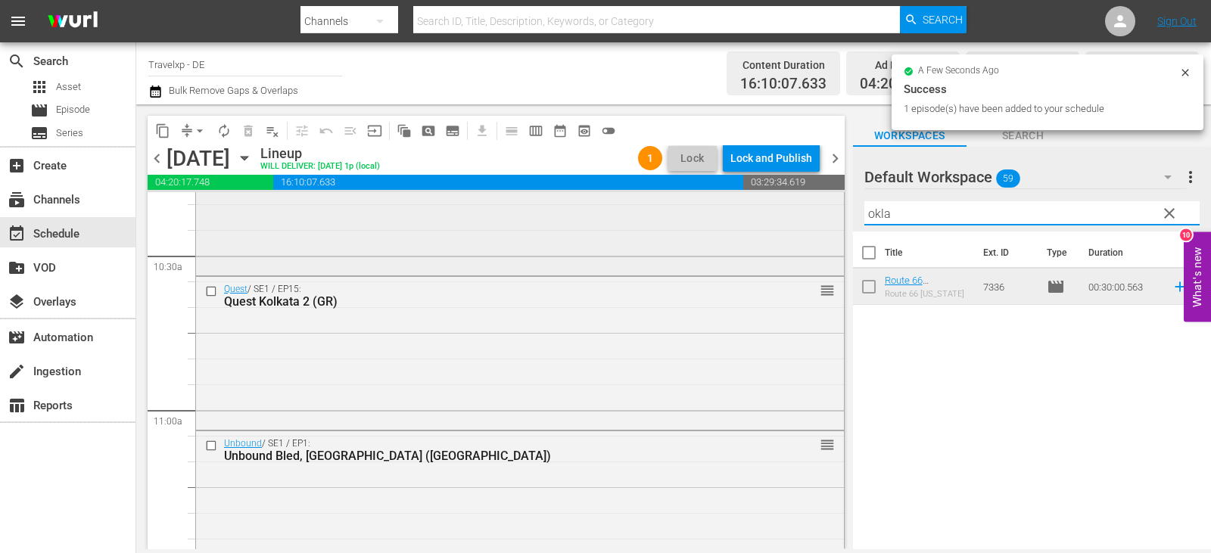
click at [816, 212] on div "content_copy compress arrow_drop_down autorenew_outlined delete_forever_outline…" at bounding box center [673, 326] width 1075 height 445
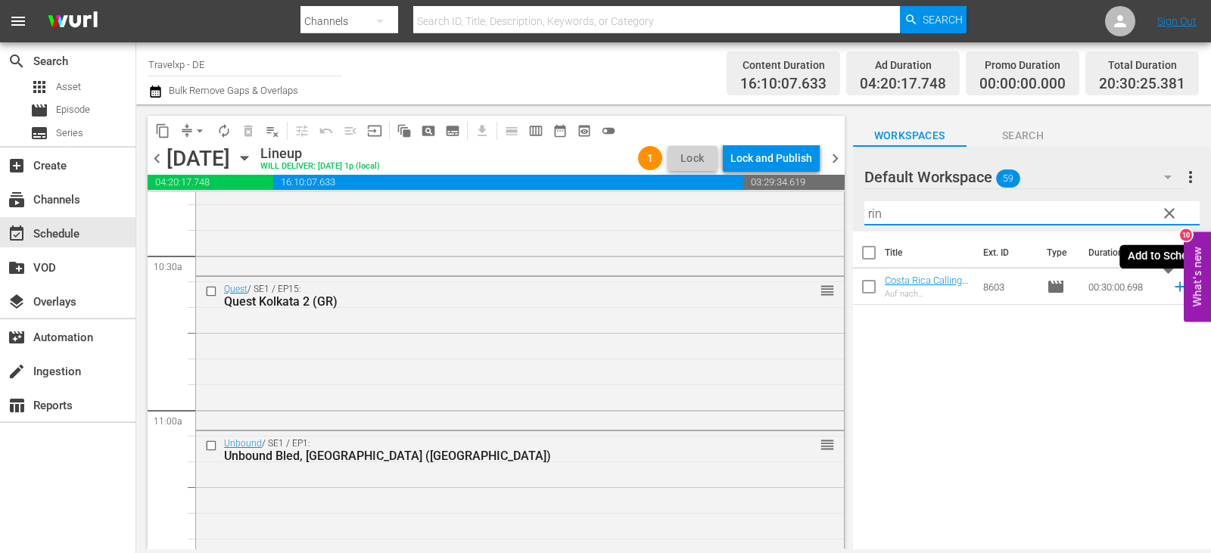
click at [1171, 286] on icon at bounding box center [1179, 286] width 17 height 17
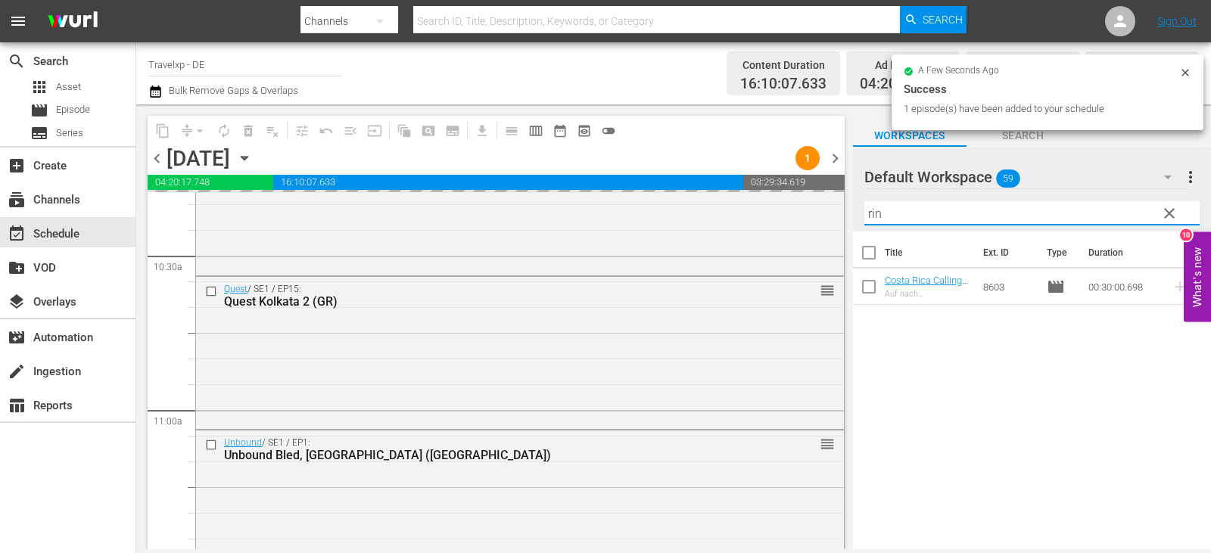
drag, startPoint x: 889, startPoint y: 210, endPoint x: 838, endPoint y: 208, distance: 51.5
click at [838, 208] on div "content_copy compress arrow_drop_down autorenew_outlined delete_forever_outline…" at bounding box center [673, 326] width 1075 height 445
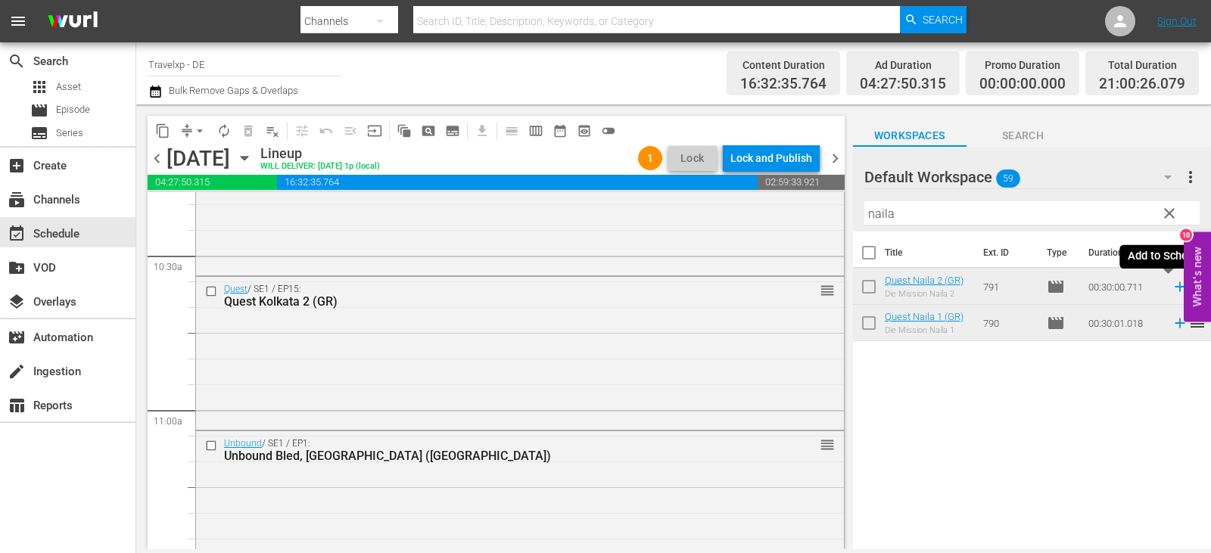
click at [1175, 288] on icon at bounding box center [1180, 287] width 10 height 10
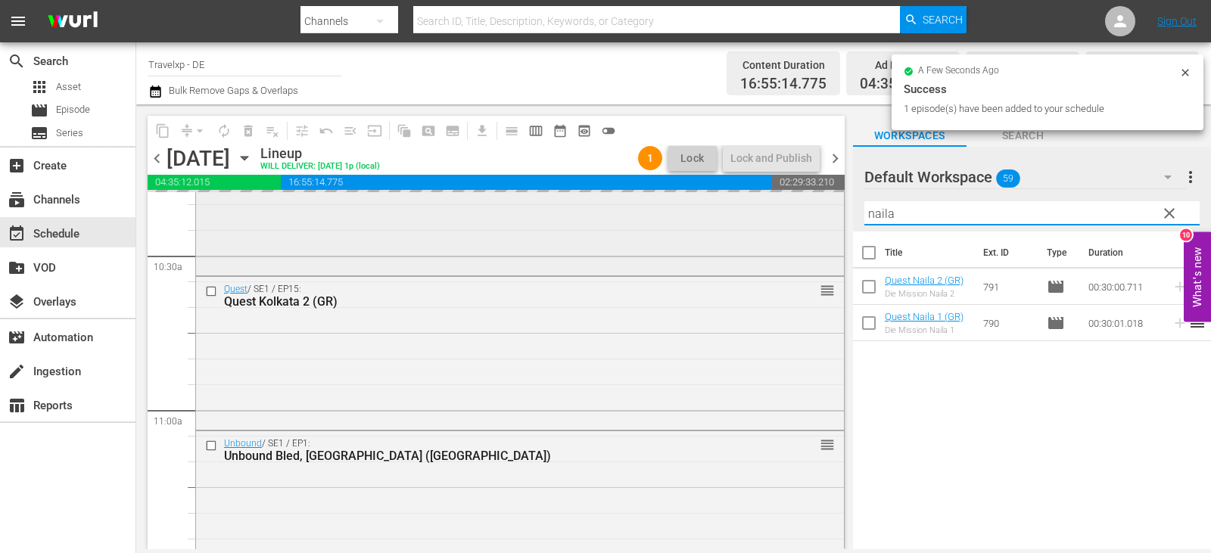
drag, startPoint x: 923, startPoint y: 217, endPoint x: 823, endPoint y: 225, distance: 100.2
click at [823, 225] on div "content_copy compress arrow_drop_down autorenew_outlined delete_forever_outline…" at bounding box center [673, 326] width 1075 height 445
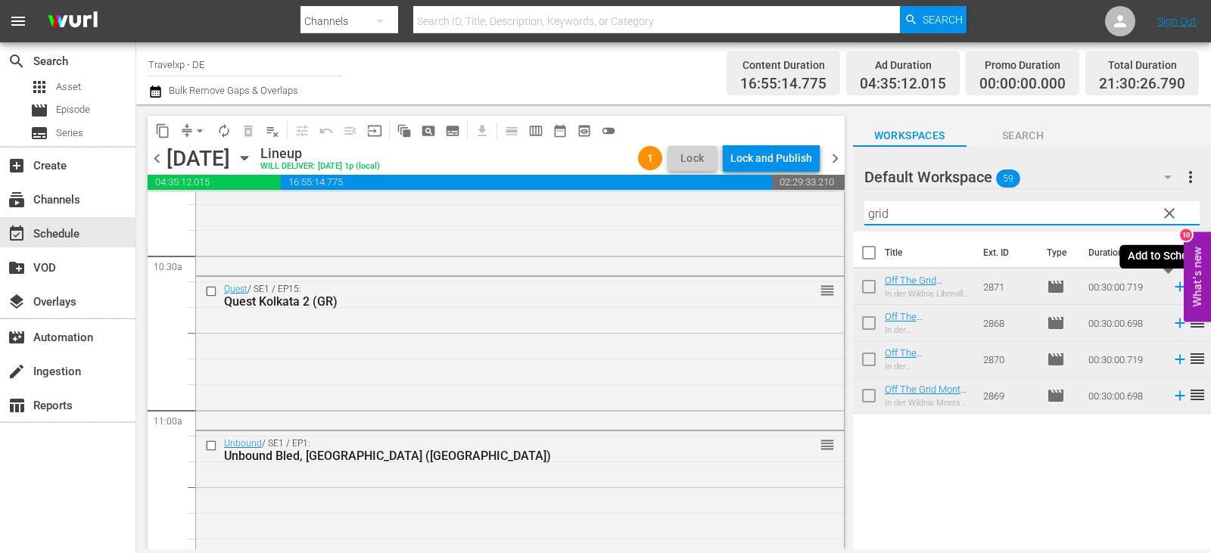
click at [1171, 285] on icon at bounding box center [1179, 286] width 17 height 17
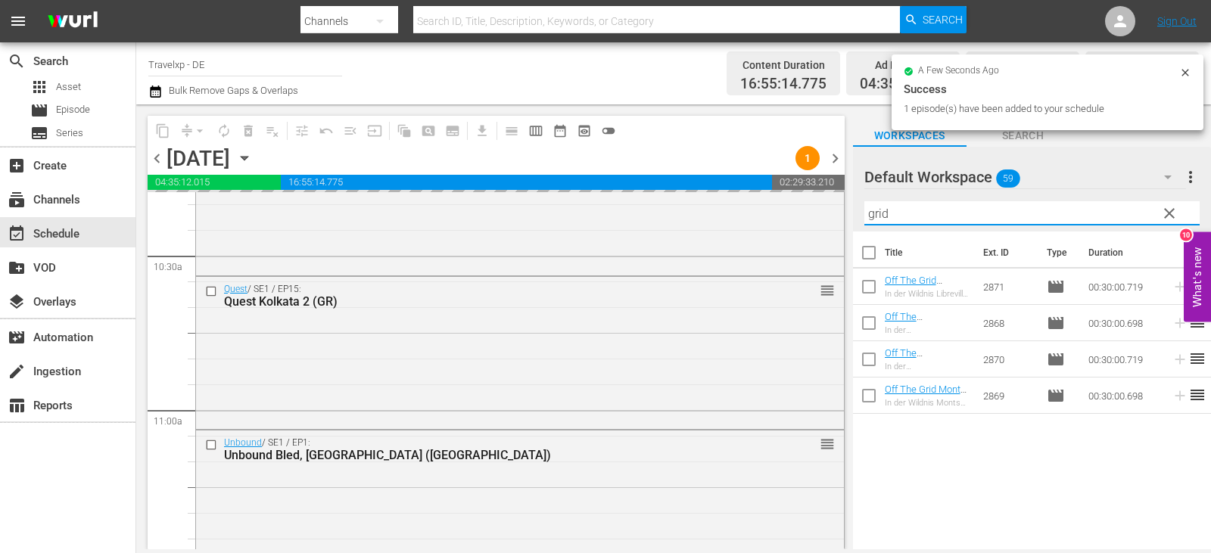
click at [818, 215] on div "content_copy compress arrow_drop_down autorenew_outlined delete_forever_outline…" at bounding box center [673, 326] width 1075 height 445
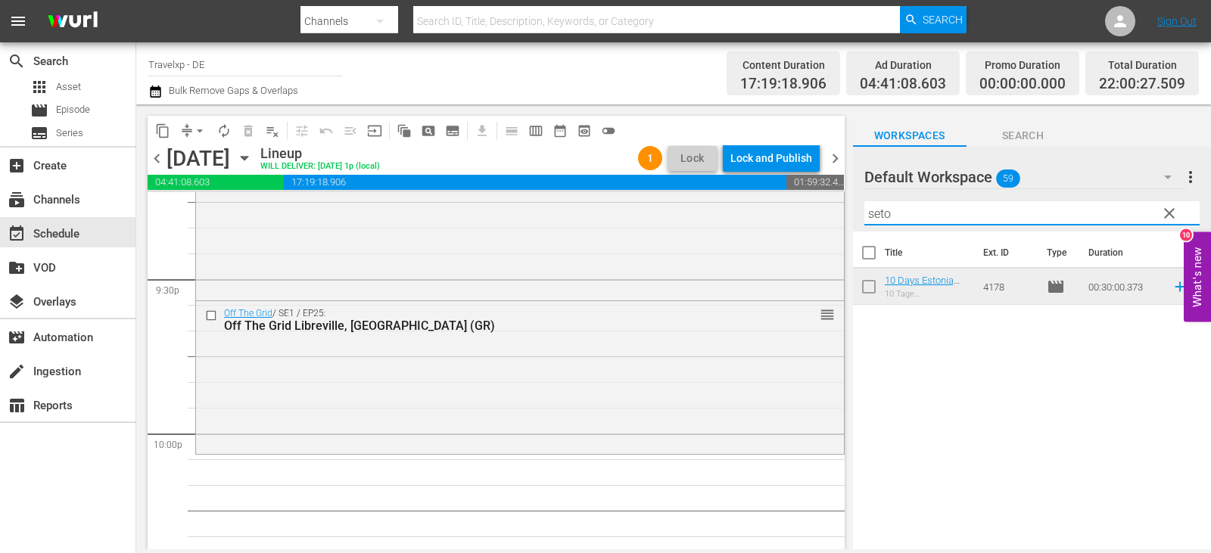
scroll to position [6584, 0]
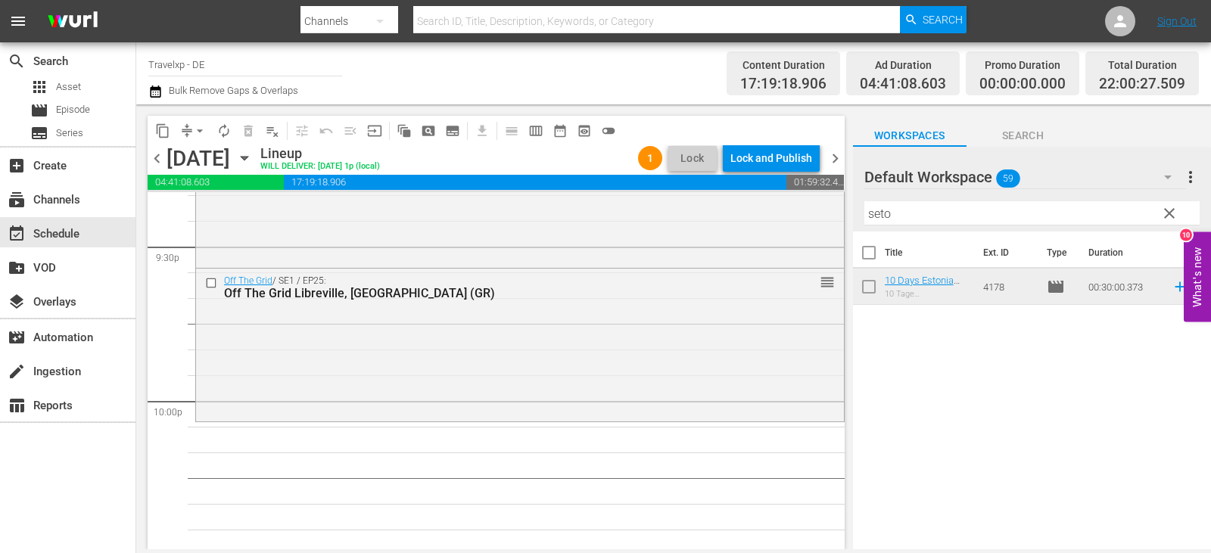
drag, startPoint x: 1166, startPoint y: 289, endPoint x: 1115, endPoint y: 289, distance: 50.7
click at [1171, 289] on icon at bounding box center [1179, 286] width 17 height 17
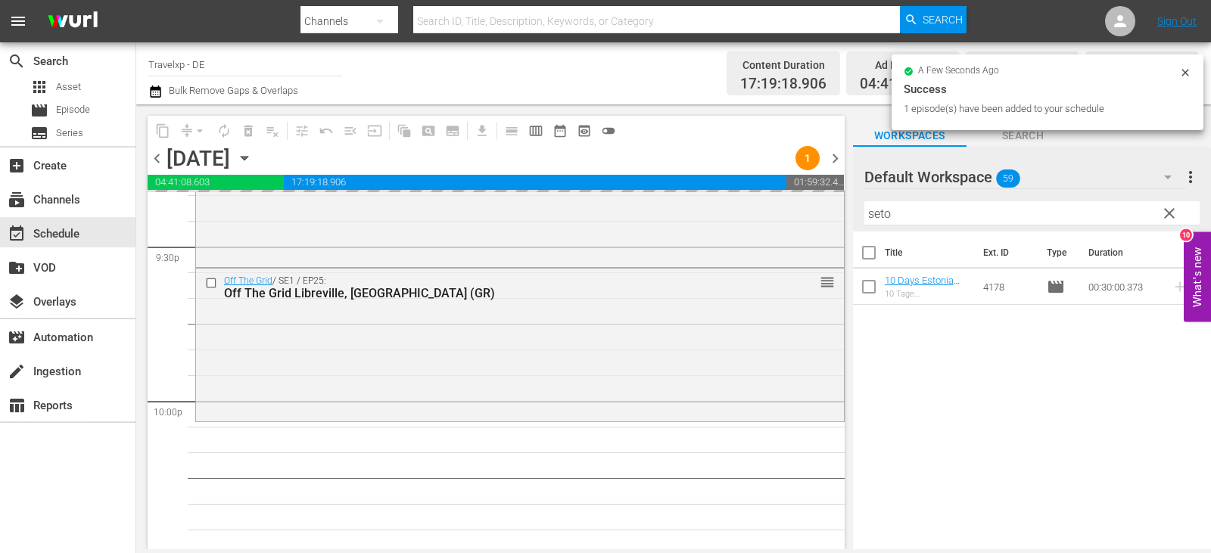
click at [800, 216] on div "content_copy compress arrow_drop_down autorenew_outlined delete_forever_outline…" at bounding box center [673, 326] width 1075 height 445
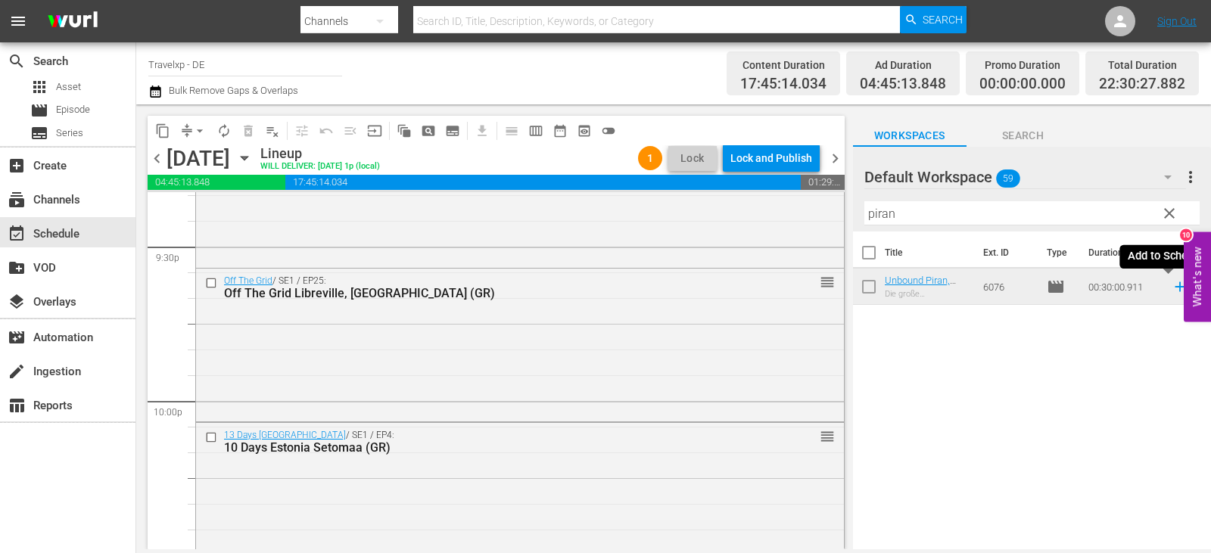
click at [1171, 287] on icon at bounding box center [1179, 286] width 17 height 17
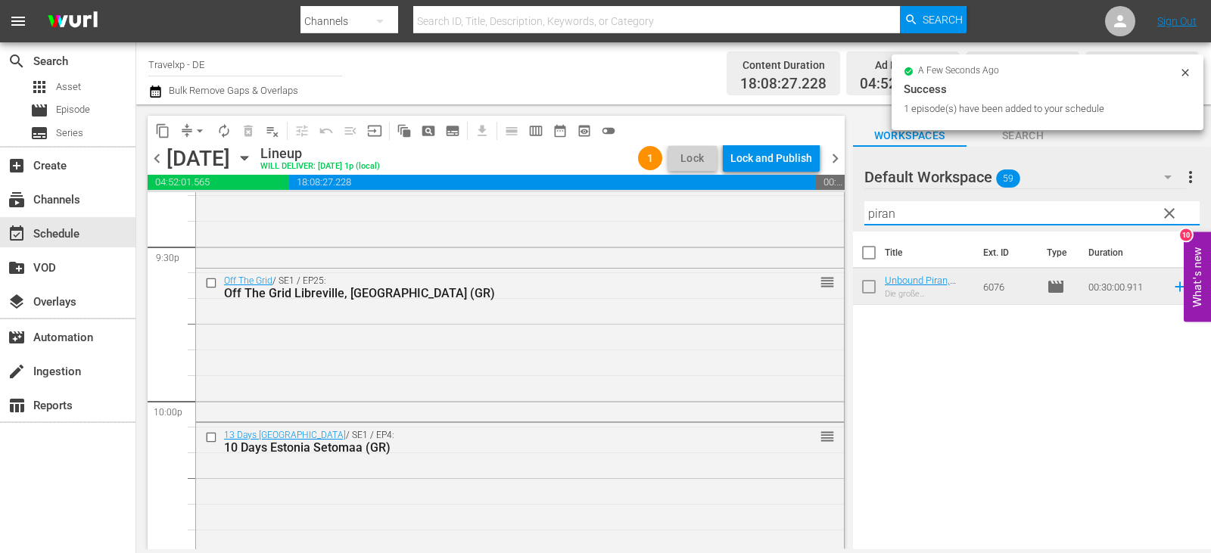
drag, startPoint x: 913, startPoint y: 209, endPoint x: 845, endPoint y: 209, distance: 68.9
click at [845, 209] on div "content_copy compress arrow_drop_down autorenew_outlined delete_forever_outline…" at bounding box center [673, 326] width 1075 height 445
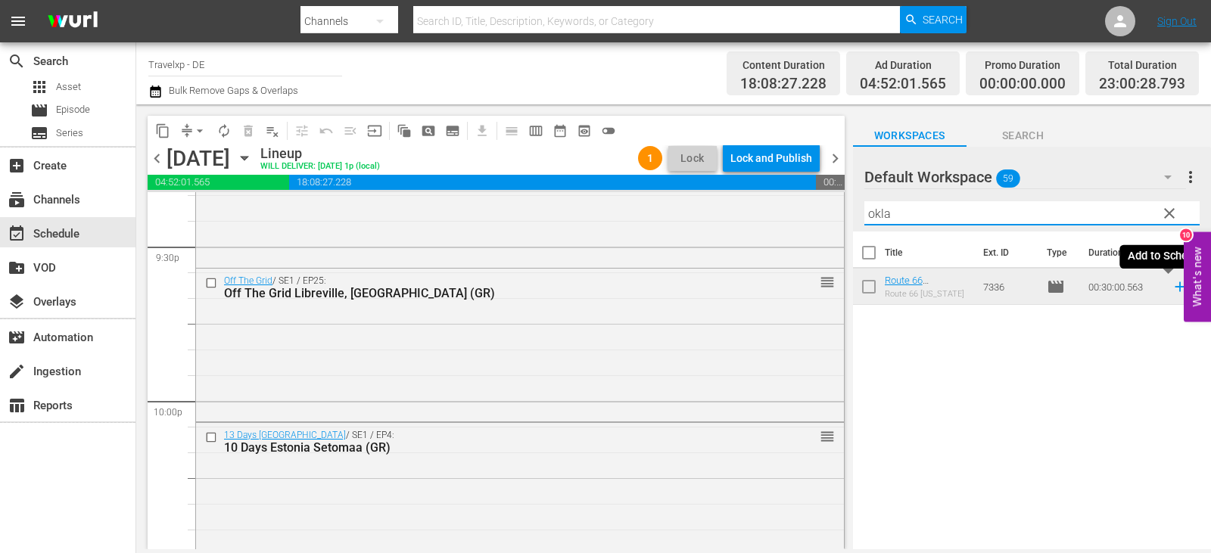
click at [1171, 288] on icon at bounding box center [1179, 286] width 17 height 17
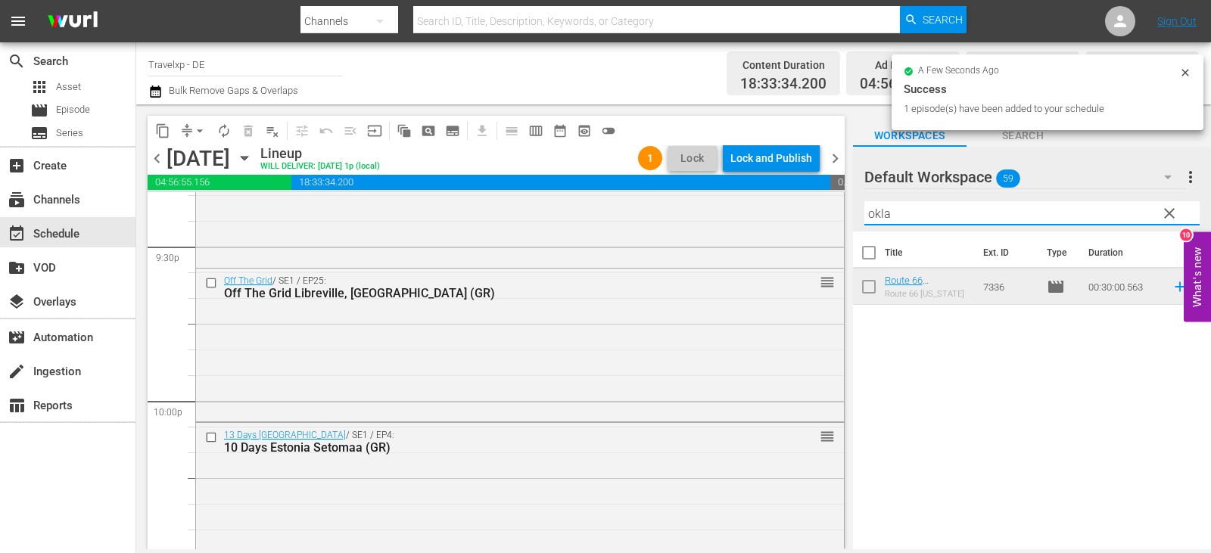
drag, startPoint x: 931, startPoint y: 218, endPoint x: 858, endPoint y: 223, distance: 72.8
click at [858, 223] on div "Default Workspace 59 Default more_vert clear Filter by Title okla" at bounding box center [1032, 189] width 358 height 85
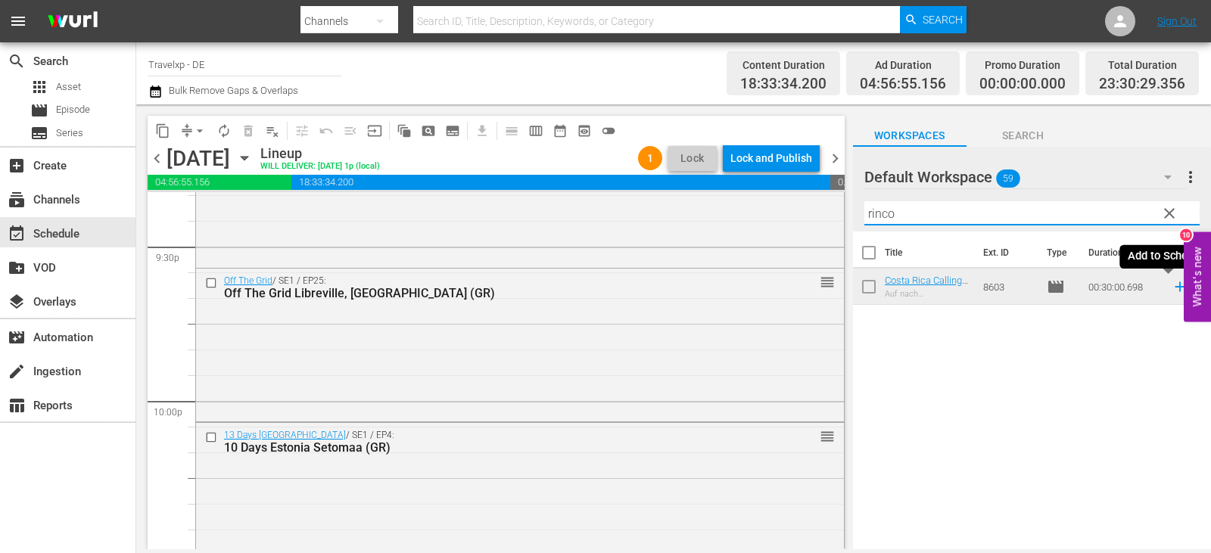
type input "rinco"
drag, startPoint x: 1166, startPoint y: 289, endPoint x: 1004, endPoint y: 318, distance: 164.5
click at [1171, 289] on icon at bounding box center [1179, 286] width 17 height 17
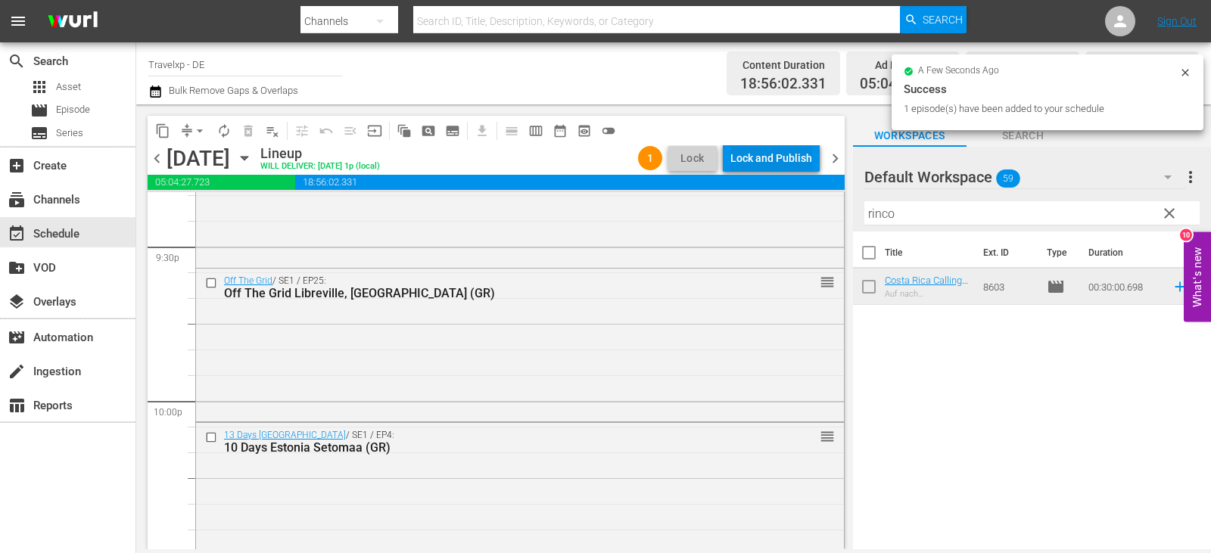
click at [759, 148] on div "Lock and Publish" at bounding box center [771, 158] width 82 height 27
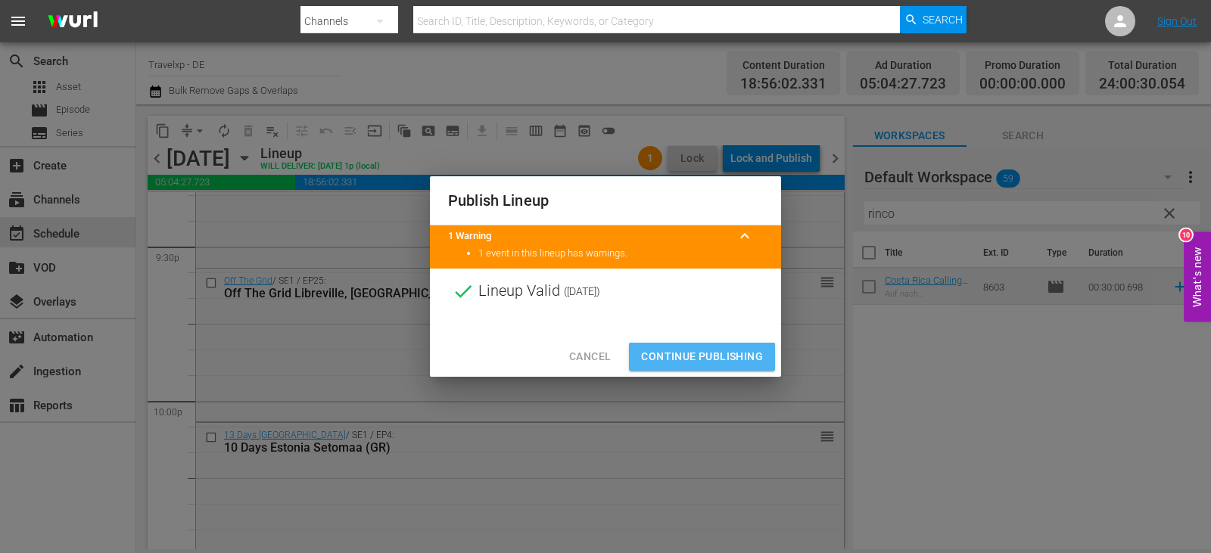
click at [708, 357] on span "Continue Publishing" at bounding box center [702, 356] width 122 height 19
